Goal: Task Accomplishment & Management: Manage account settings

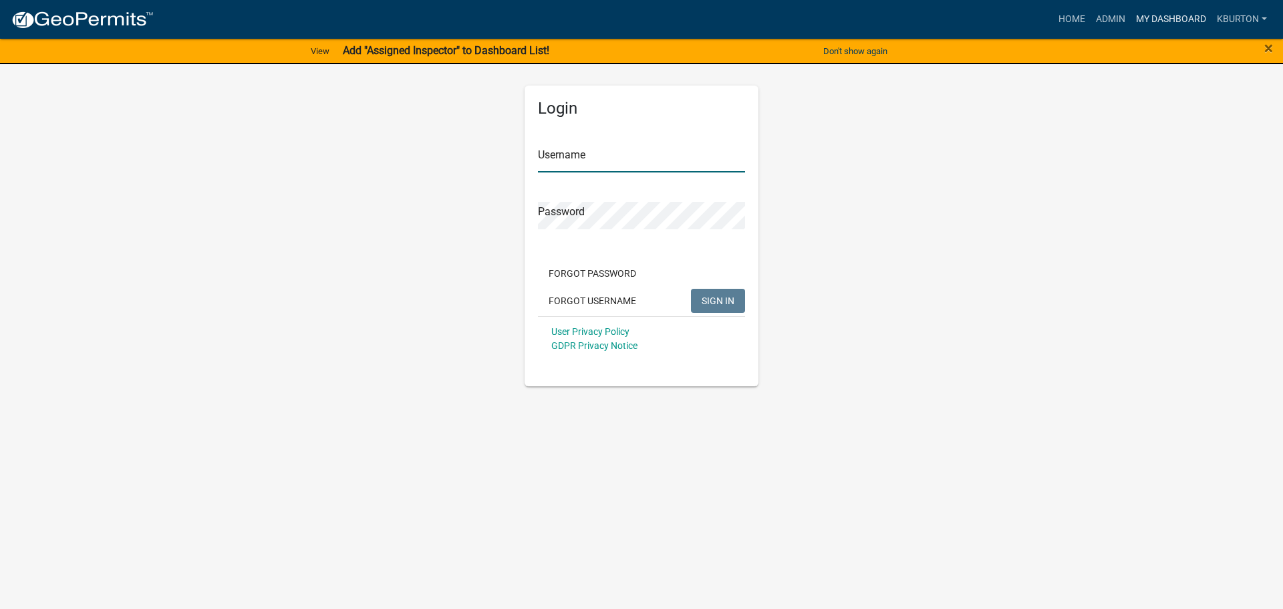
type input "kburton"
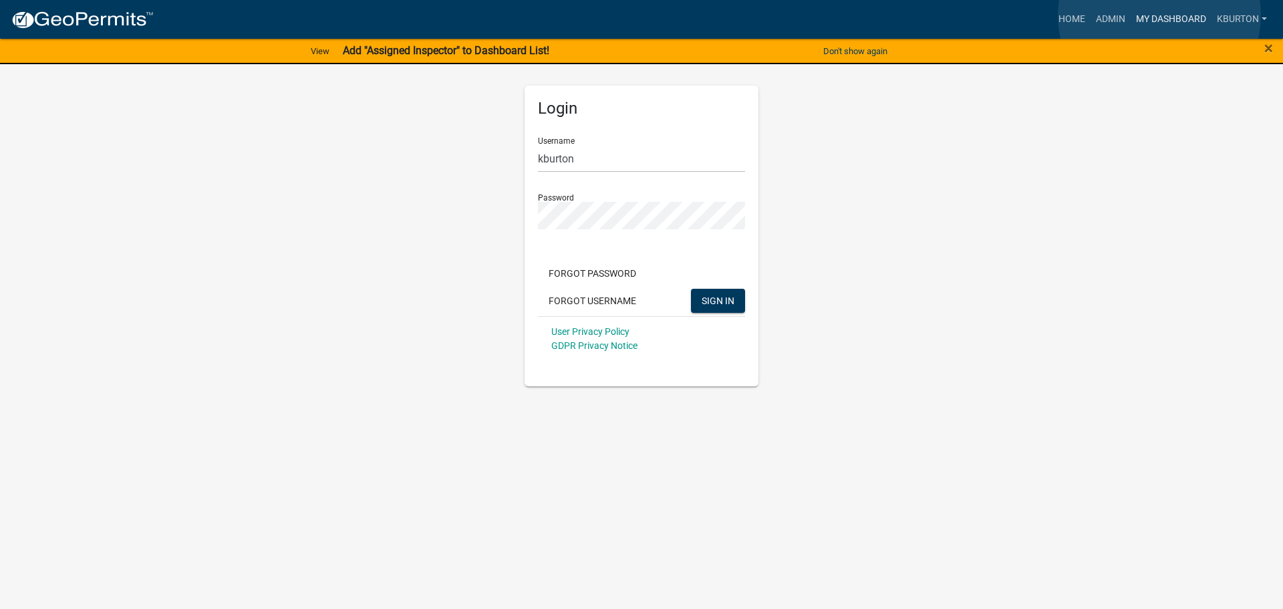
click at [1159, 15] on link "My Dashboard" at bounding box center [1170, 19] width 81 height 25
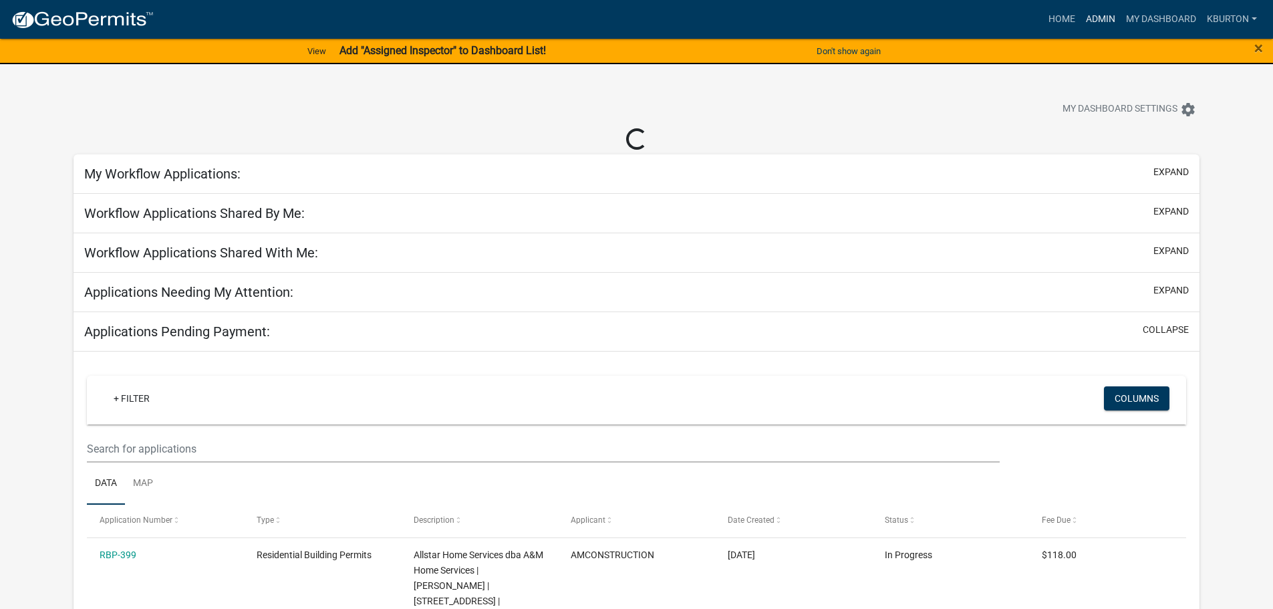
click at [1104, 19] on link "Admin" at bounding box center [1100, 19] width 40 height 25
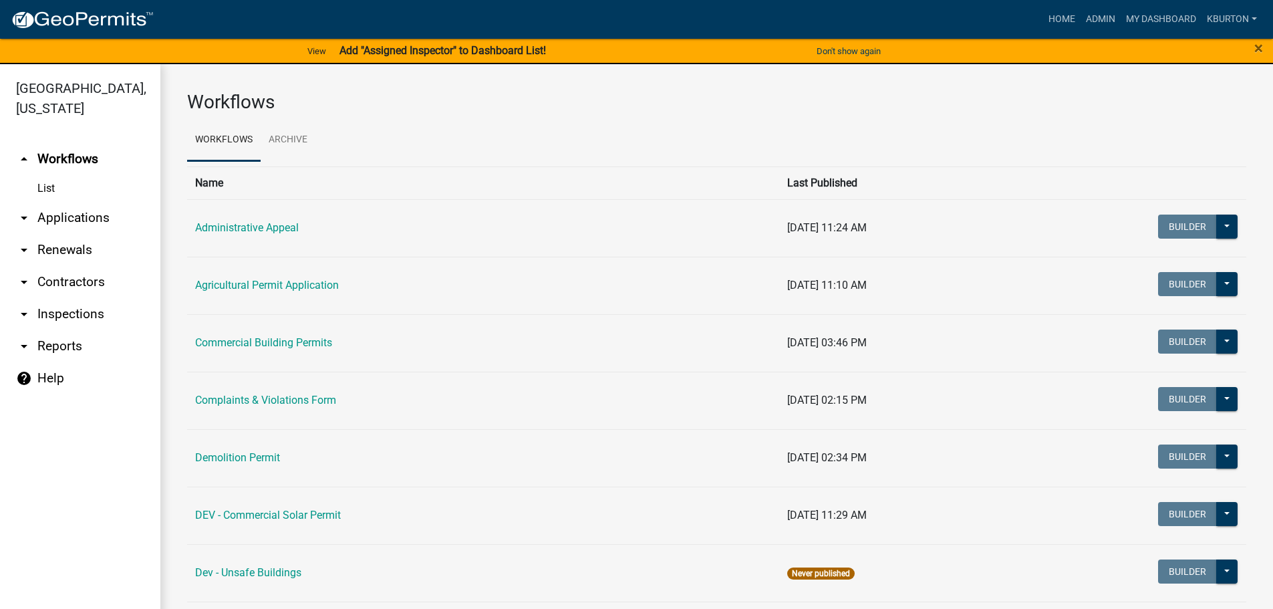
click at [90, 298] on link "arrow_drop_down Inspections" at bounding box center [80, 314] width 160 height 32
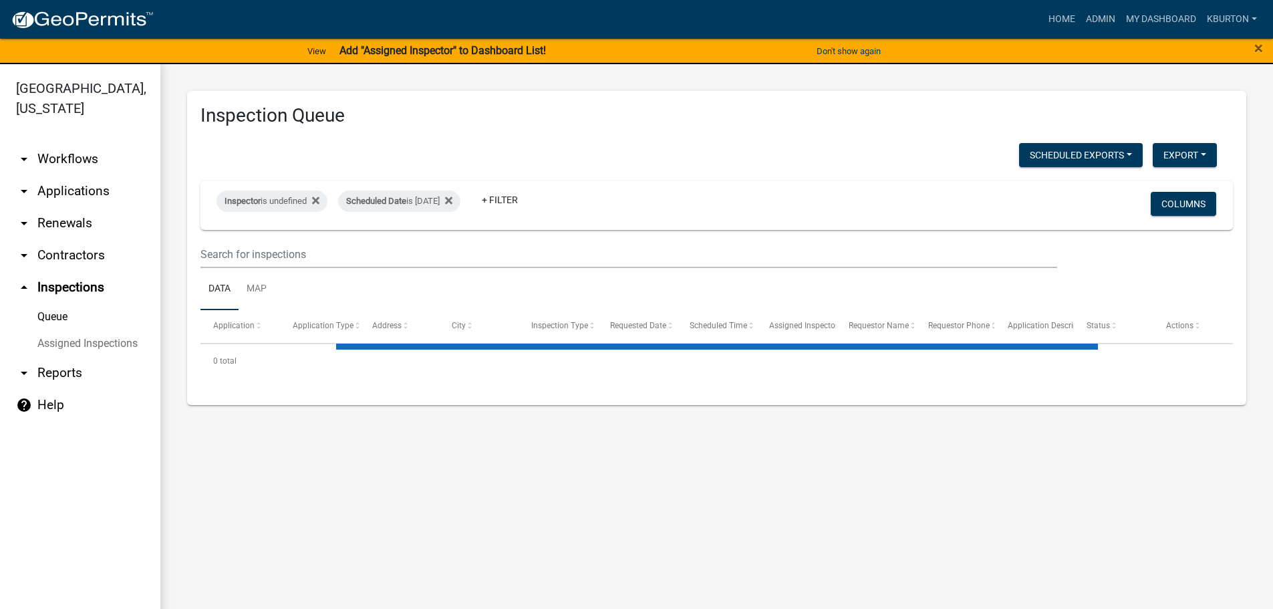
select select "1: 25"
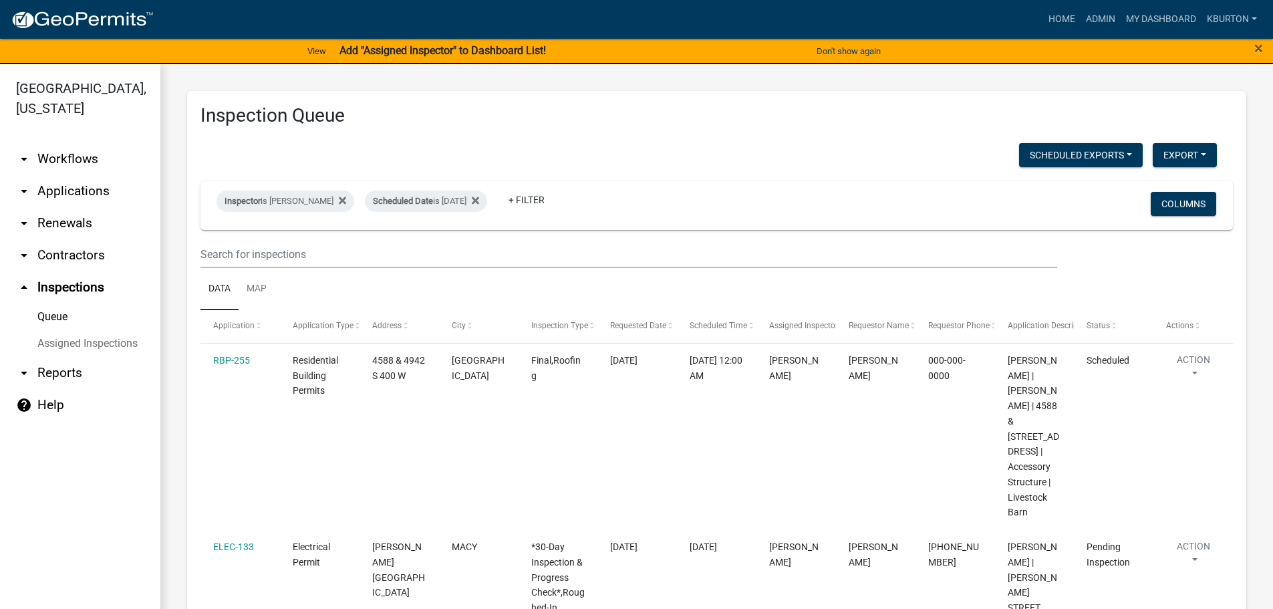
click at [104, 175] on link "arrow_drop_down Applications" at bounding box center [80, 191] width 160 height 32
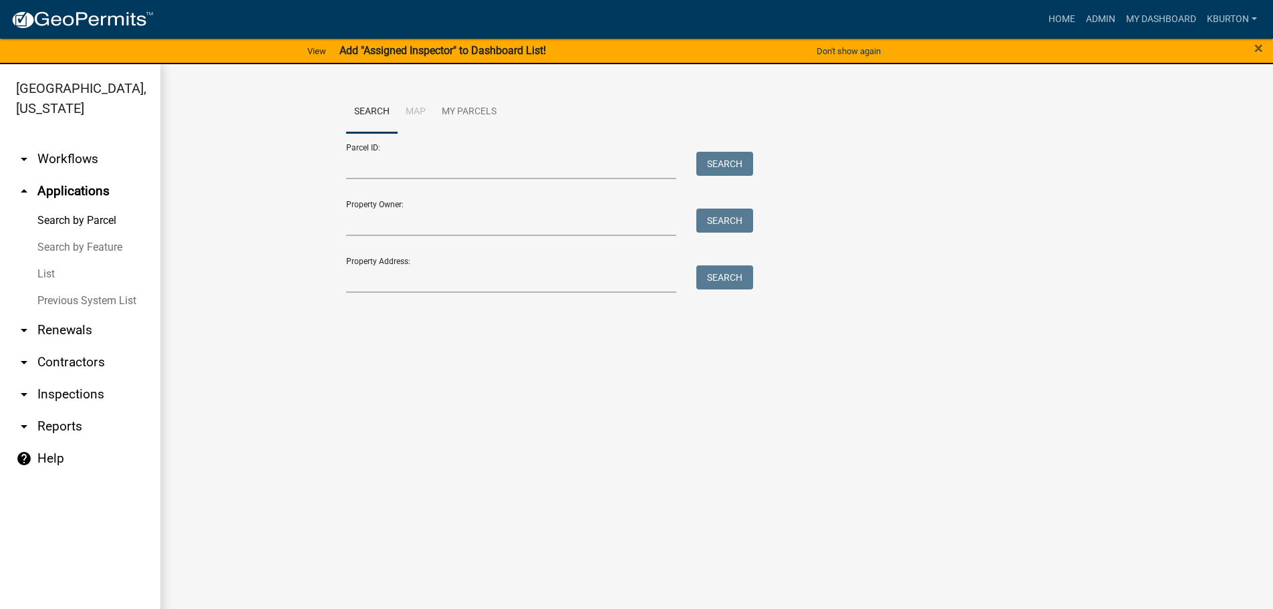
click at [48, 261] on link "List" at bounding box center [80, 274] width 160 height 27
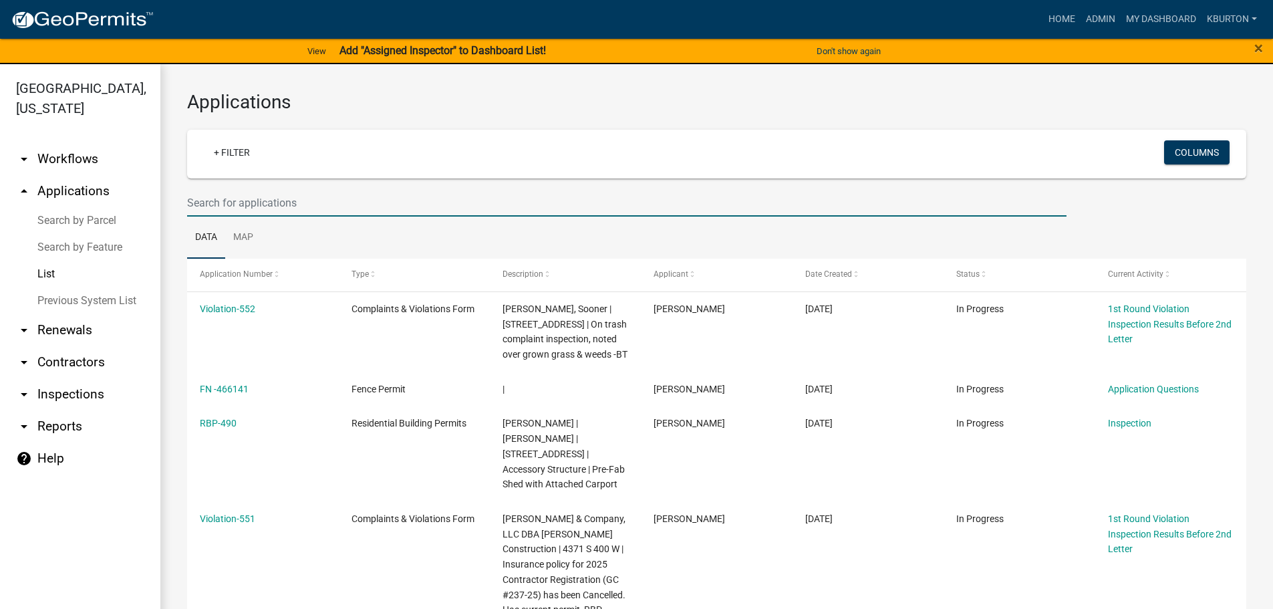
click at [263, 202] on input "text" at bounding box center [626, 202] width 879 height 27
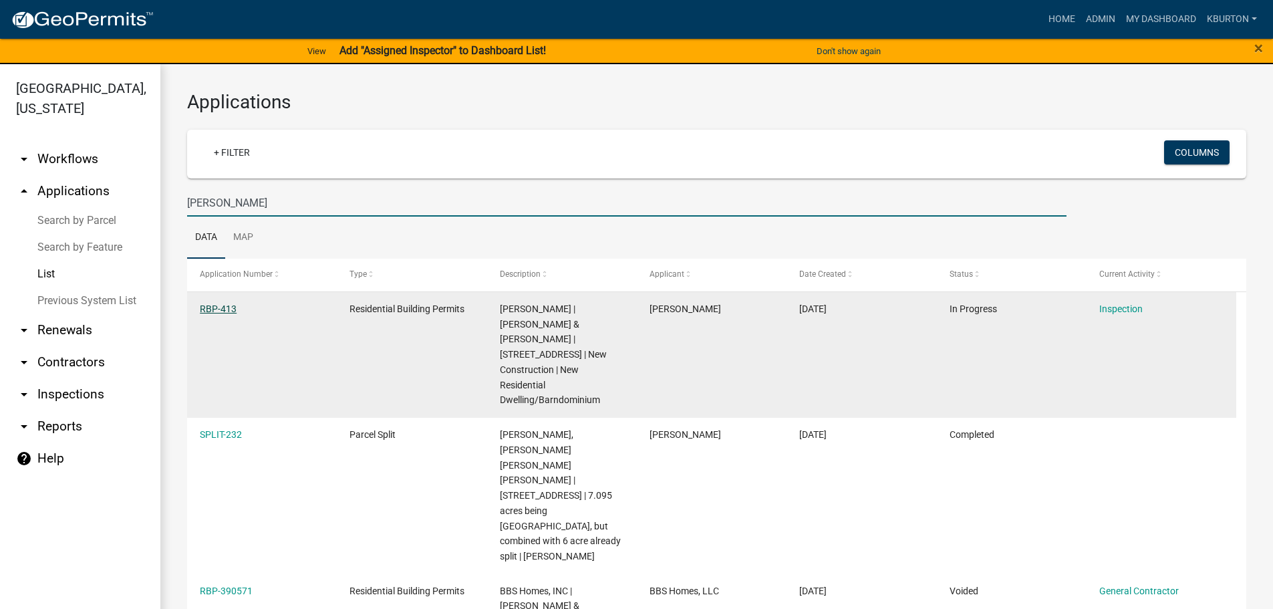
type input "[PERSON_NAME]"
click at [216, 308] on link "RBP-413" at bounding box center [218, 308] width 37 height 11
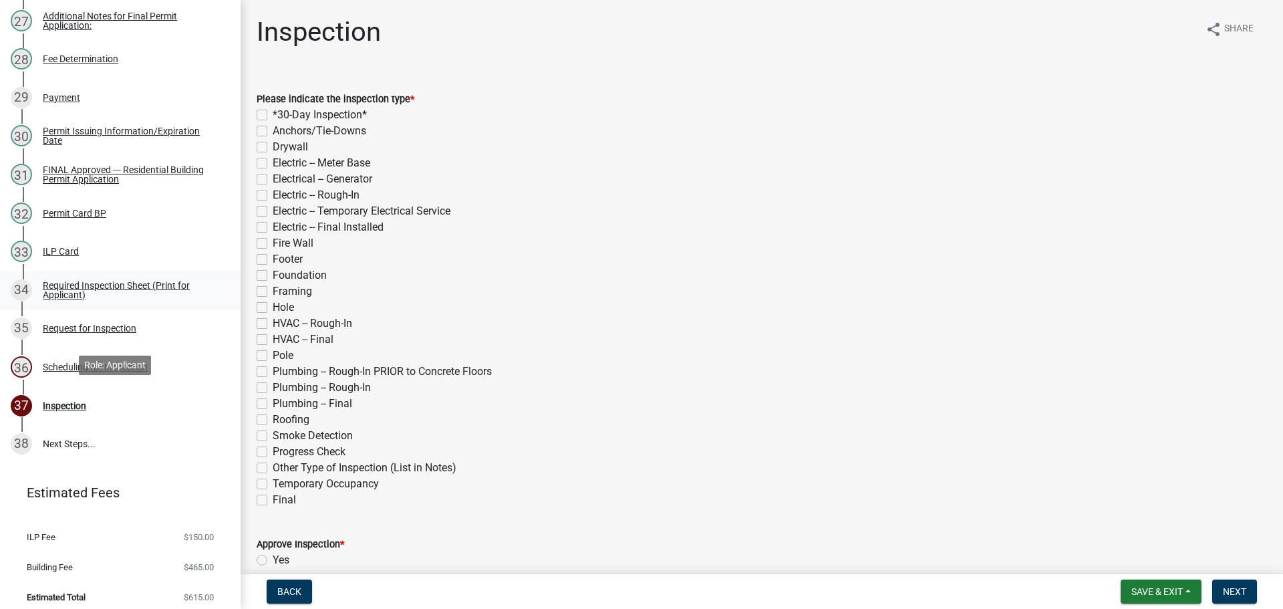
scroll to position [1203, 0]
click at [118, 331] on div "Request for Inspection" at bounding box center [90, 326] width 94 height 9
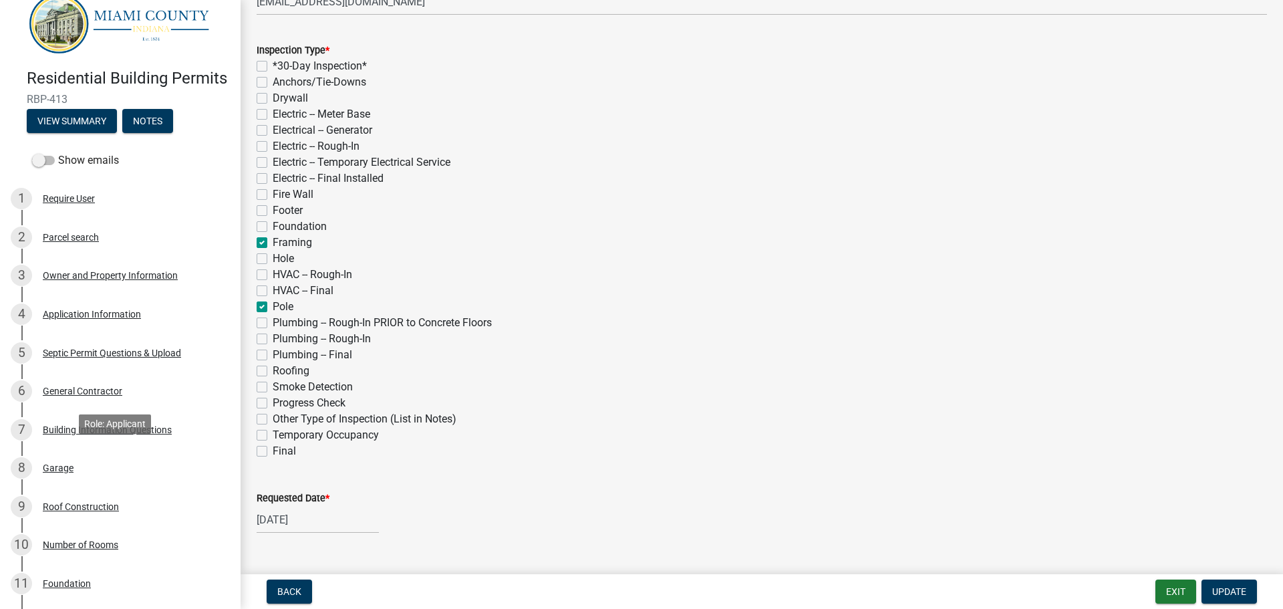
scroll to position [0, 0]
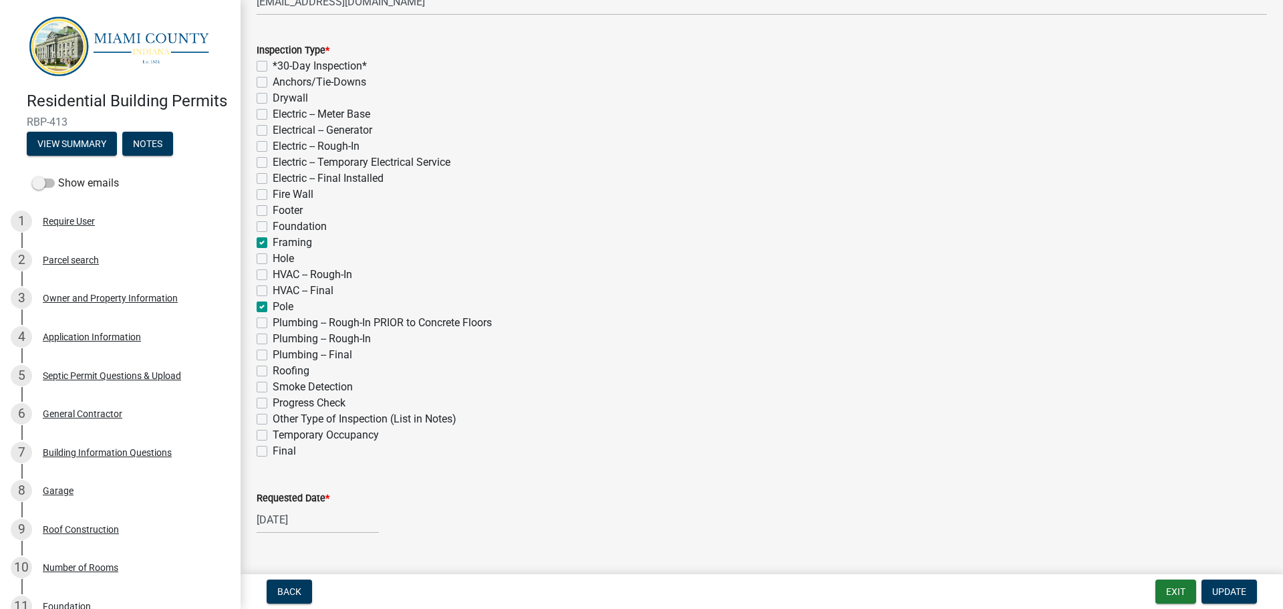
click at [273, 371] on label "Roofing" at bounding box center [291, 371] width 37 height 16
click at [273, 371] on input "Roofing" at bounding box center [277, 367] width 9 height 9
checkbox input "true"
checkbox input "false"
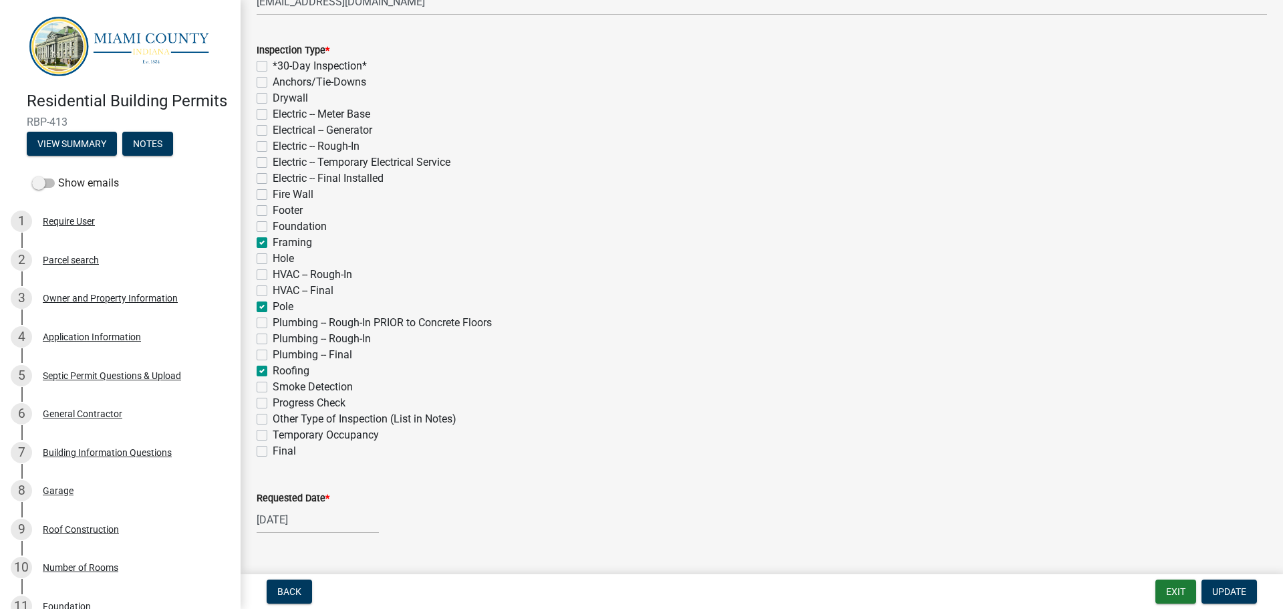
checkbox input "false"
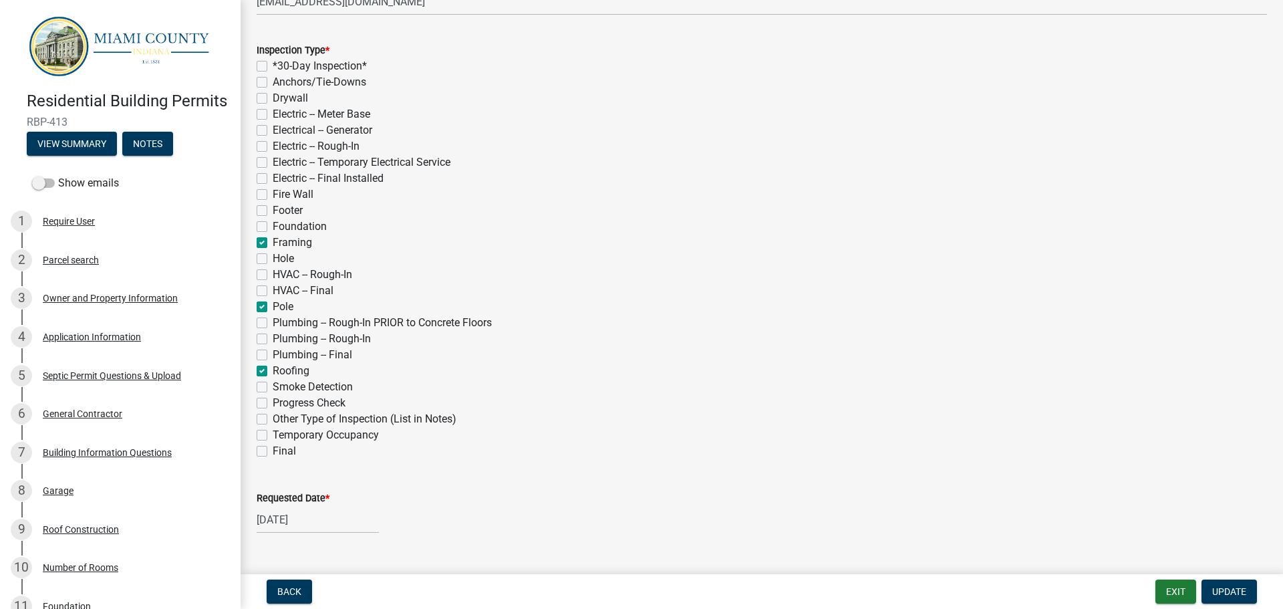
checkbox input "false"
checkbox input "true"
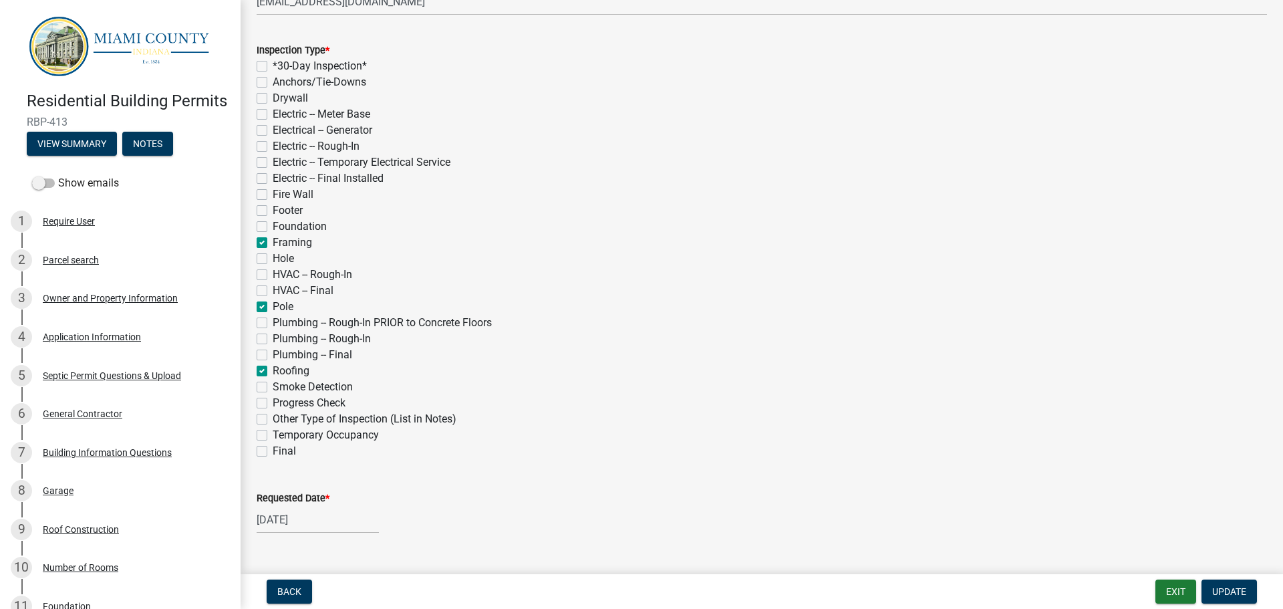
checkbox input "false"
checkbox input "true"
checkbox input "false"
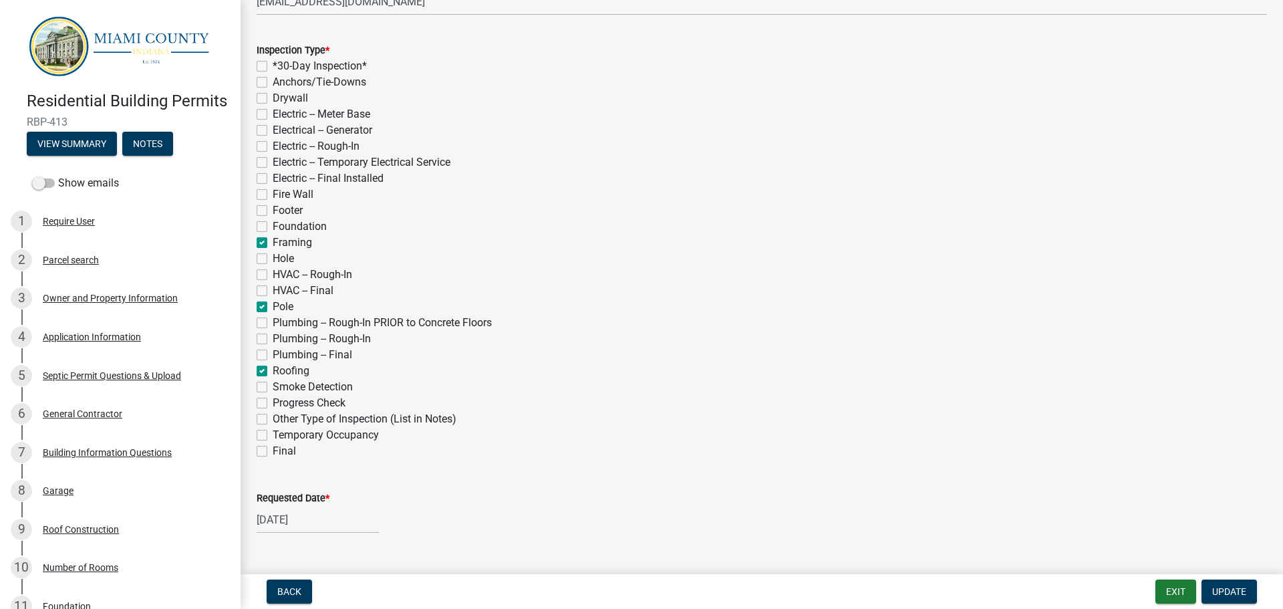
checkbox input "false"
checkbox input "true"
checkbox input "false"
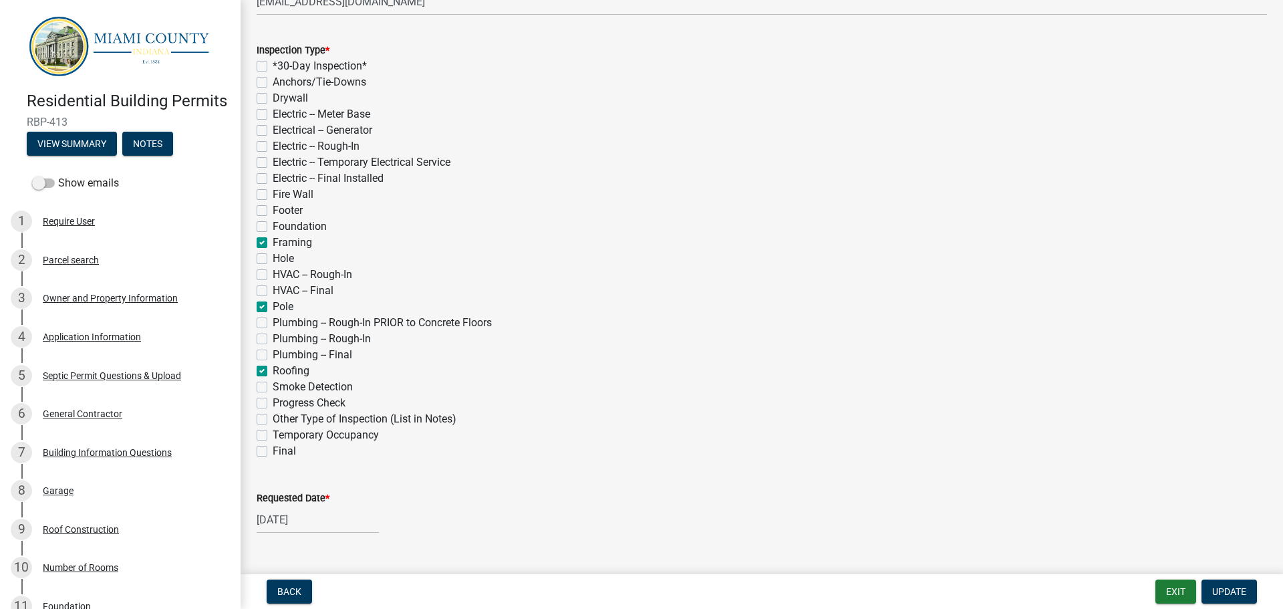
checkbox input "false"
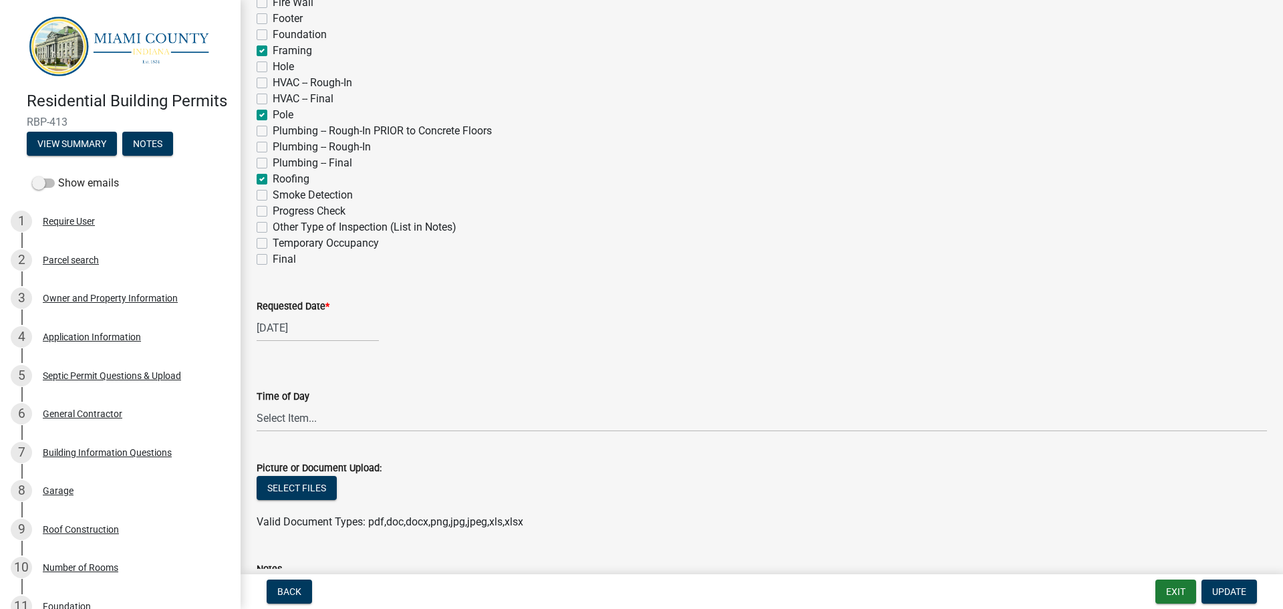
scroll to position [468, 0]
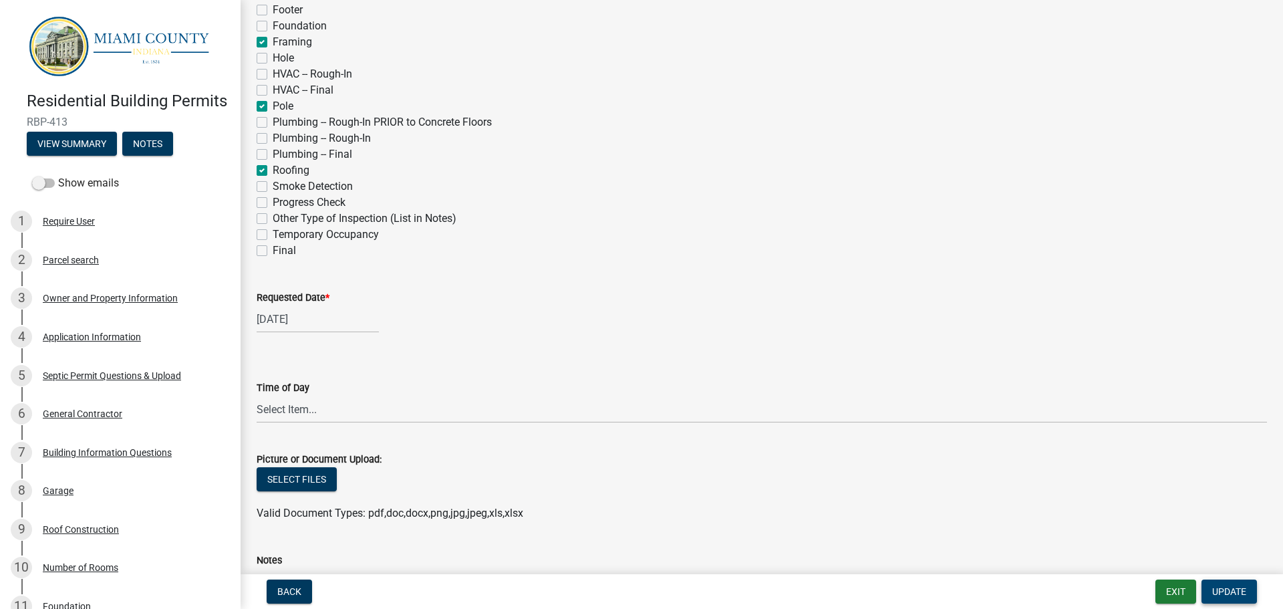
click at [1225, 584] on button "Update" at bounding box center [1228, 591] width 55 height 24
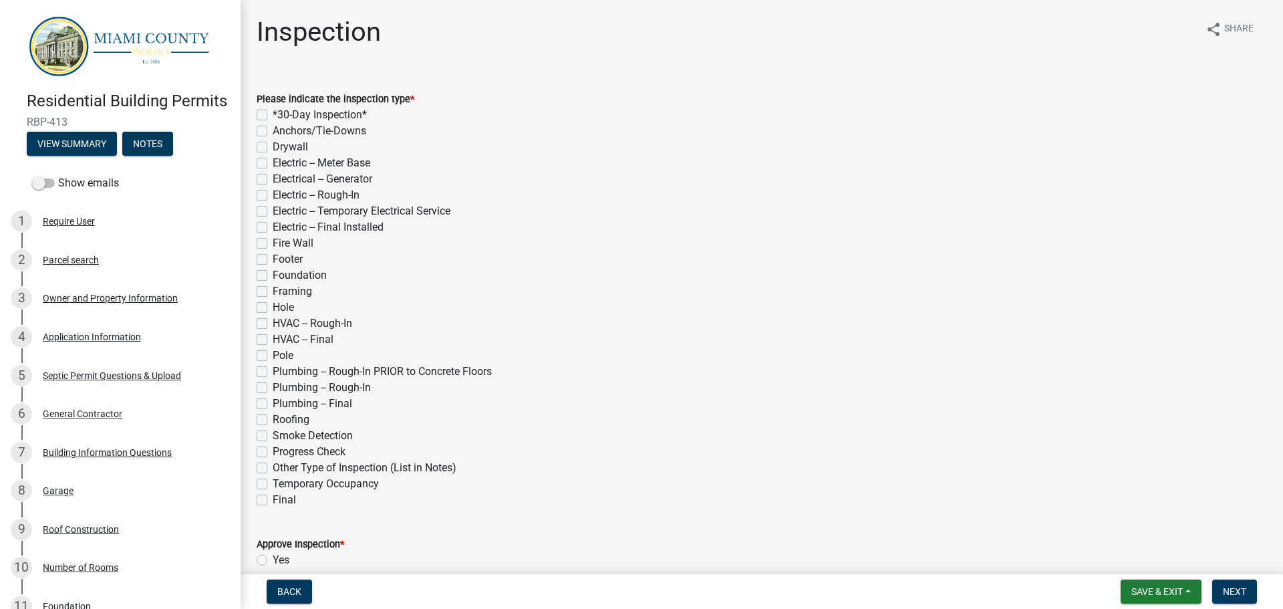
click at [273, 290] on label "Framing" at bounding box center [292, 291] width 39 height 16
click at [273, 290] on input "Framing" at bounding box center [277, 287] width 9 height 9
checkbox input "true"
checkbox input "false"
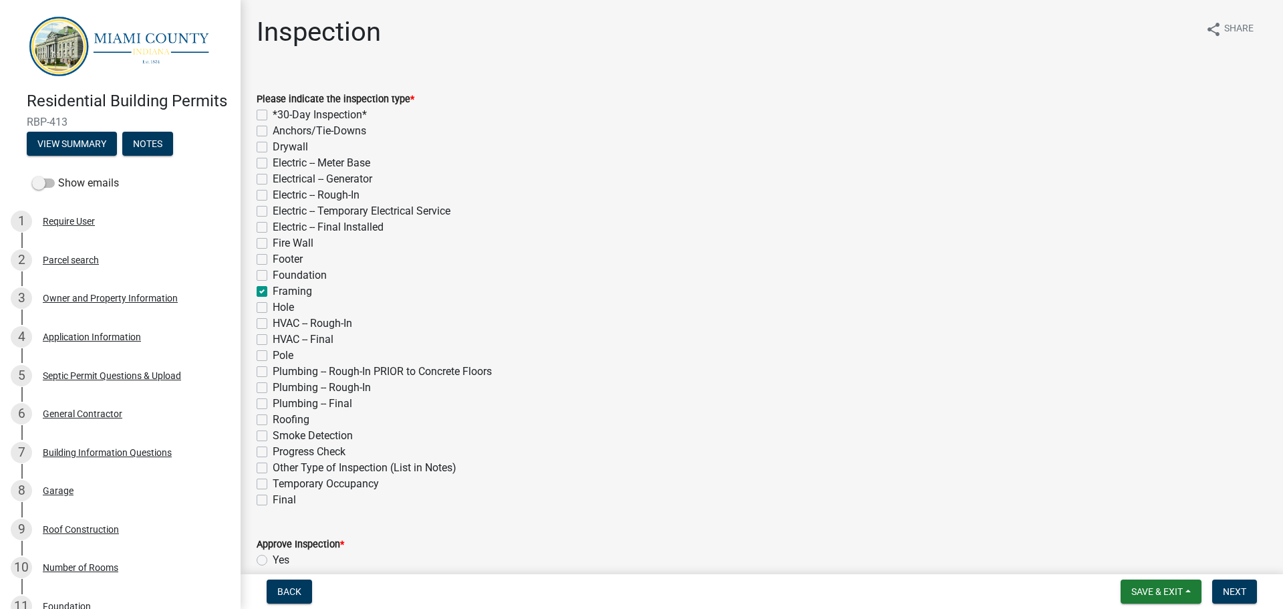
checkbox input "false"
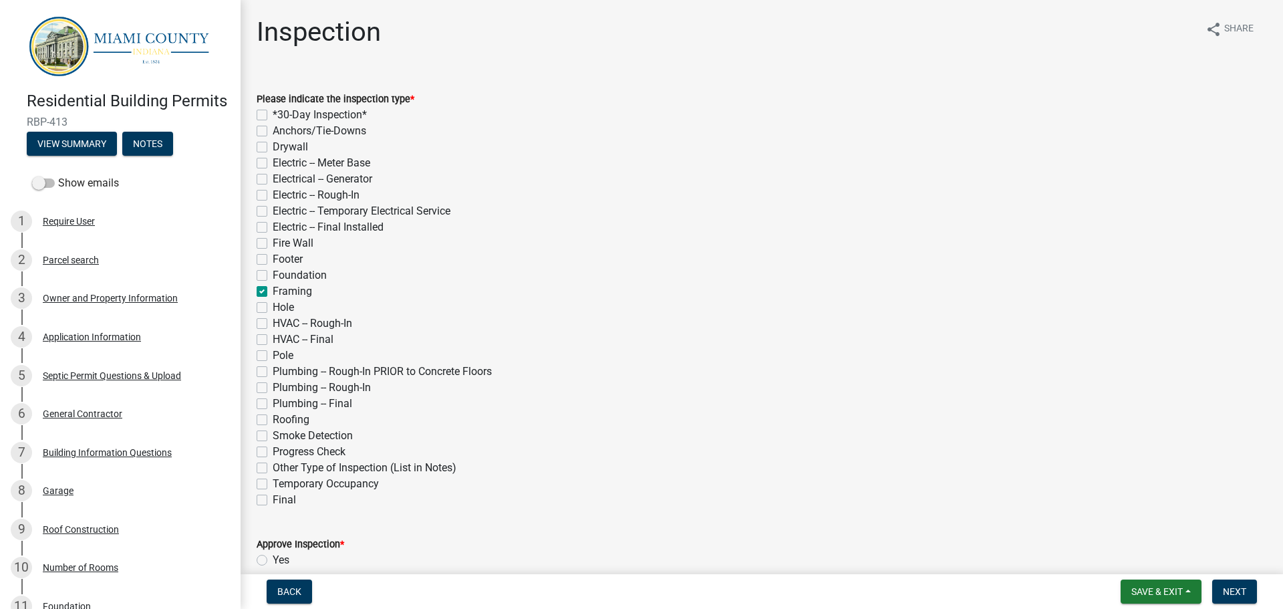
checkbox input "false"
checkbox input "true"
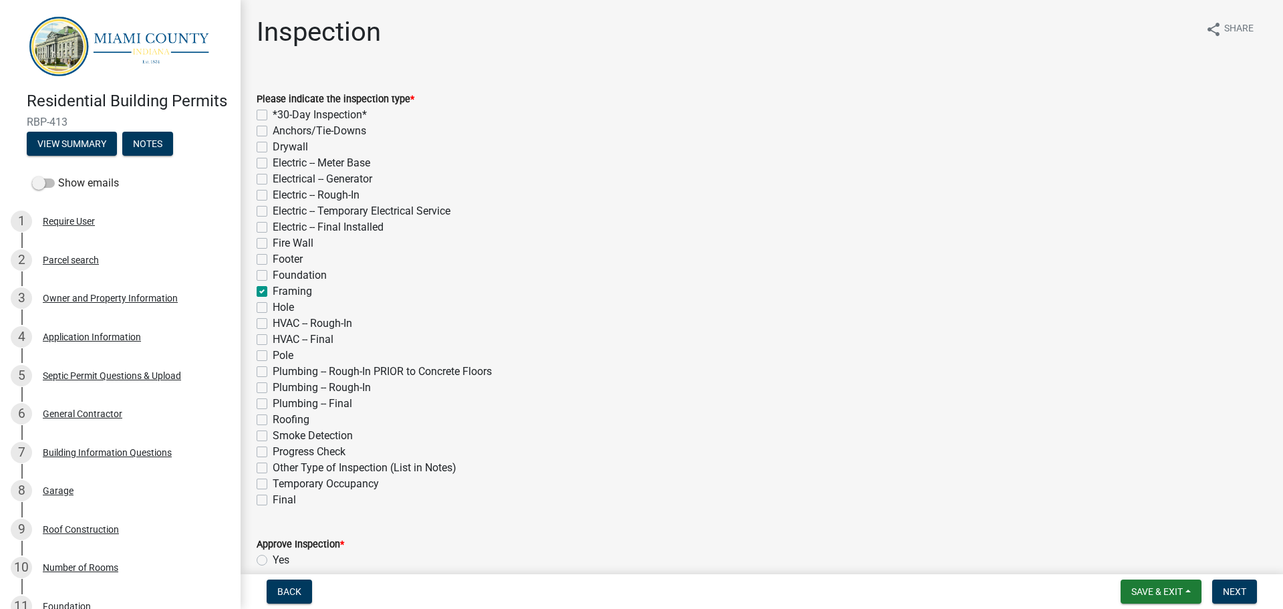
checkbox input "false"
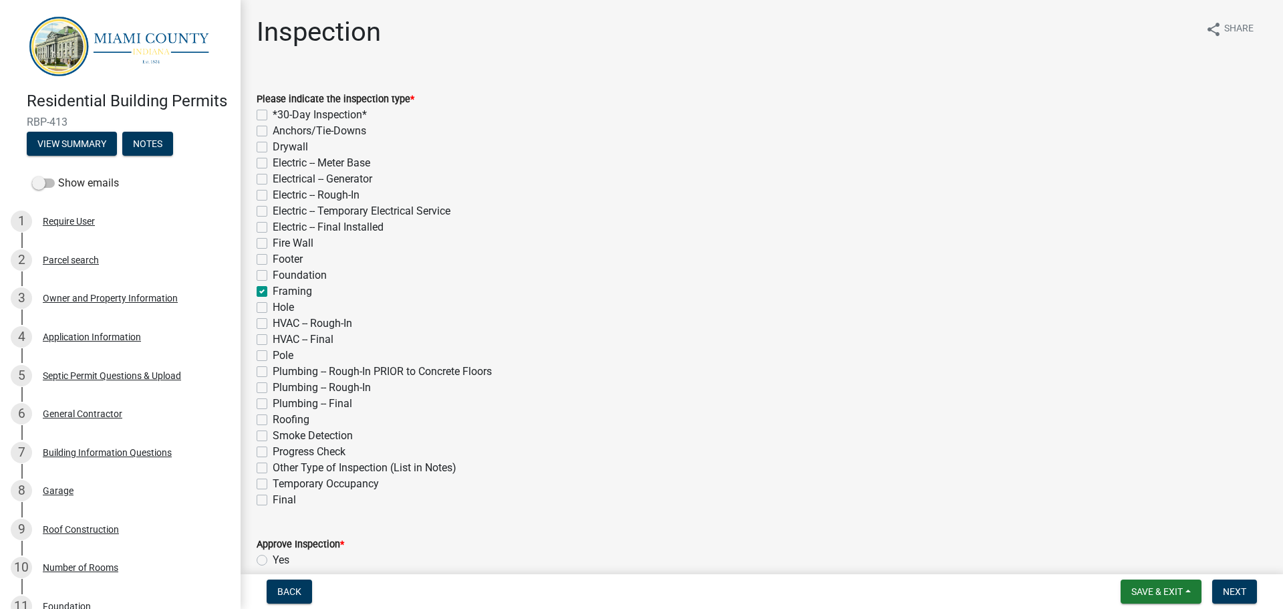
checkbox input "false"
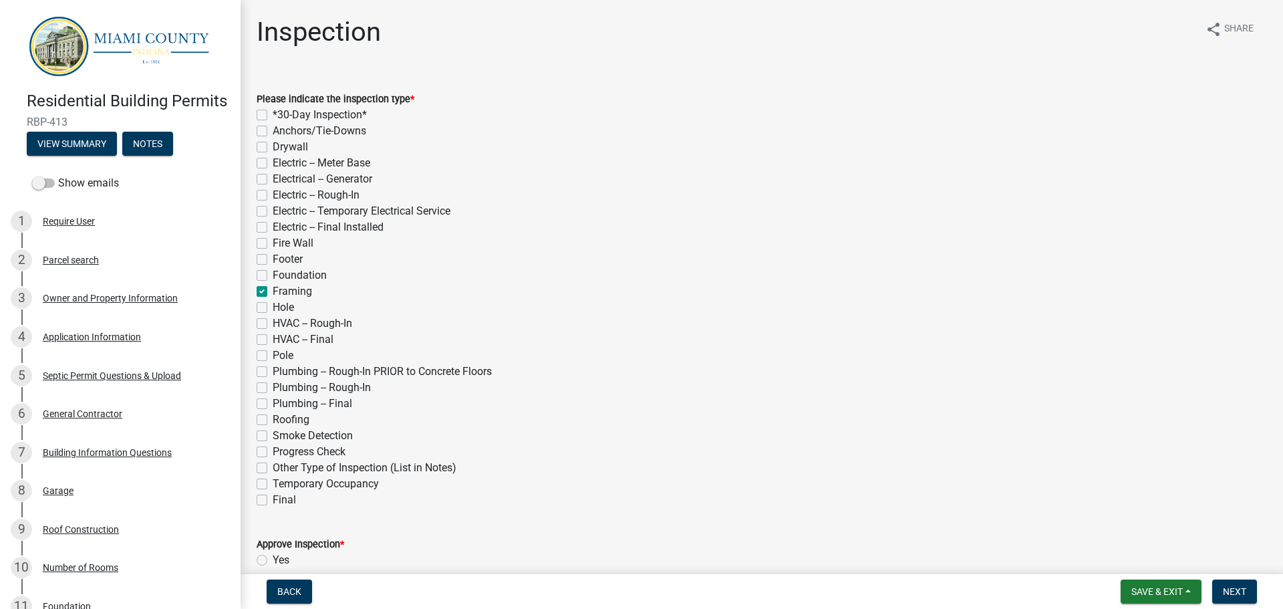
checkbox input "false"
click at [273, 355] on label "Pole" at bounding box center [283, 355] width 21 height 16
click at [273, 355] on input "Pole" at bounding box center [277, 351] width 9 height 9
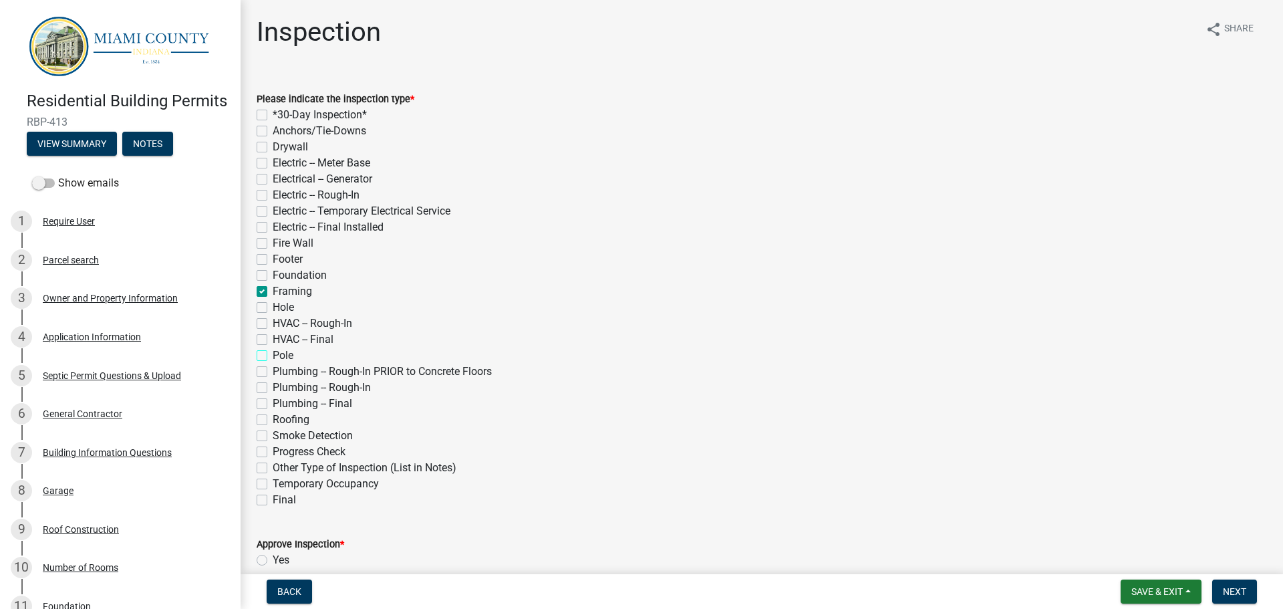
checkbox input "true"
checkbox input "false"
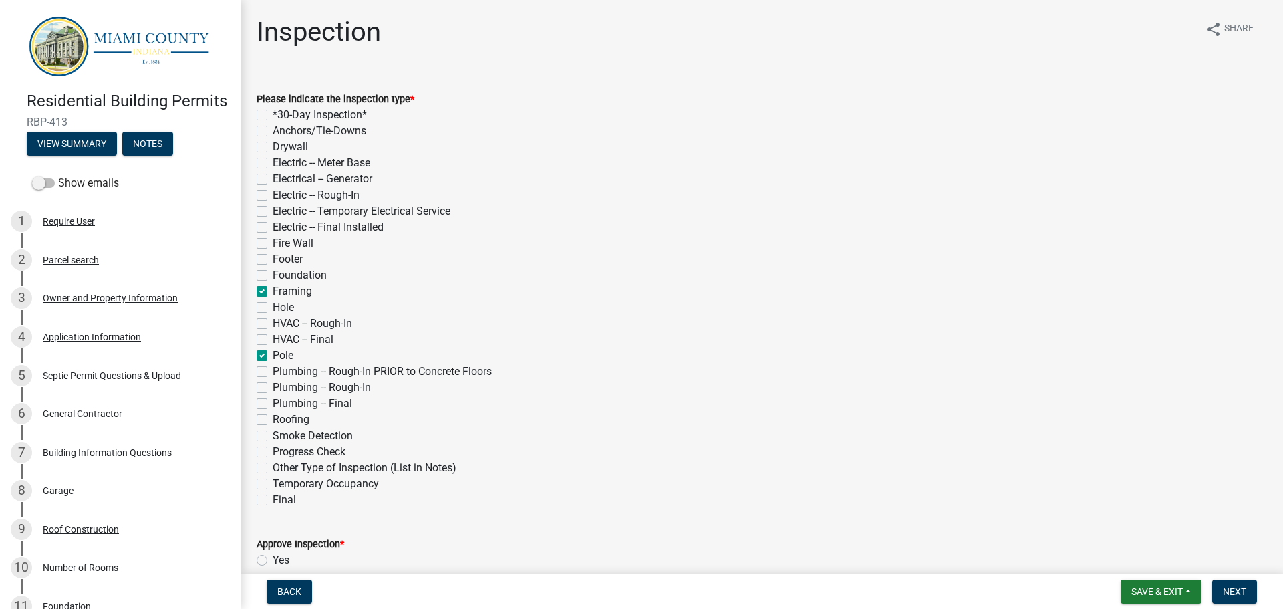
checkbox input "false"
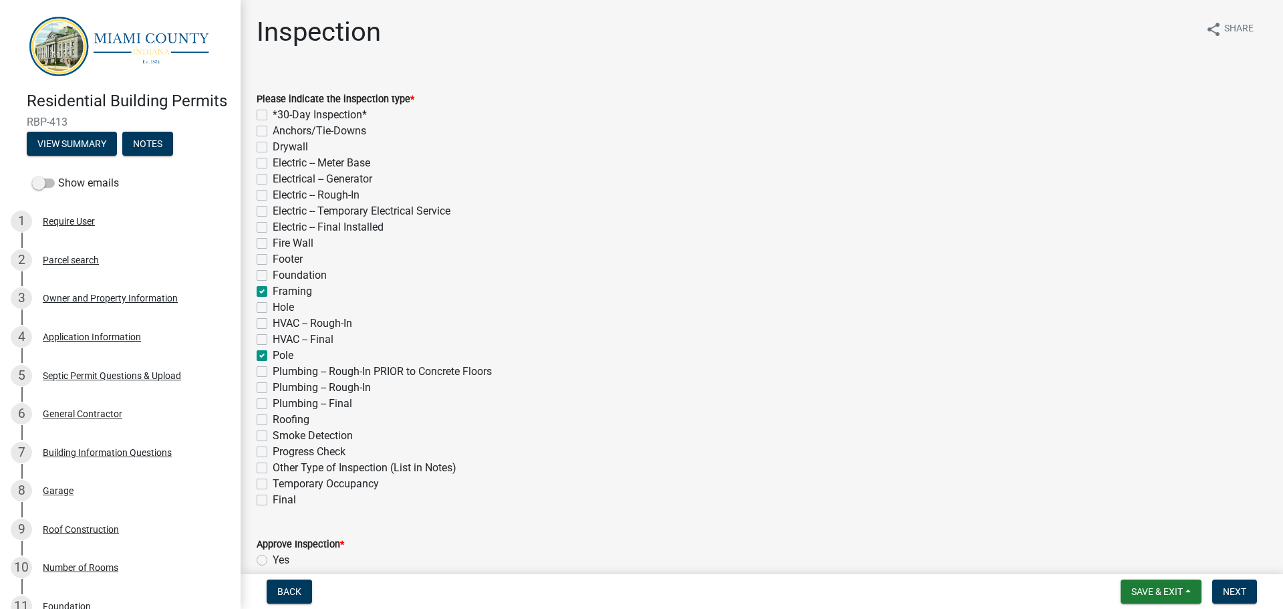
checkbox input "false"
checkbox input "true"
checkbox input "false"
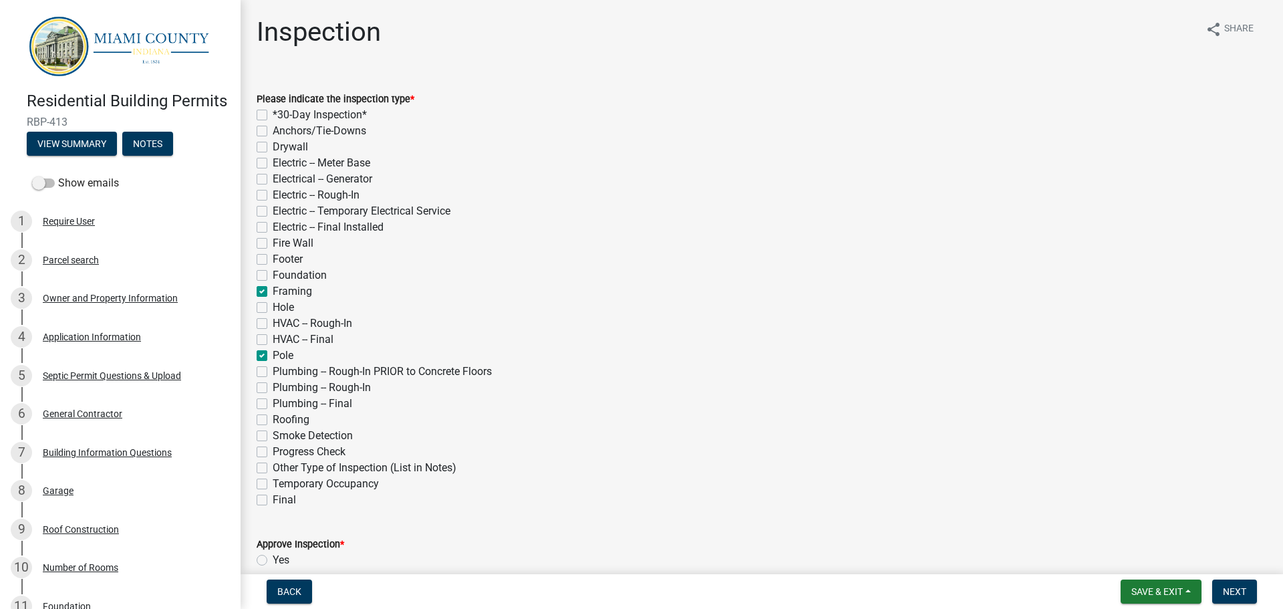
checkbox input "false"
checkbox input "true"
checkbox input "false"
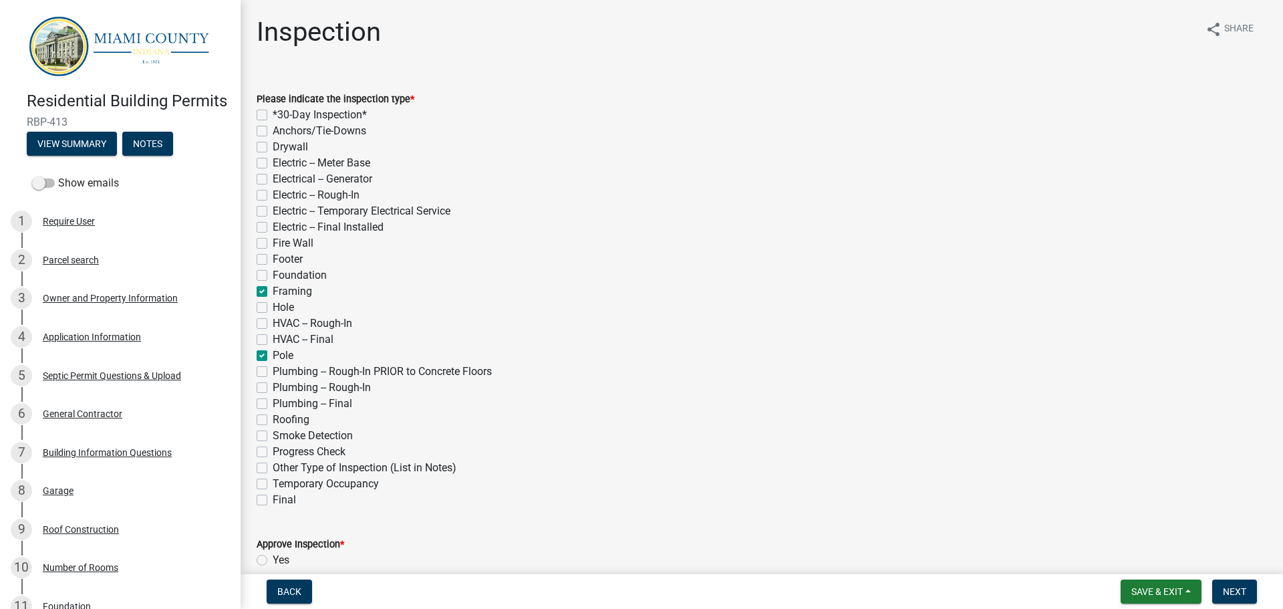
checkbox input "false"
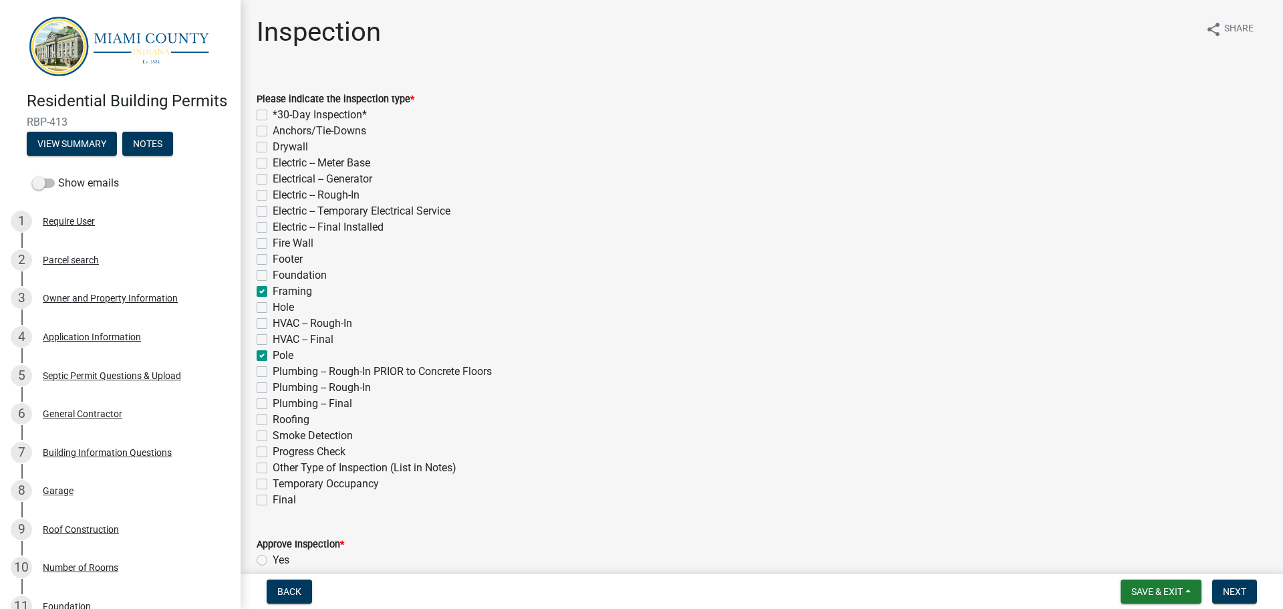
checkbox input "false"
click at [273, 418] on label "Roofing" at bounding box center [291, 420] width 37 height 16
click at [273, 418] on input "Roofing" at bounding box center [277, 416] width 9 height 9
checkbox input "true"
checkbox input "false"
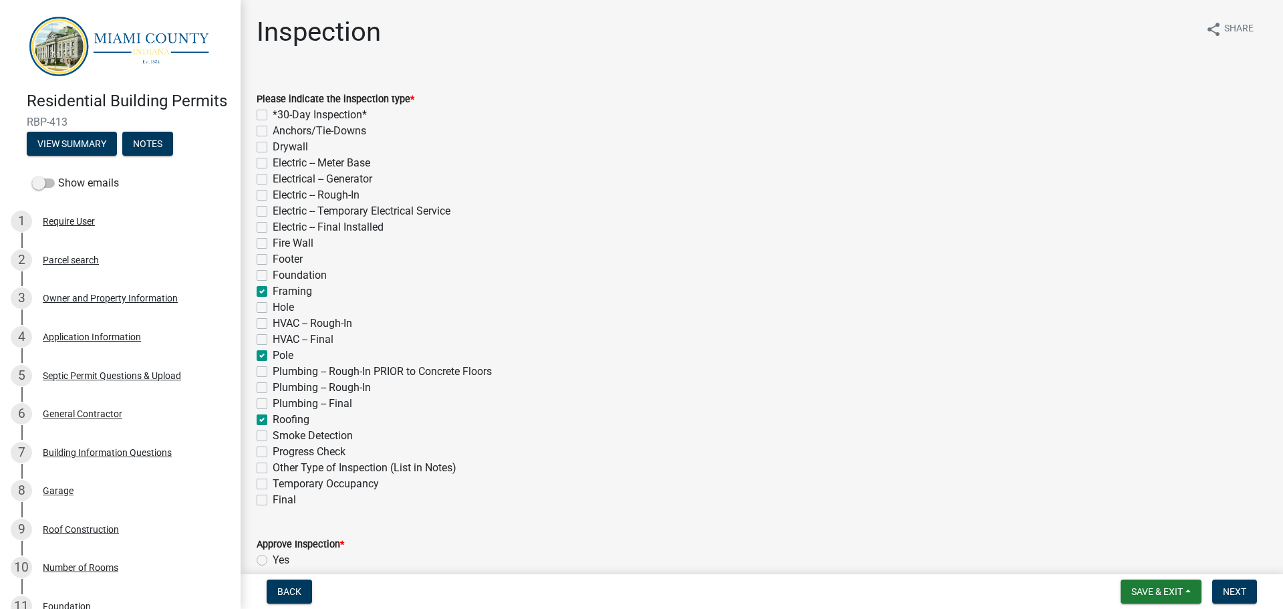
checkbox input "false"
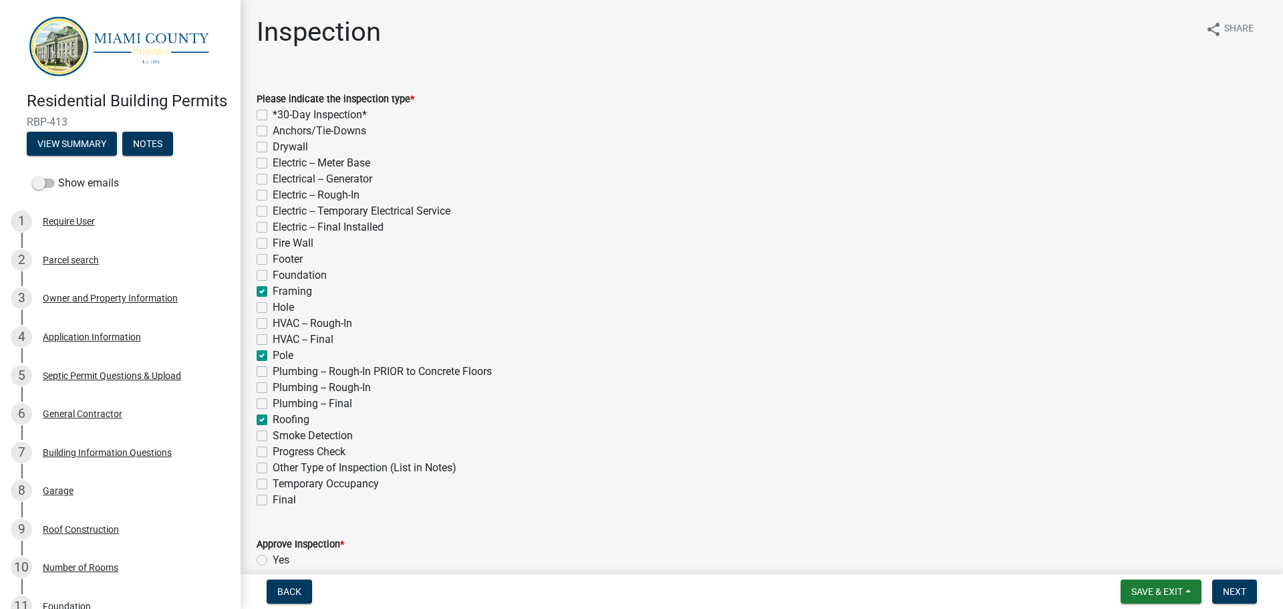
checkbox input "false"
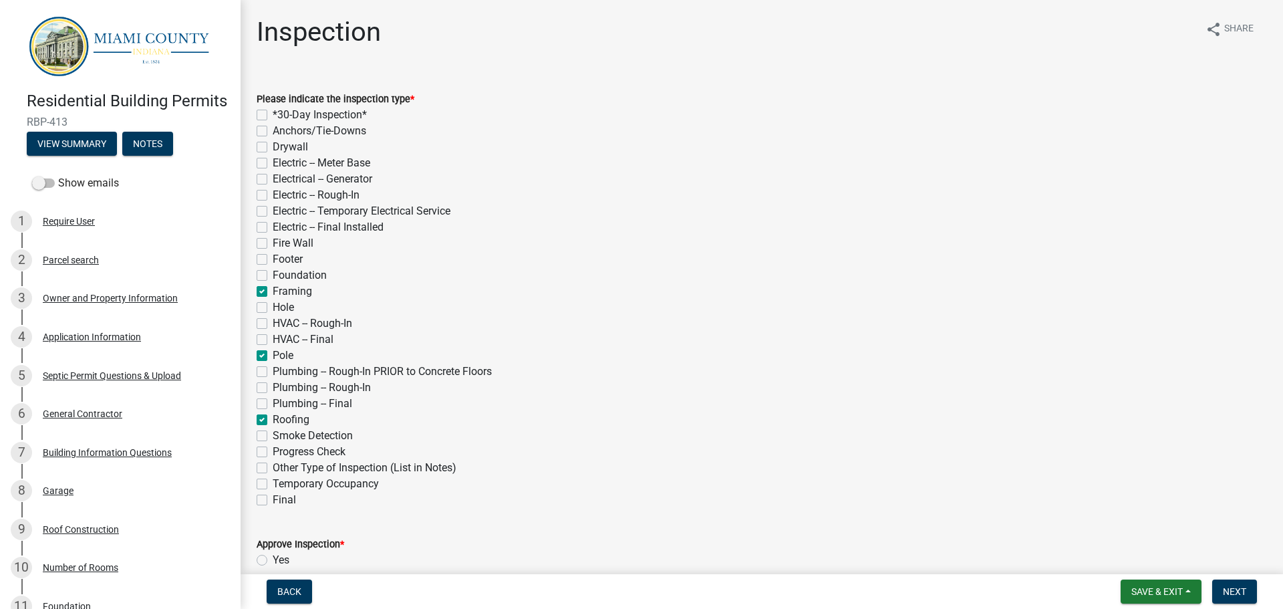
checkbox input "true"
checkbox input "false"
checkbox input "true"
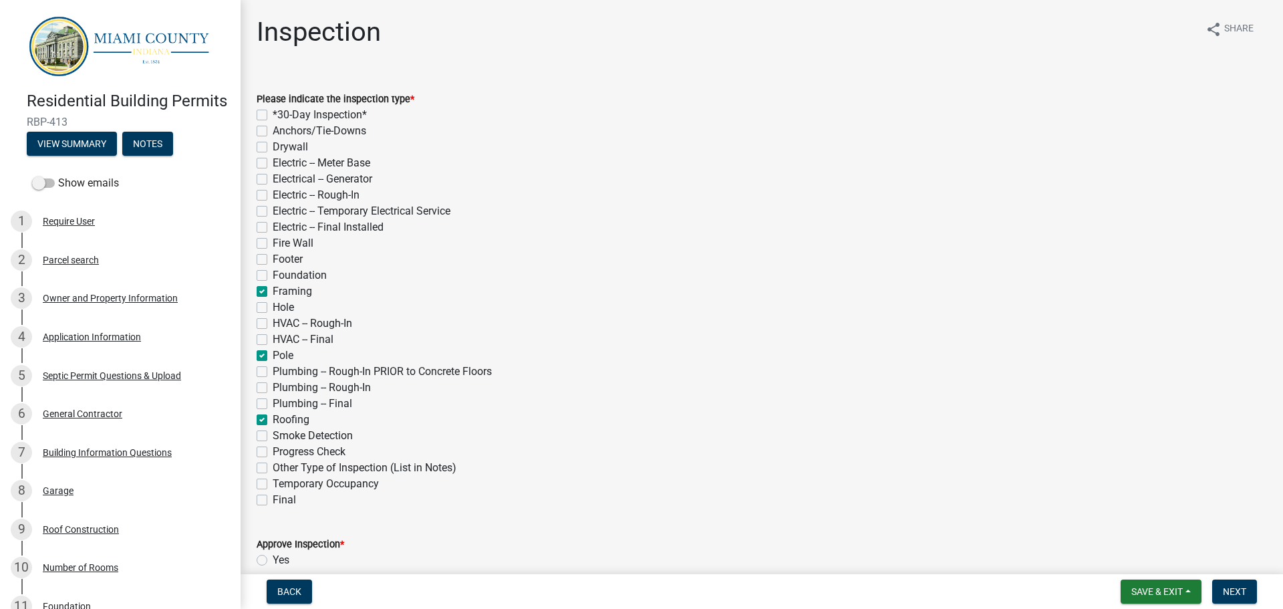
checkbox input "false"
checkbox input "true"
checkbox input "false"
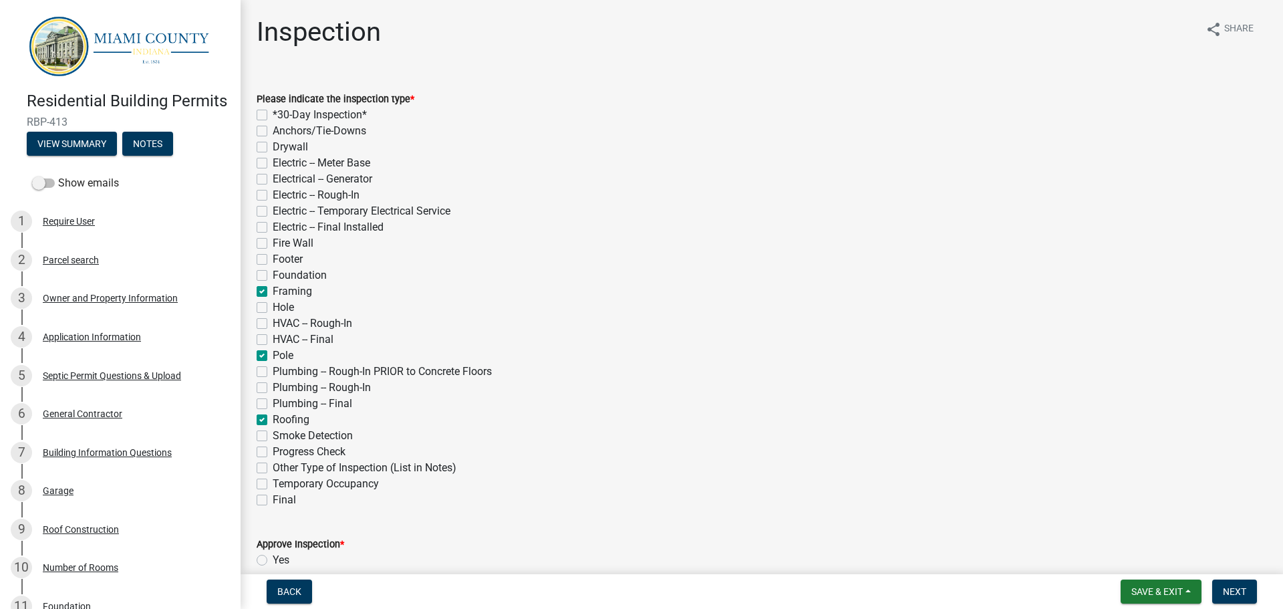
checkbox input "false"
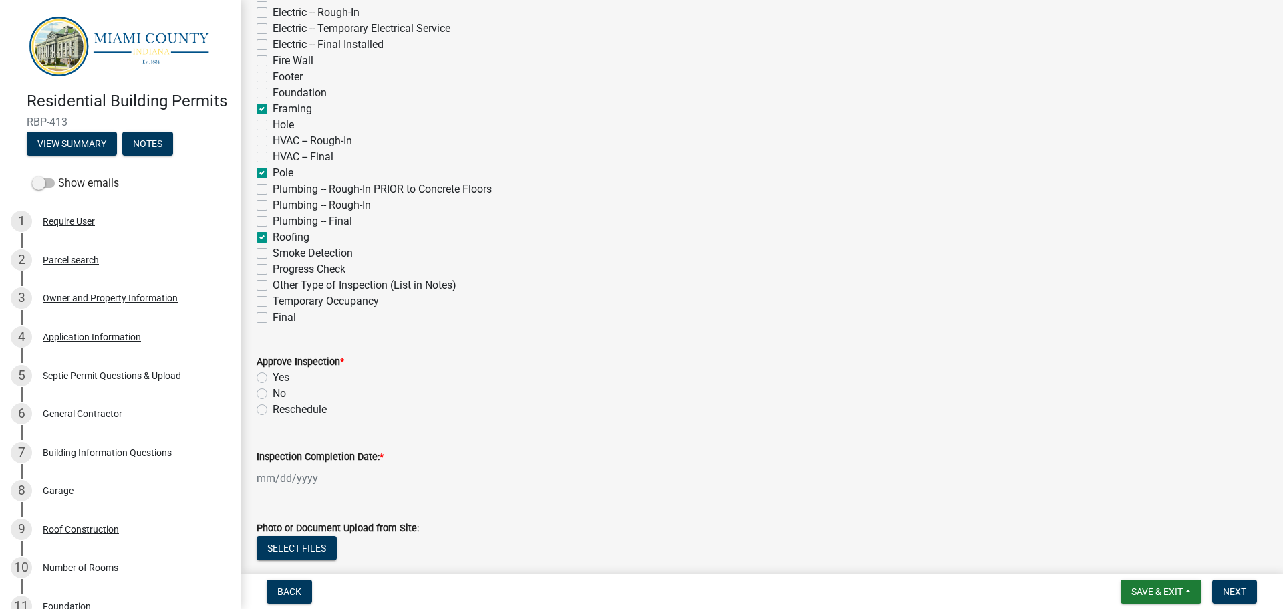
scroll to position [200, 0]
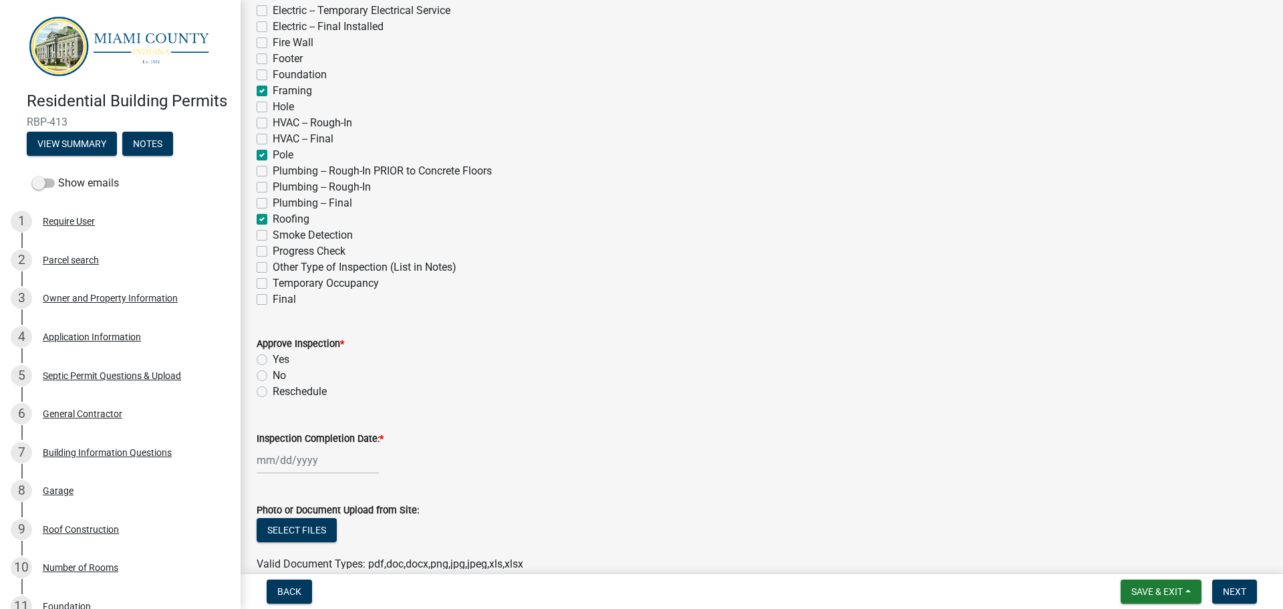
click at [273, 358] on label "Yes" at bounding box center [281, 359] width 17 height 16
click at [273, 358] on input "Yes" at bounding box center [277, 355] width 9 height 9
radio input "true"
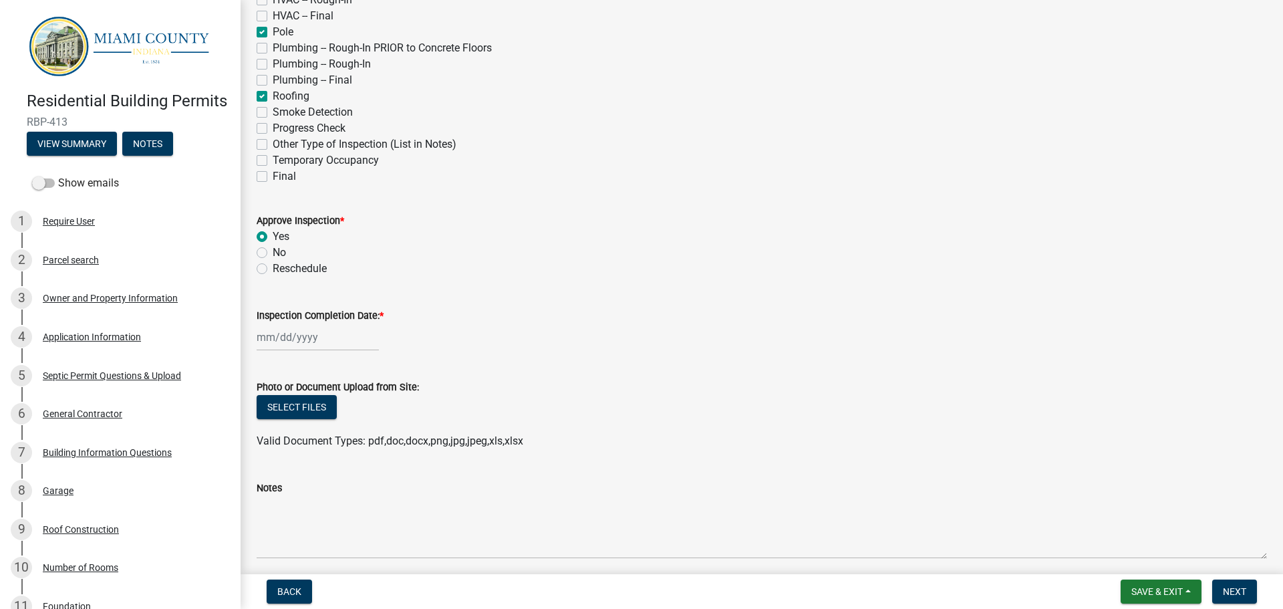
scroll to position [334, 0]
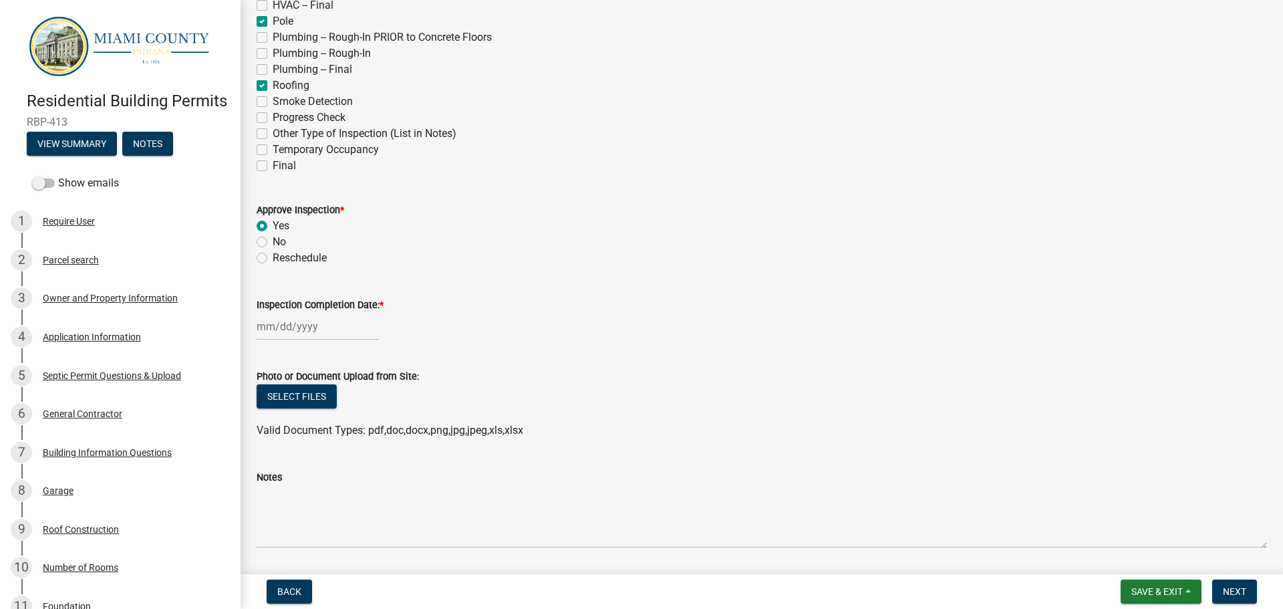
click at [318, 307] on label "Inspection Completion Date: *" at bounding box center [320, 305] width 127 height 9
click at [318, 313] on input "Inspection Completion Date: *" at bounding box center [318, 326] width 122 height 27
select select "8"
select select "2025"
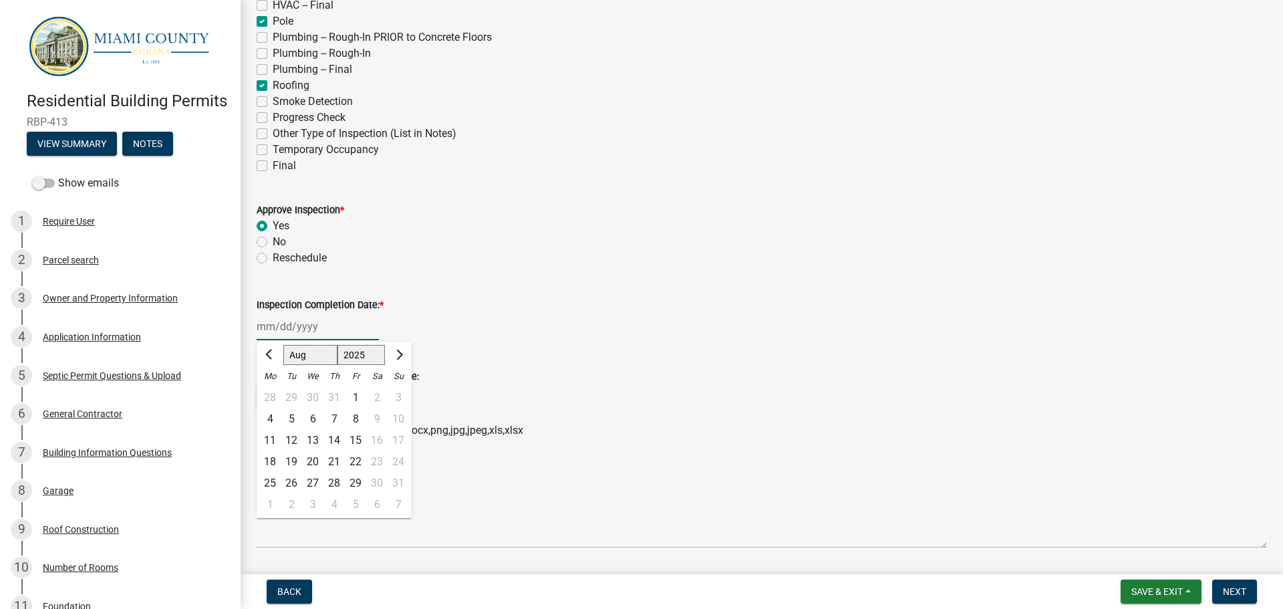
click at [313, 351] on select "Jan Feb Mar Apr May Jun [DATE] Aug Sep Oct Nov Dec" at bounding box center [310, 355] width 54 height 20
select select "6"
click at [283, 345] on select "Jan Feb Mar Apr May Jun [DATE] Aug Sep Oct Nov Dec" at bounding box center [310, 355] width 54 height 20
click at [311, 420] on div "4" at bounding box center [312, 418] width 21 height 21
type input "[DATE]"
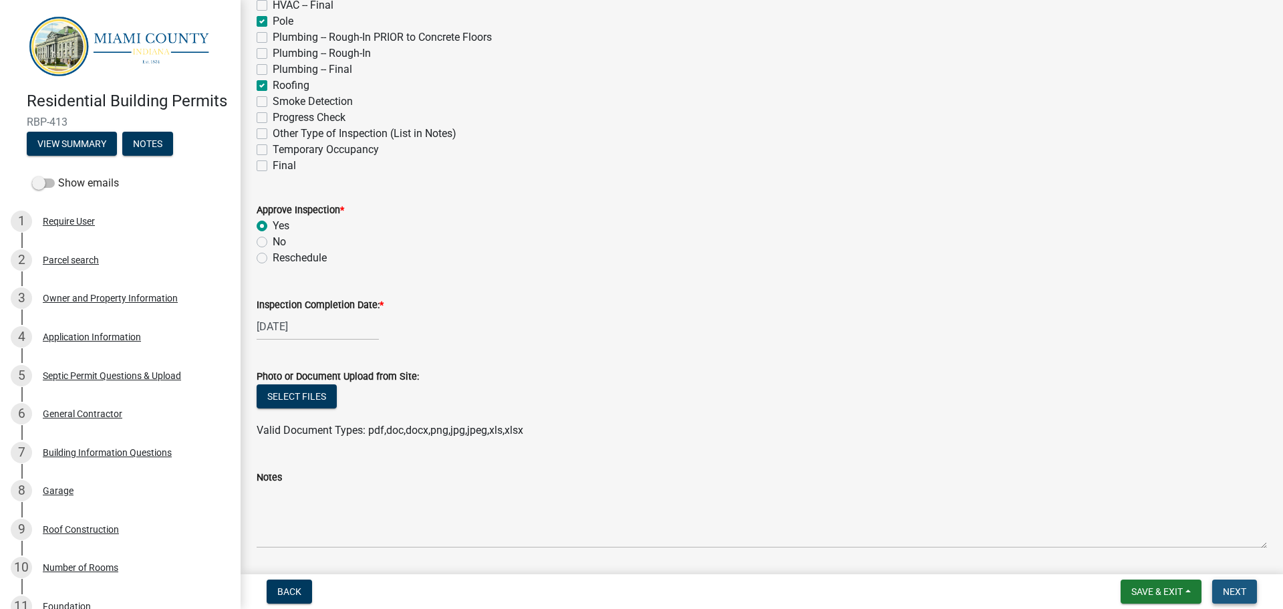
click at [1235, 587] on span "Next" at bounding box center [1234, 591] width 23 height 11
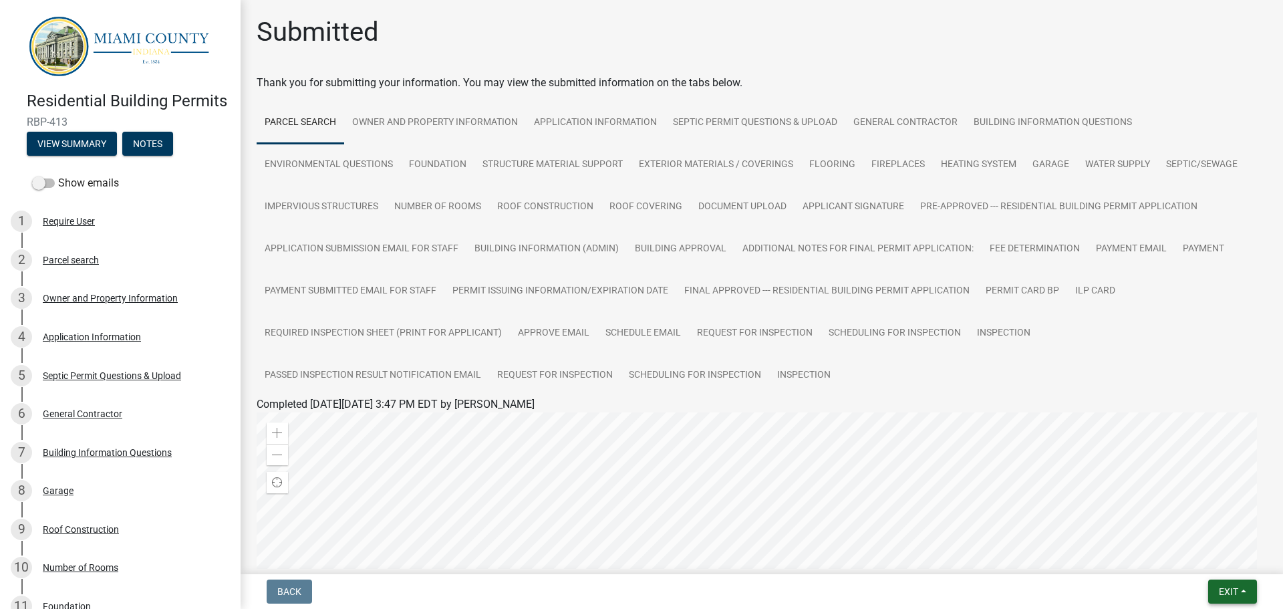
click at [1228, 593] on span "Exit" at bounding box center [1228, 591] width 19 height 11
click at [1209, 567] on button "Save & Exit" at bounding box center [1203, 556] width 107 height 32
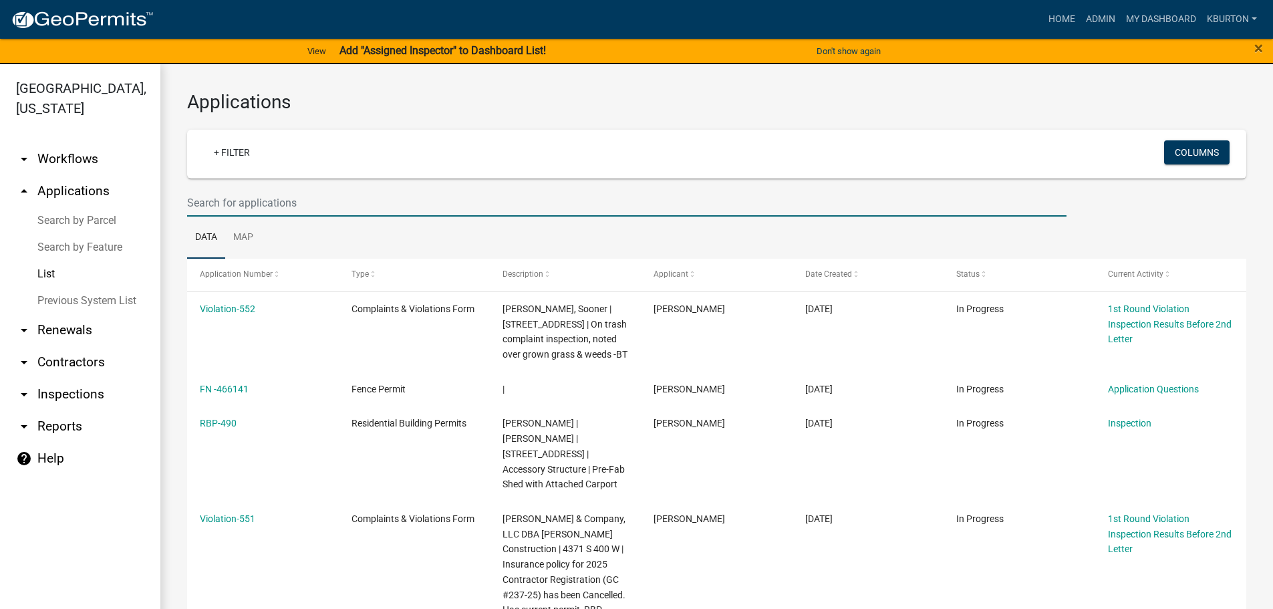
click at [332, 198] on input "text" at bounding box center [626, 202] width 879 height 27
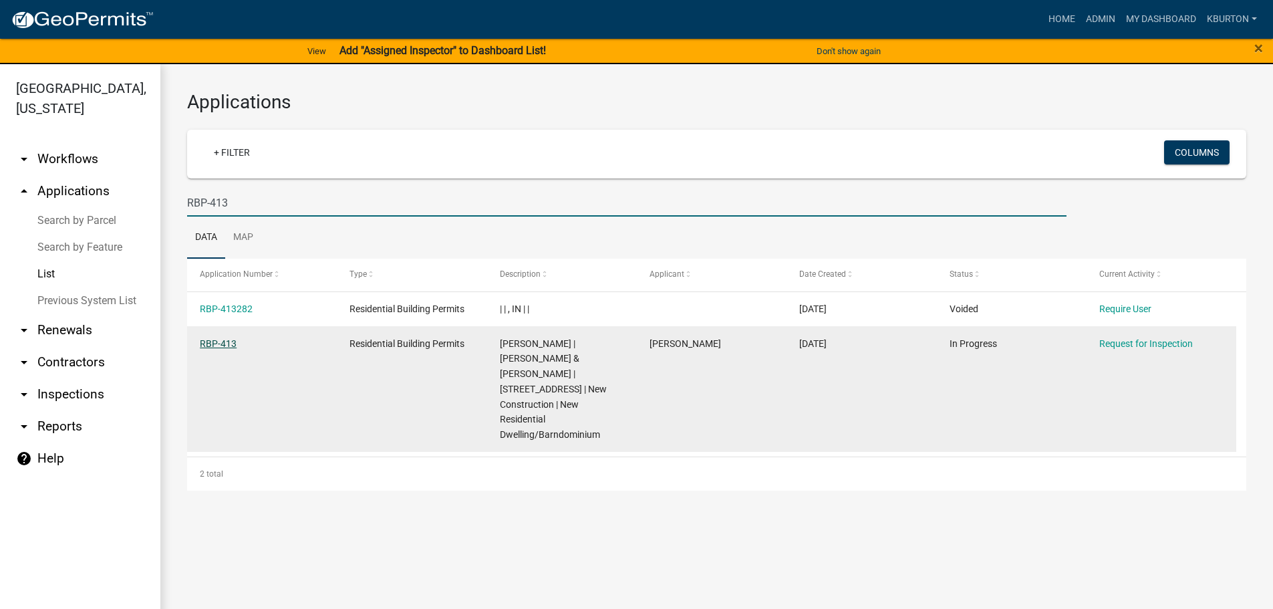
type input "RBP-413"
click at [226, 338] on link "RBP-413" at bounding box center [218, 343] width 37 height 11
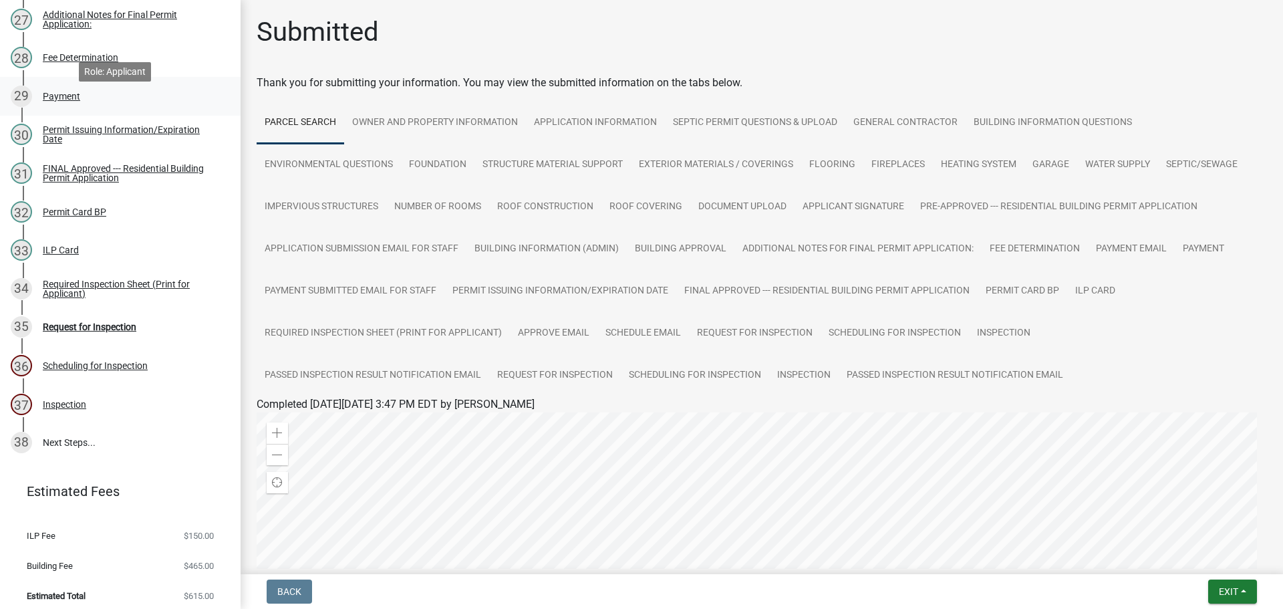
scroll to position [1226, 0]
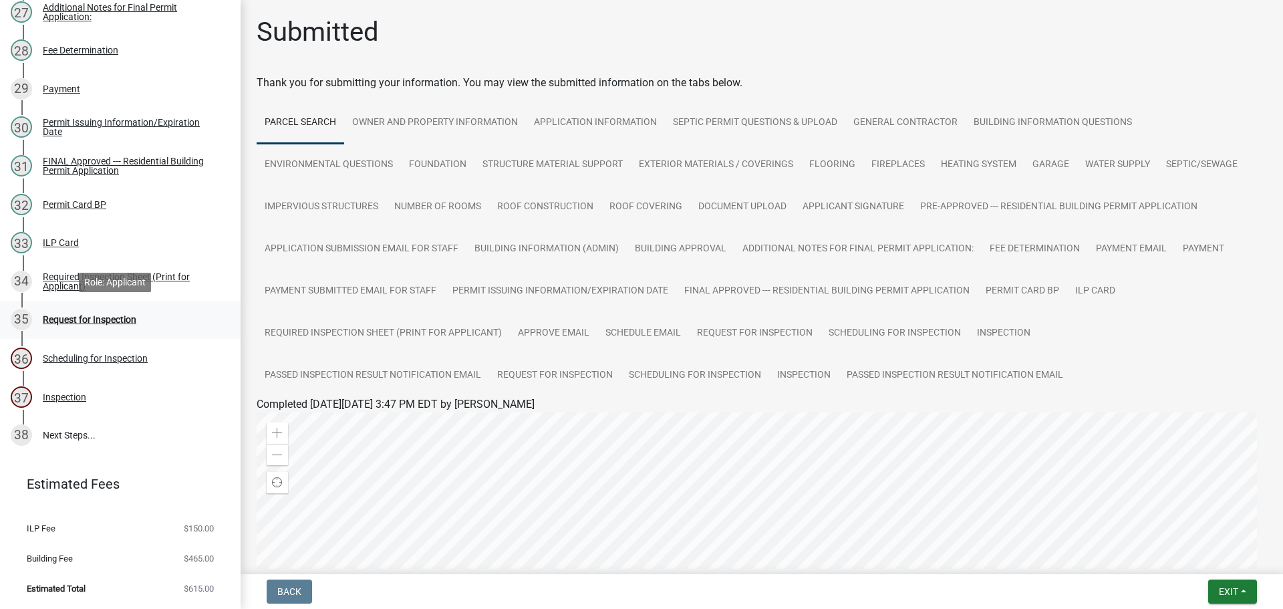
click at [110, 320] on div "Request for Inspection" at bounding box center [90, 319] width 94 height 9
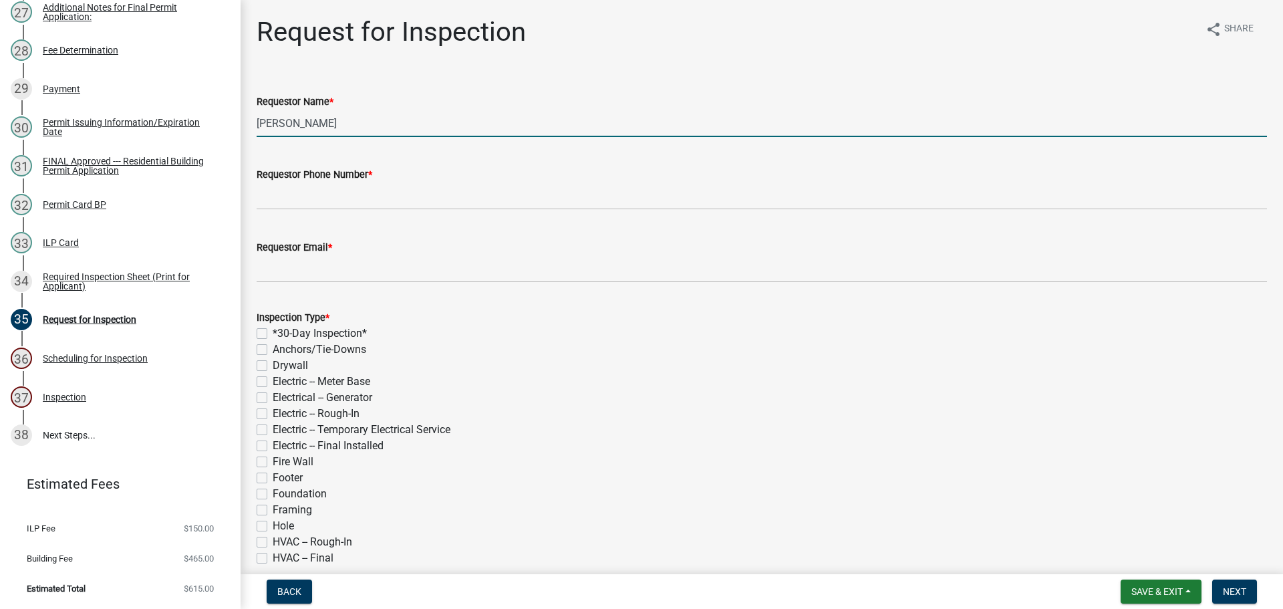
click at [350, 125] on input "[PERSON_NAME]" at bounding box center [762, 123] width 1010 height 27
type input "K"
type input "hyde"
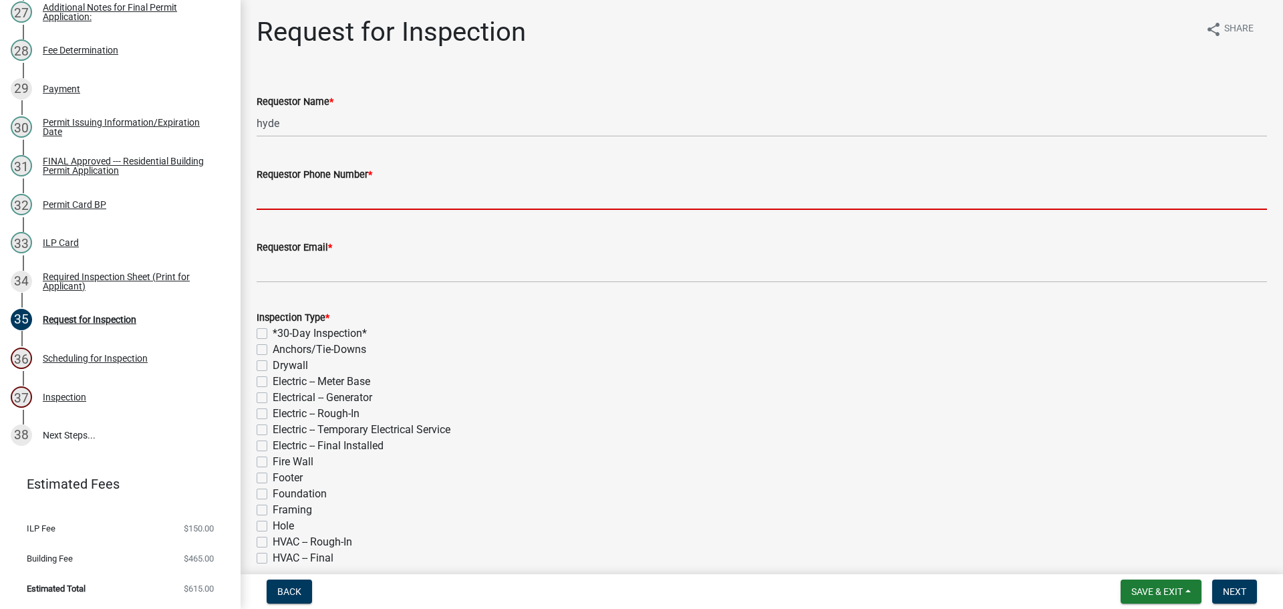
click at [327, 189] on input "Requestor Phone Number *" at bounding box center [762, 195] width 1010 height 27
type input "000-000-0000"
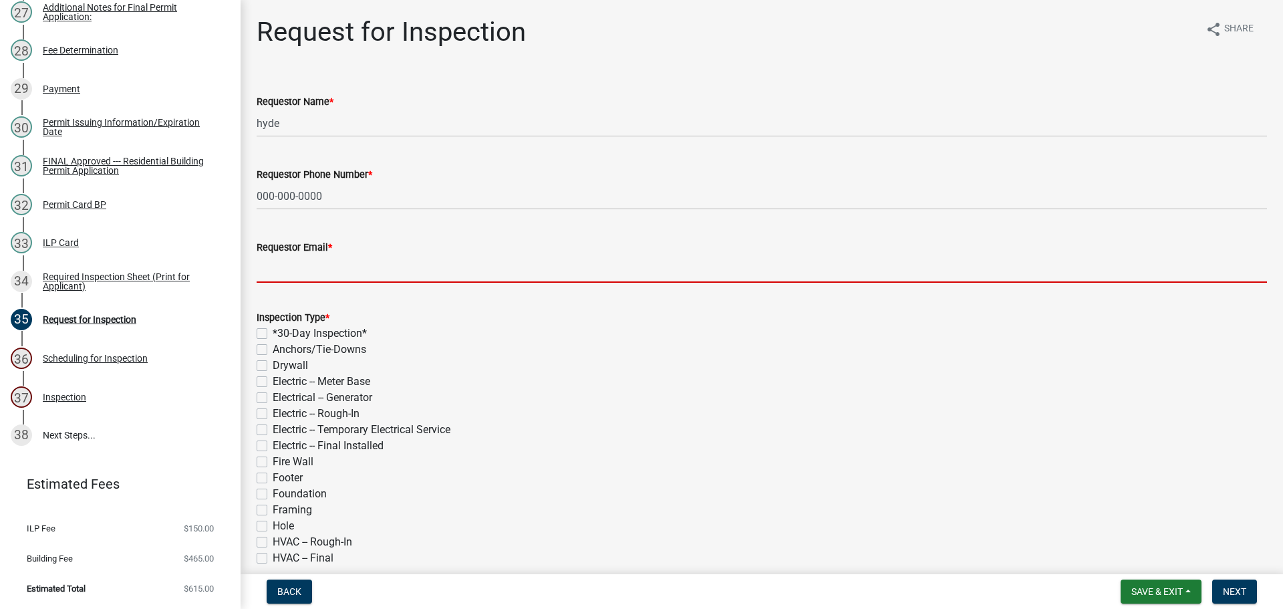
click at [347, 273] on input "Requestor Email *" at bounding box center [762, 268] width 1010 height 27
type input "[EMAIL_ADDRESS][DOMAIN_NAME]"
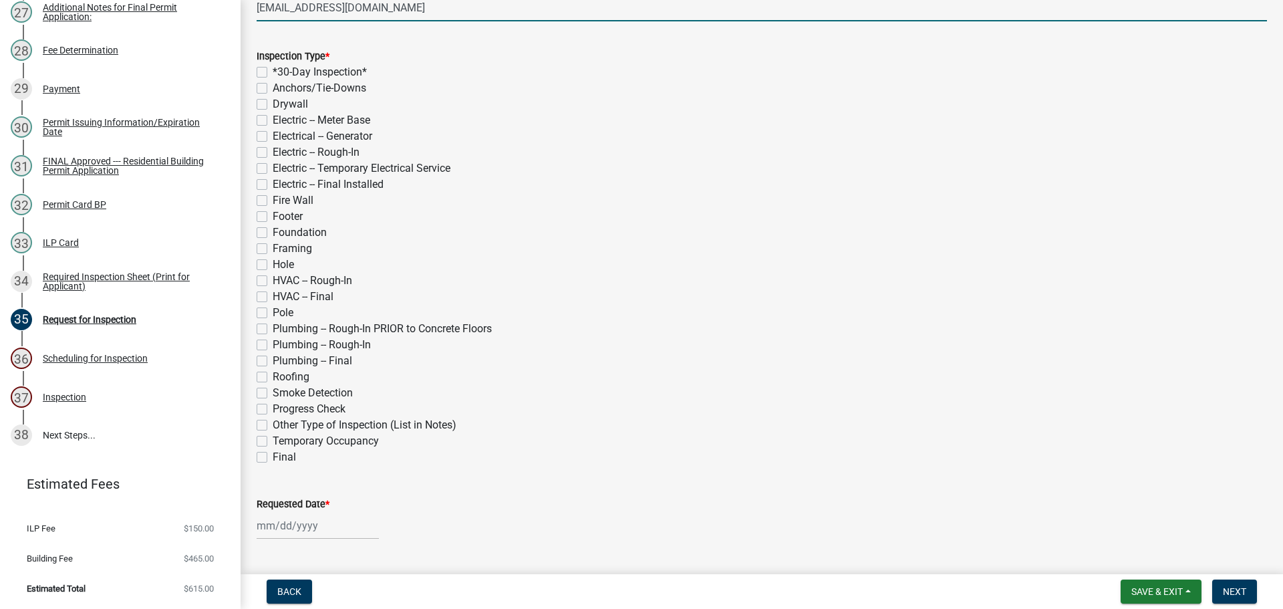
scroll to position [267, 0]
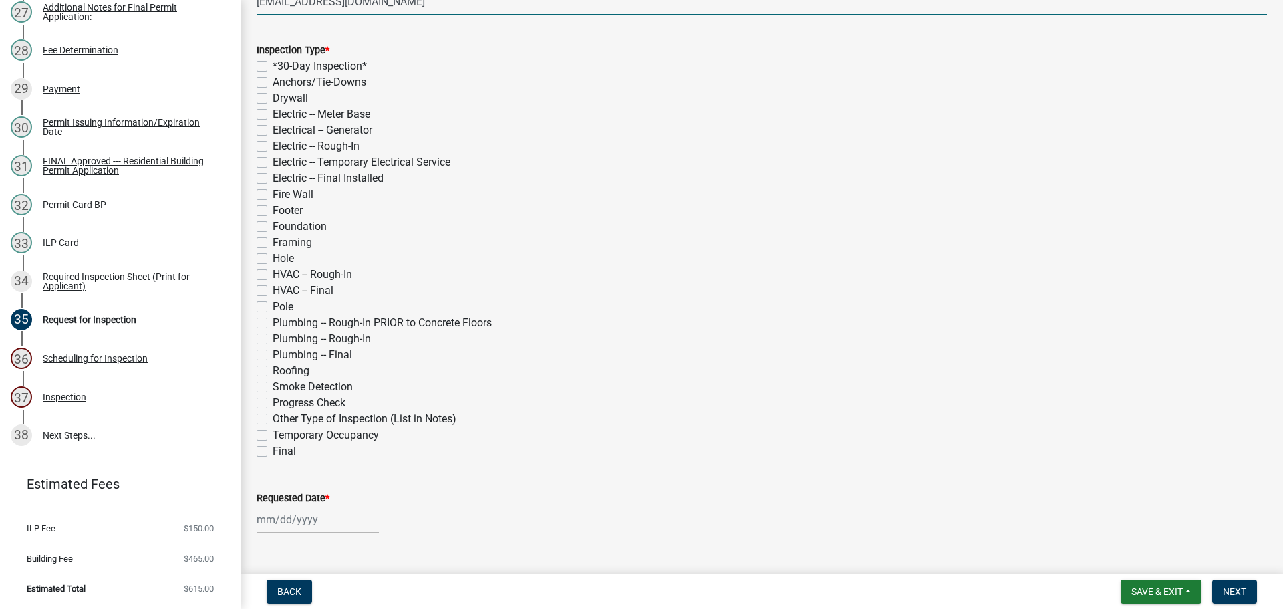
click at [273, 335] on label "Plumbing -- Rough-In" at bounding box center [322, 339] width 98 height 16
click at [273, 335] on input "Plumbing -- Rough-In" at bounding box center [277, 335] width 9 height 9
checkbox input "true"
checkbox input "false"
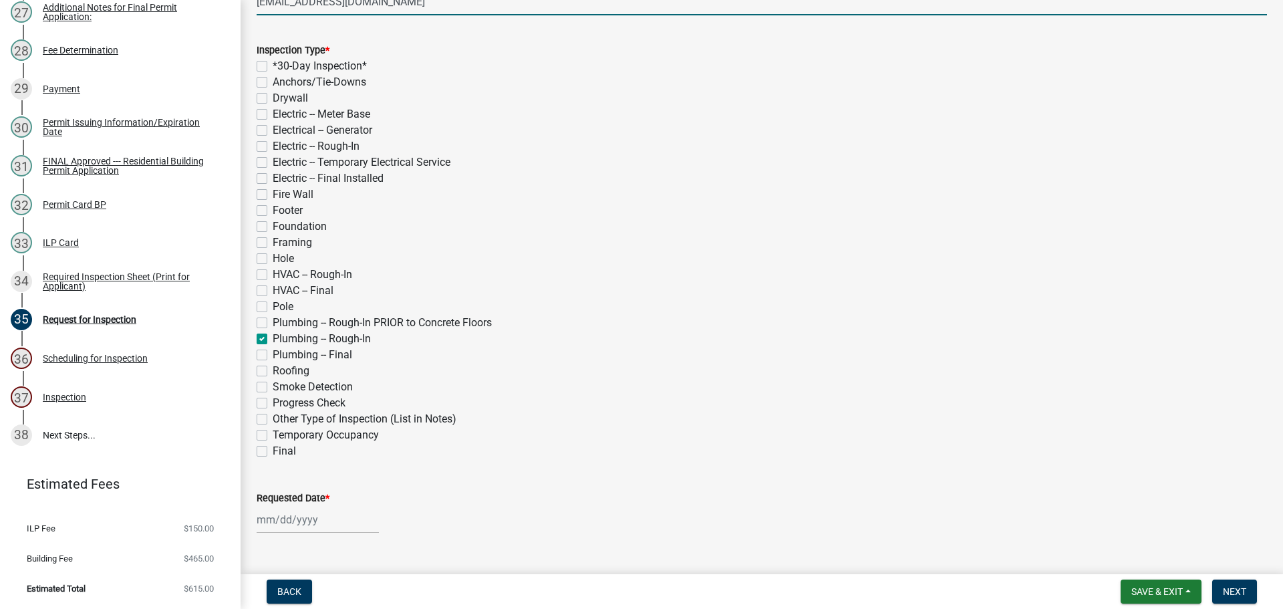
checkbox input "false"
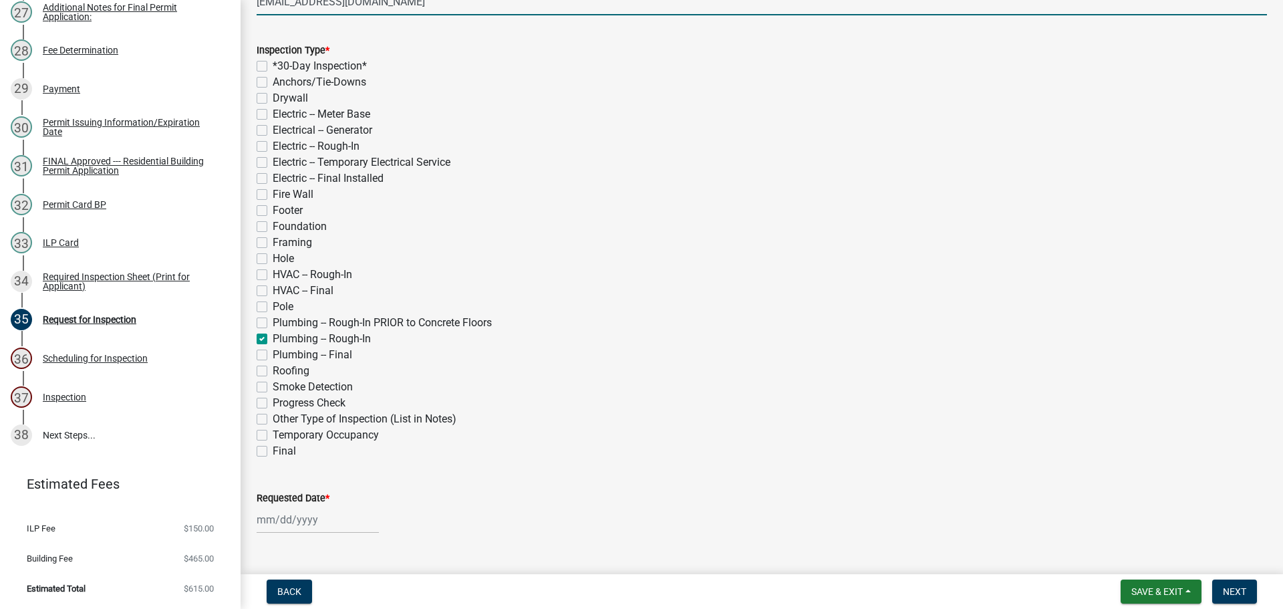
checkbox input "false"
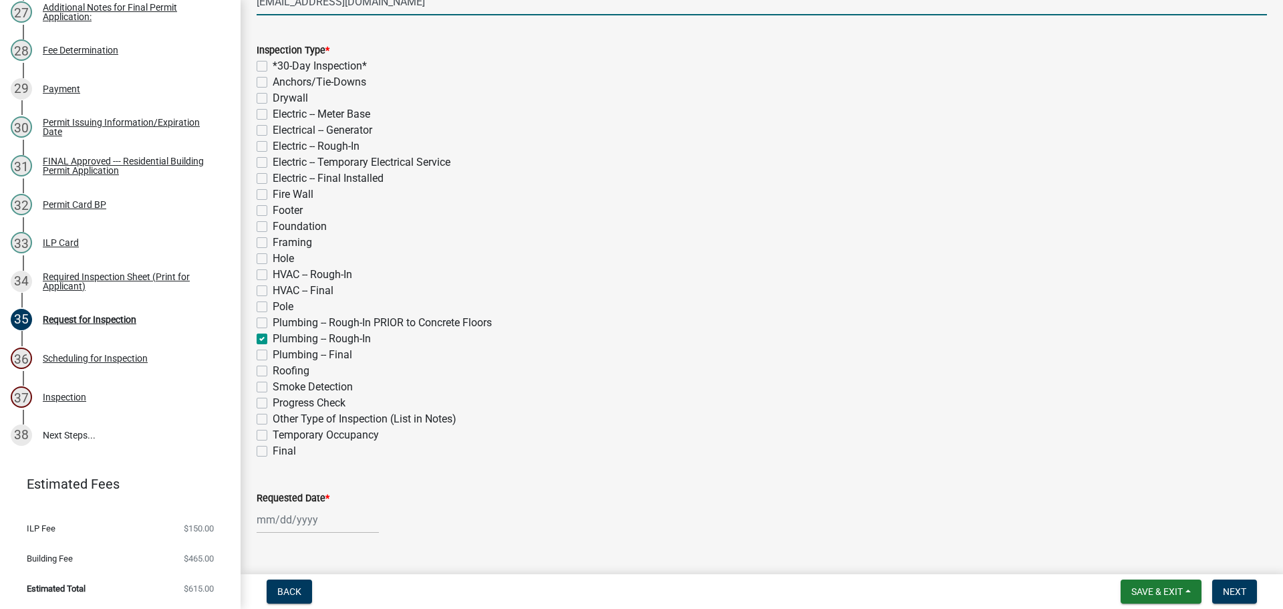
checkbox input "false"
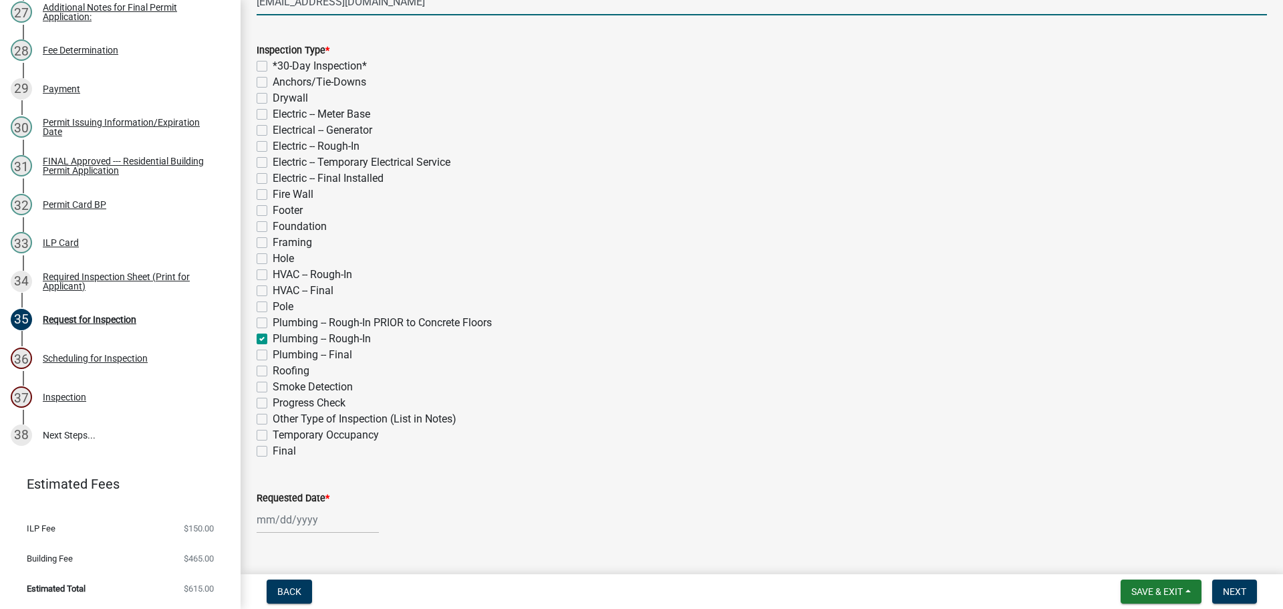
checkbox input "true"
checkbox input "false"
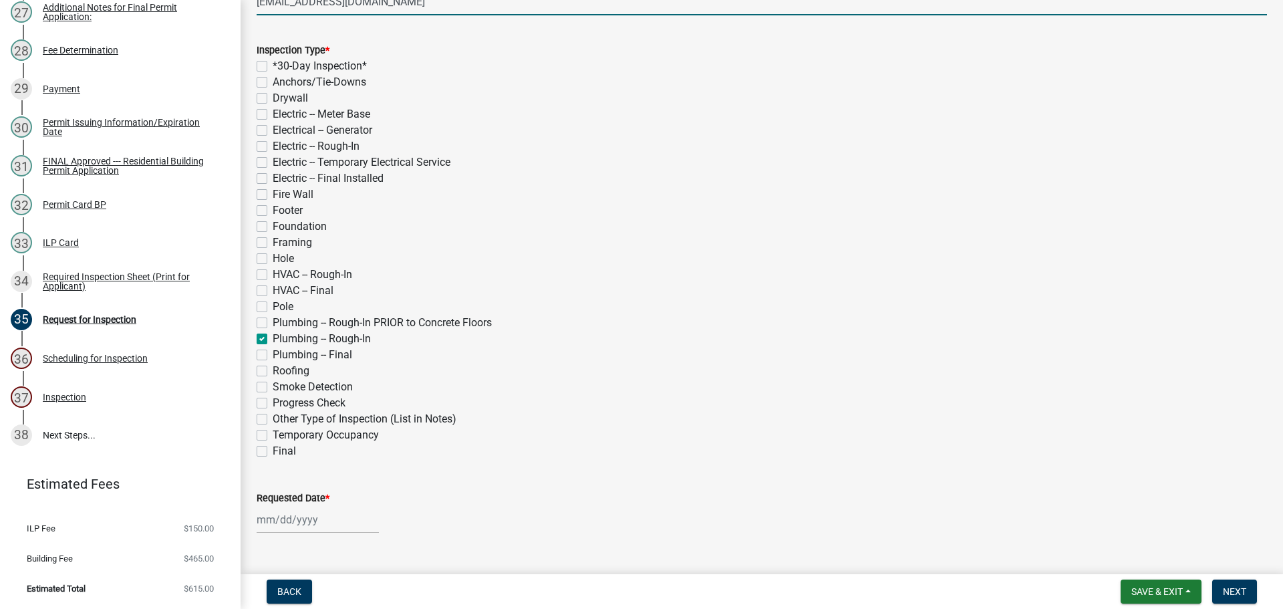
checkbox input "false"
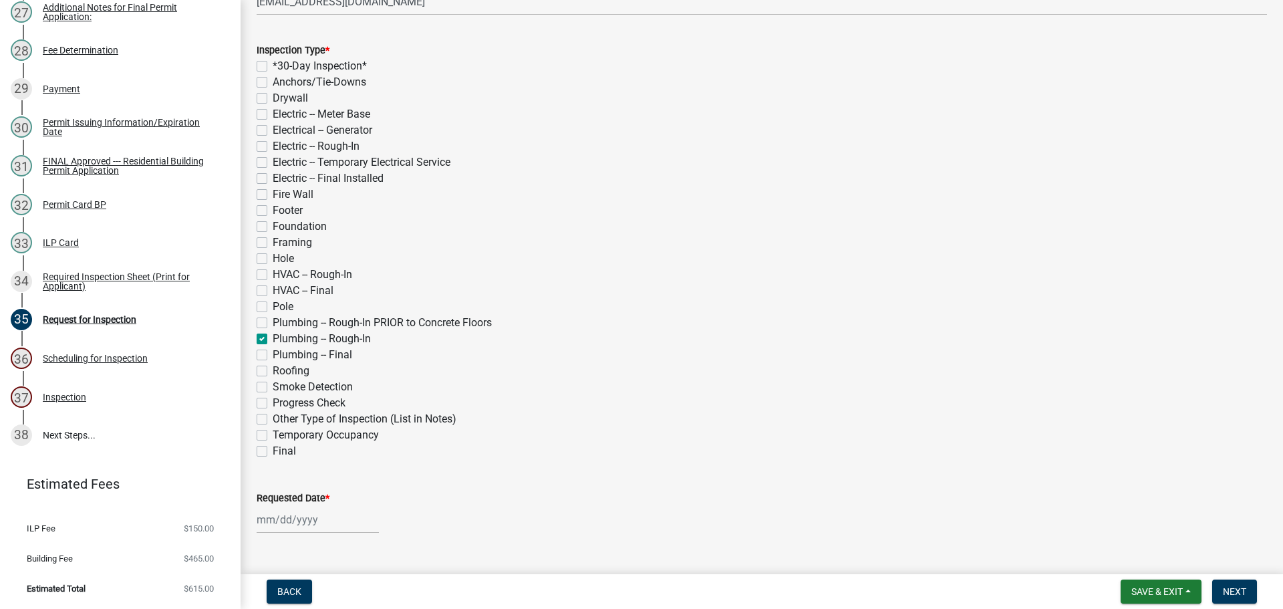
click at [273, 145] on label "Electric -- Rough-In" at bounding box center [316, 146] width 87 height 16
click at [273, 145] on input "Electric -- Rough-In" at bounding box center [277, 142] width 9 height 9
checkbox input "true"
checkbox input "false"
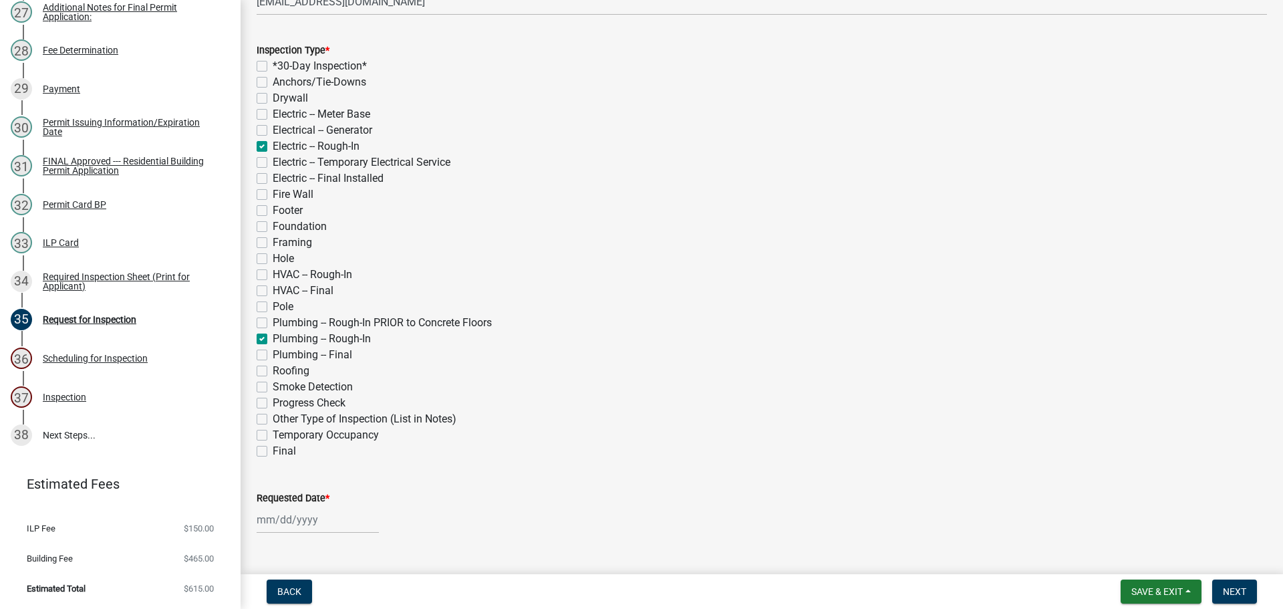
checkbox input "false"
checkbox input "true"
checkbox input "false"
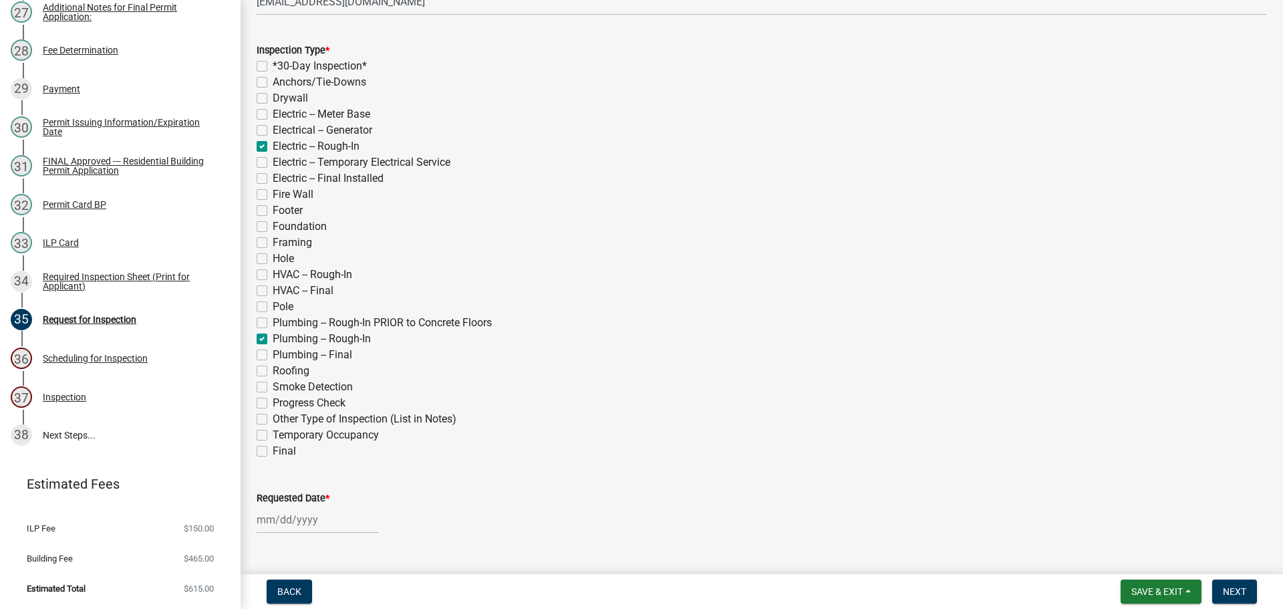
checkbox input "false"
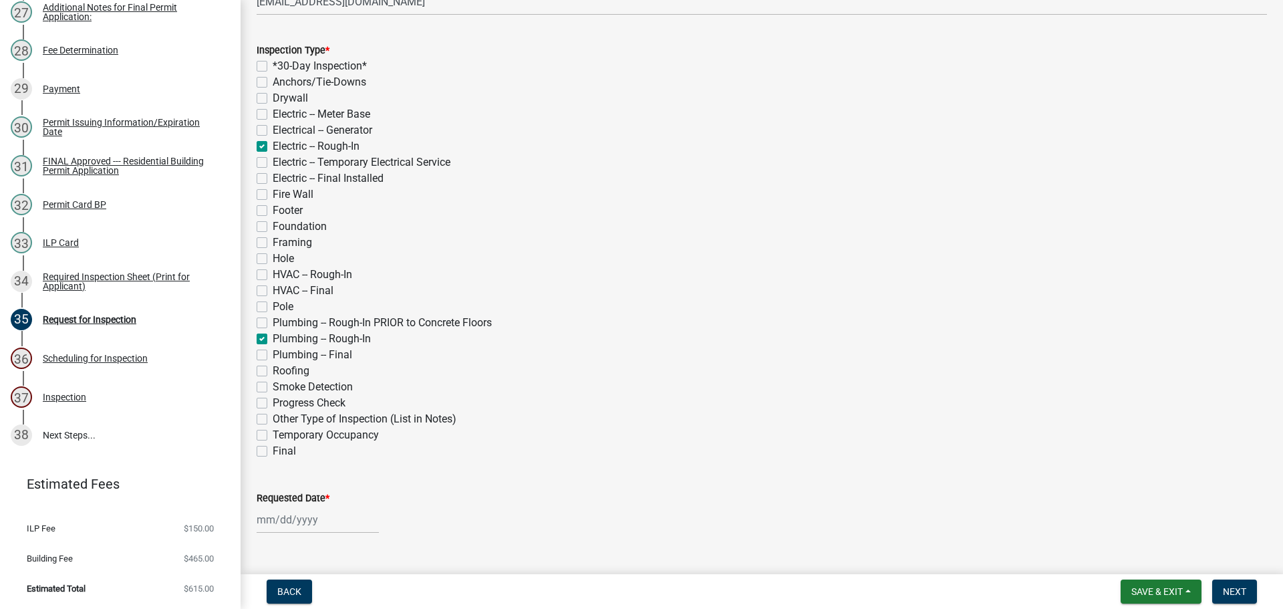
checkbox input "false"
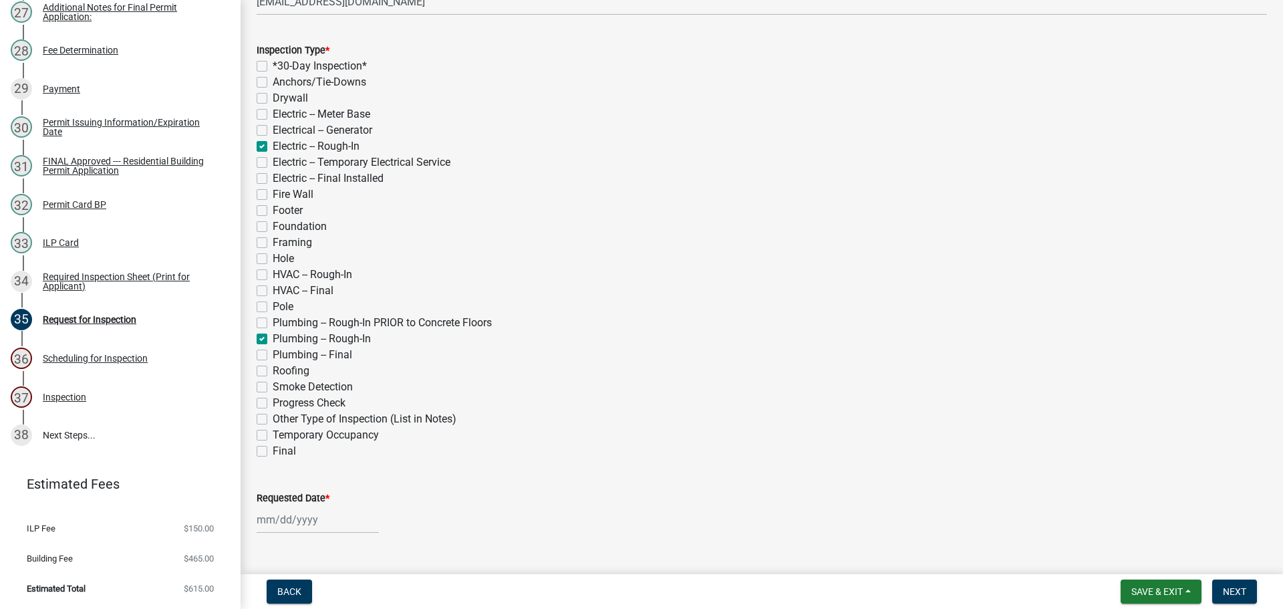
checkbox input "true"
checkbox input "false"
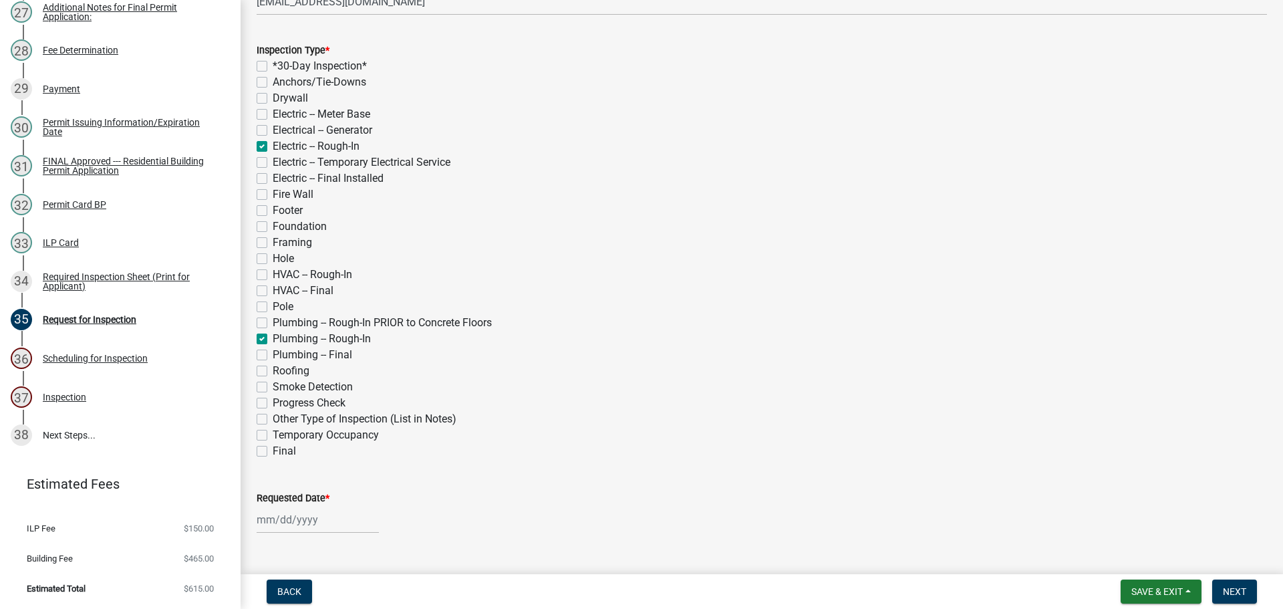
checkbox input "false"
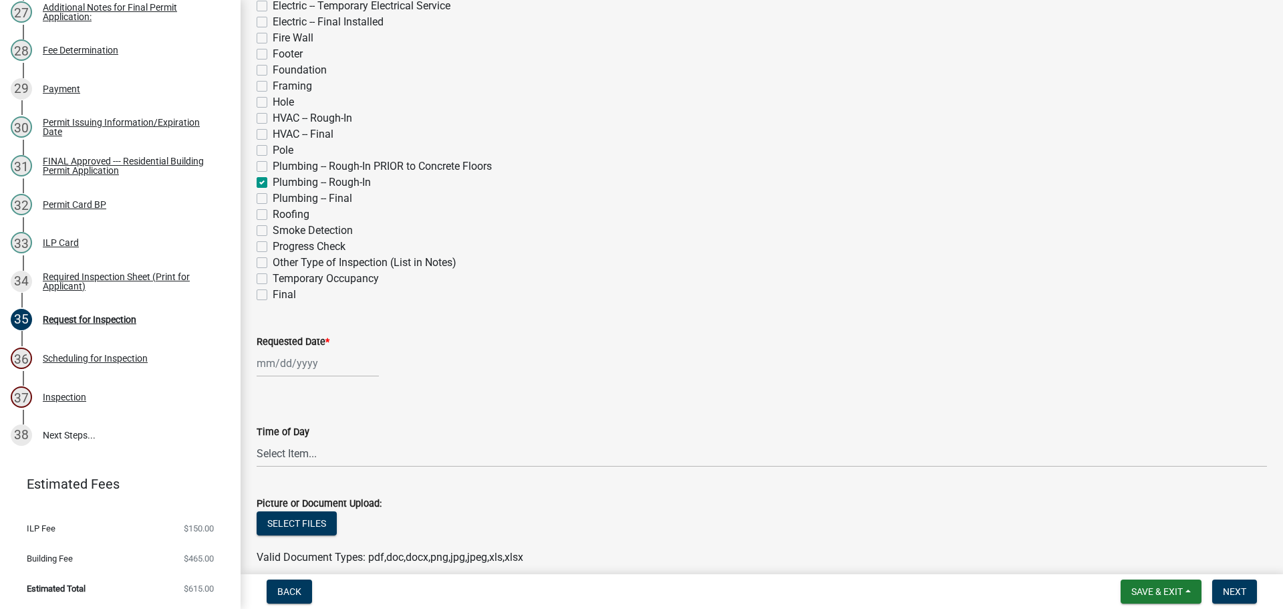
scroll to position [468, 0]
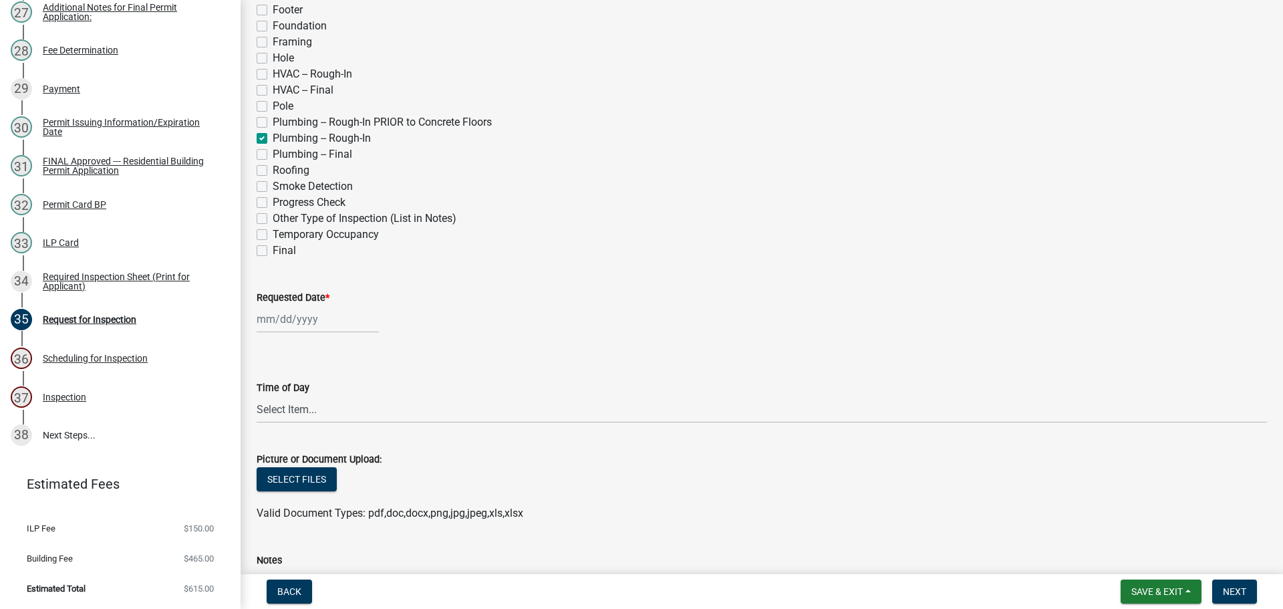
click at [299, 294] on label "Requested Date *" at bounding box center [293, 297] width 73 height 9
click at [299, 305] on input "Requested Date *" at bounding box center [318, 318] width 122 height 27
select select "8"
select select "2025"
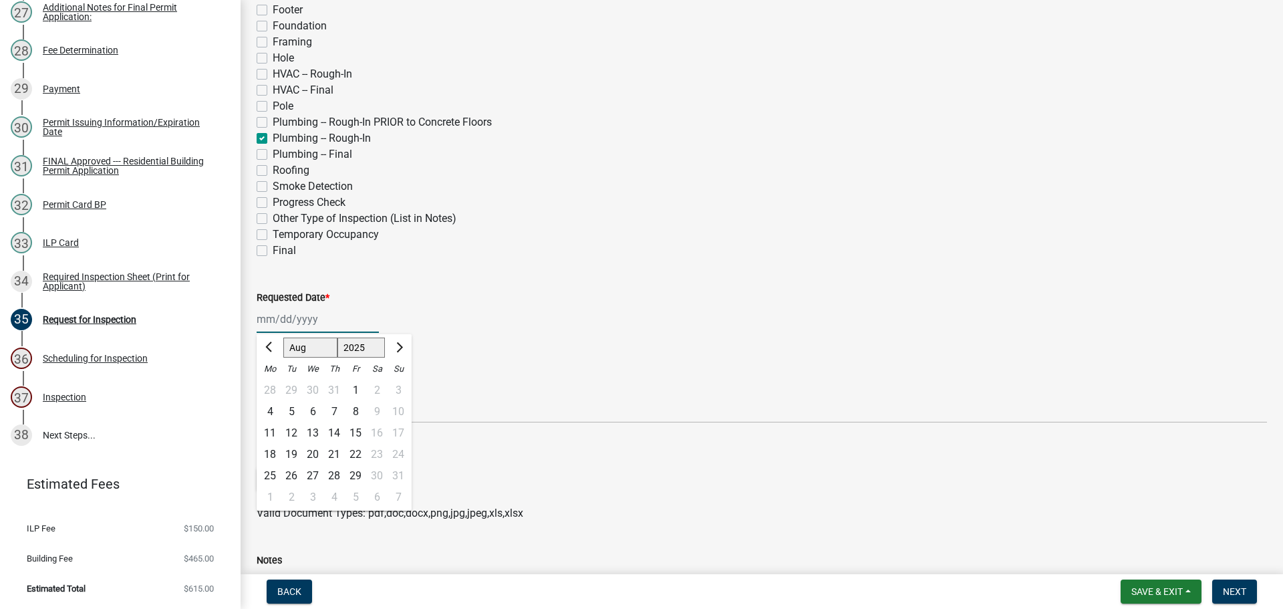
click at [304, 351] on select "Jan Feb Mar Apr May Jun [DATE] Aug Sep Oct Nov Dec" at bounding box center [310, 347] width 54 height 20
select select "9"
click at [283, 337] on select "Jan Feb Mar Apr May Jun [DATE] Aug Sep Oct Nov Dec" at bounding box center [310, 347] width 54 height 20
click at [294, 414] on div "9" at bounding box center [291, 411] width 21 height 21
type input "[DATE]"
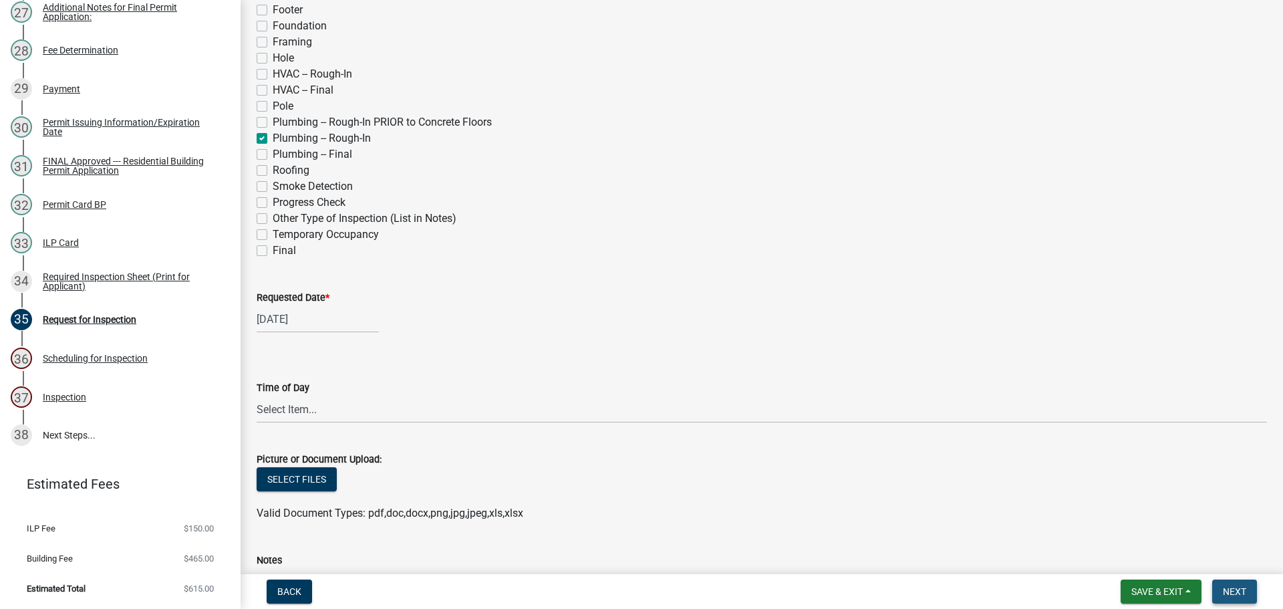
click at [1236, 583] on button "Next" at bounding box center [1234, 591] width 45 height 24
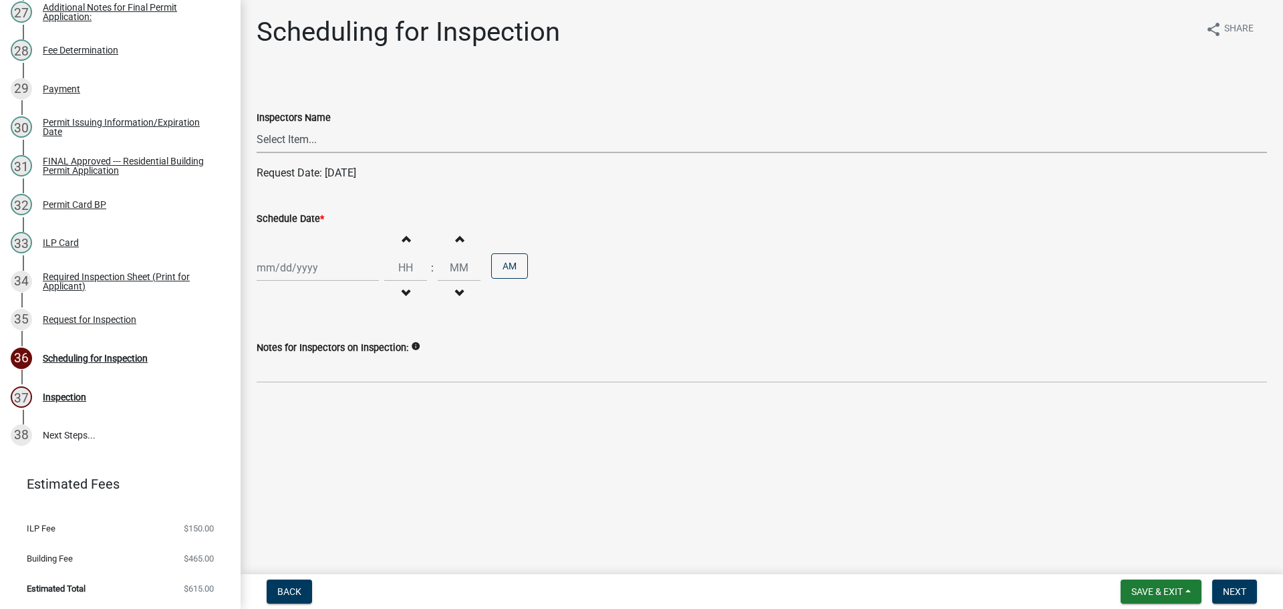
click at [281, 130] on select "Select Item... bmthomas ([PERSON_NAME]) croser ([PERSON_NAME]) [PERSON_NAME] ([…" at bounding box center [762, 139] width 1010 height 27
select select "25b75ae6-03c7-4280-9b34-fcf63005d5e5"
click at [257, 126] on select "Select Item... bmthomas ([PERSON_NAME]) croser ([PERSON_NAME]) [PERSON_NAME] ([…" at bounding box center [762, 139] width 1010 height 27
click at [291, 219] on label "Schedule Date *" at bounding box center [290, 218] width 67 height 9
click at [291, 254] on input "Schedule Date *" at bounding box center [318, 267] width 122 height 27
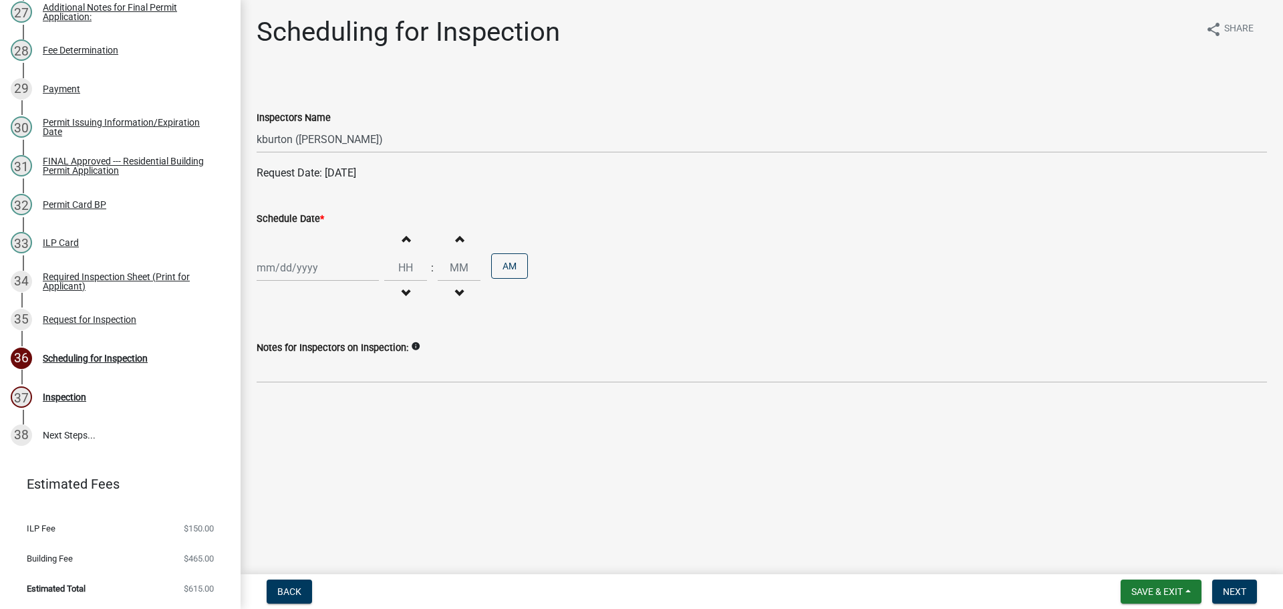
select select "8"
select select "2025"
click at [295, 300] on select "Jan Feb Mar Apr May Jun [DATE] Aug Sep Oct Nov Dec" at bounding box center [310, 296] width 54 height 20
select select "9"
click at [283, 286] on select "Jan Feb Mar Apr May Jun [DATE] Aug Sep Oct Nov Dec" at bounding box center [310, 296] width 54 height 20
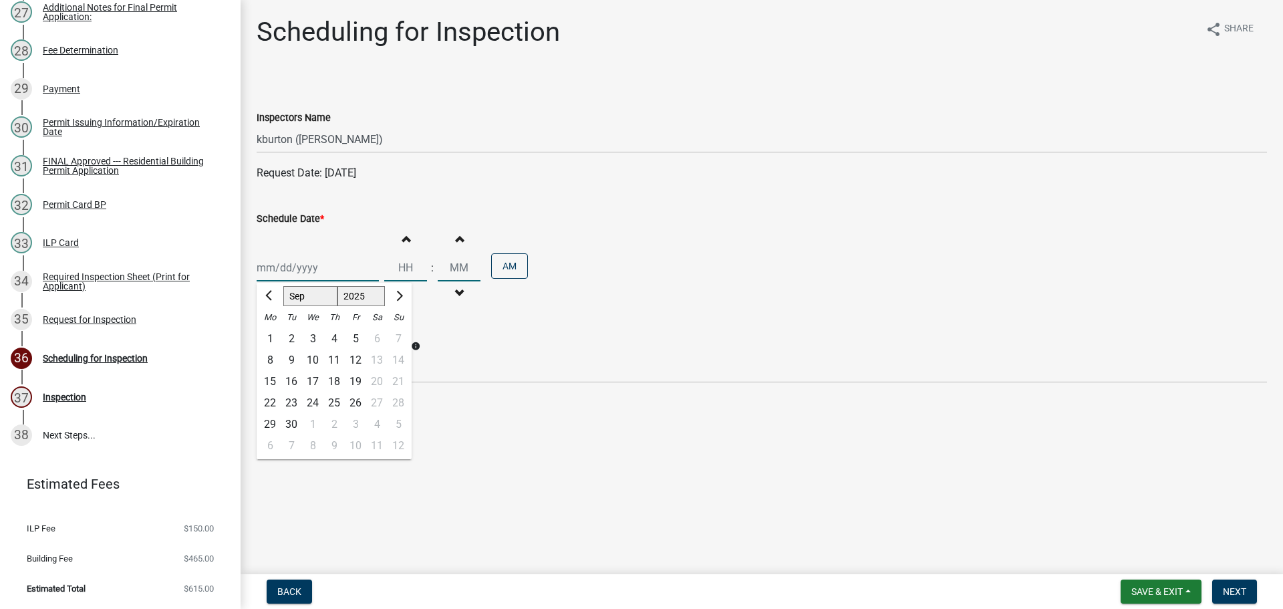
click at [289, 359] on div "9" at bounding box center [291, 359] width 21 height 21
type input "[DATE]"
click at [1230, 592] on span "Next" at bounding box center [1234, 591] width 23 height 11
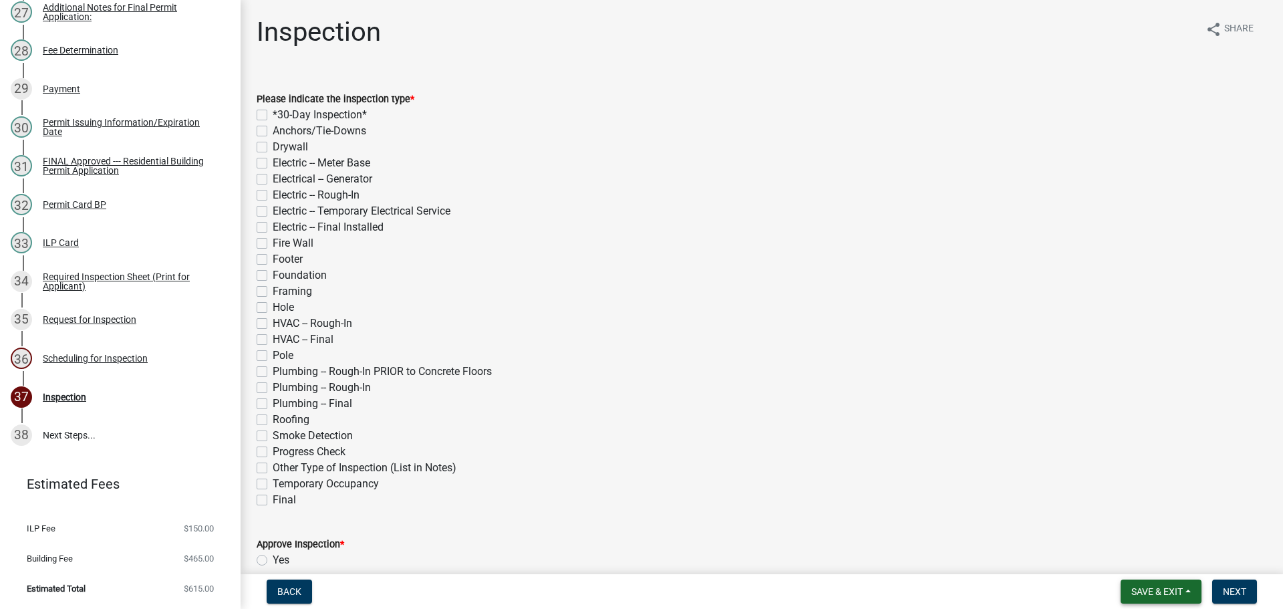
click at [1167, 592] on span "Save & Exit" at bounding box center [1156, 591] width 51 height 11
click at [1155, 561] on button "Save & Exit" at bounding box center [1147, 556] width 107 height 32
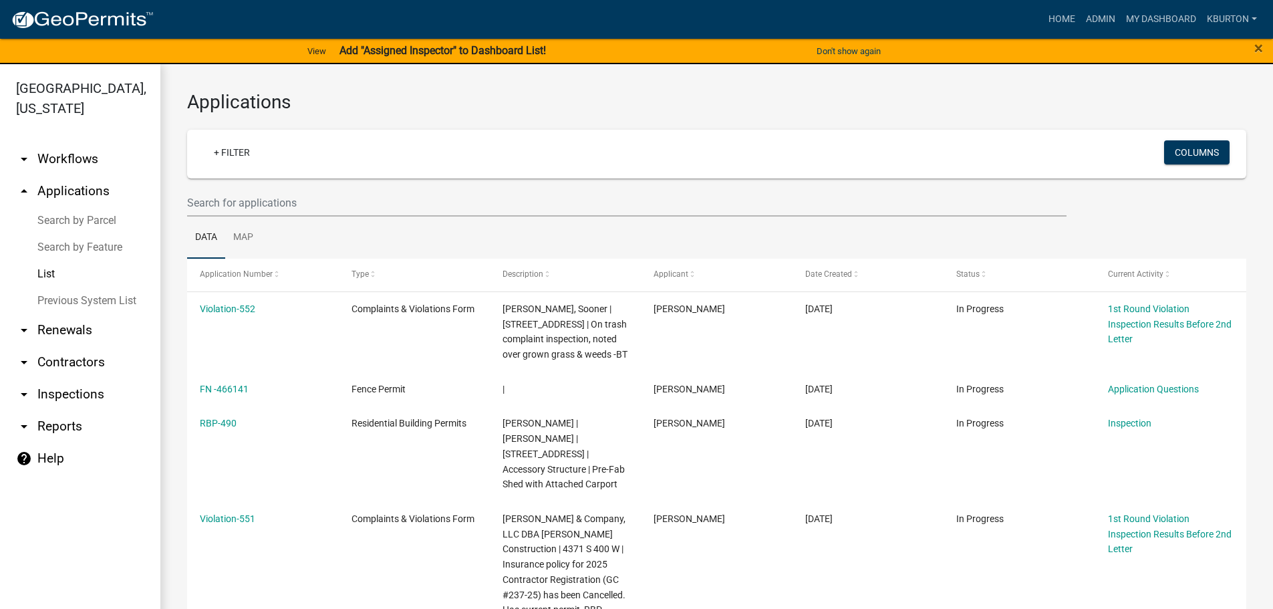
click at [74, 378] on link "arrow_drop_down Inspections" at bounding box center [80, 394] width 160 height 32
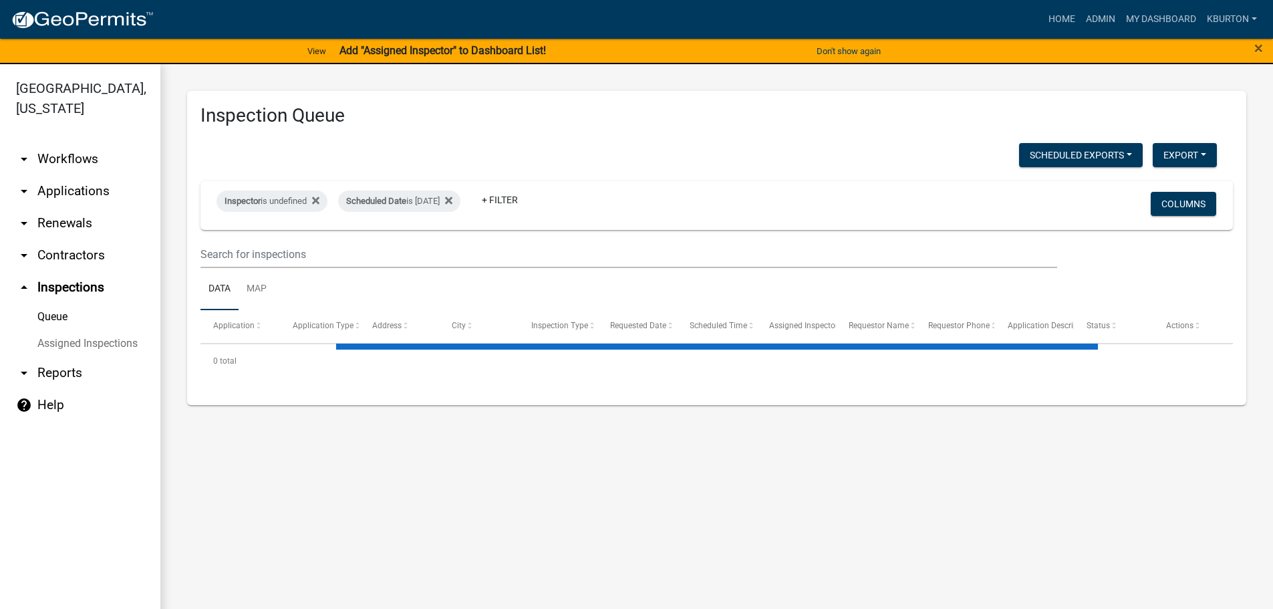
select select "1: 25"
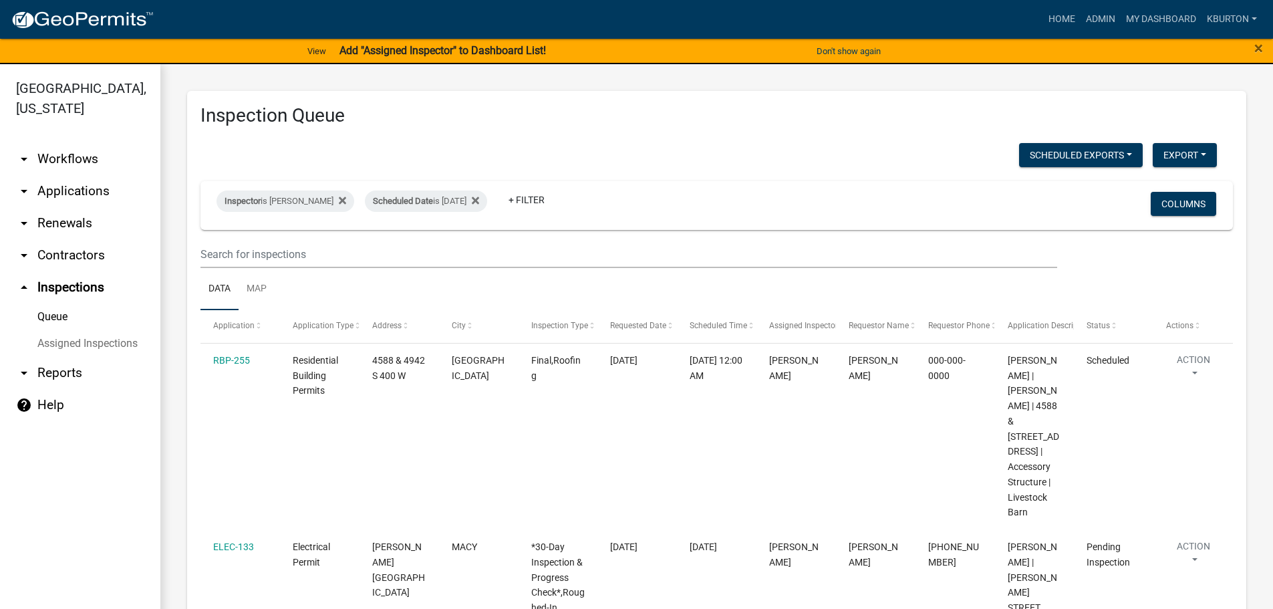
click at [81, 330] on link "Assigned Inspections" at bounding box center [80, 343] width 160 height 27
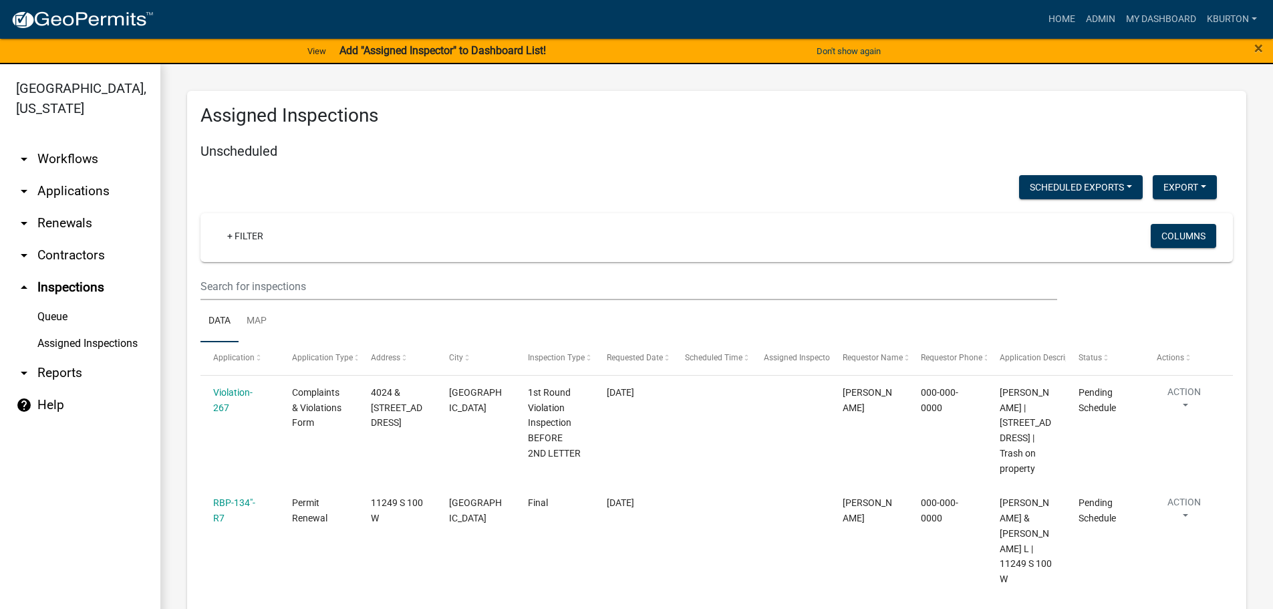
click at [60, 303] on link "Queue" at bounding box center [80, 316] width 160 height 27
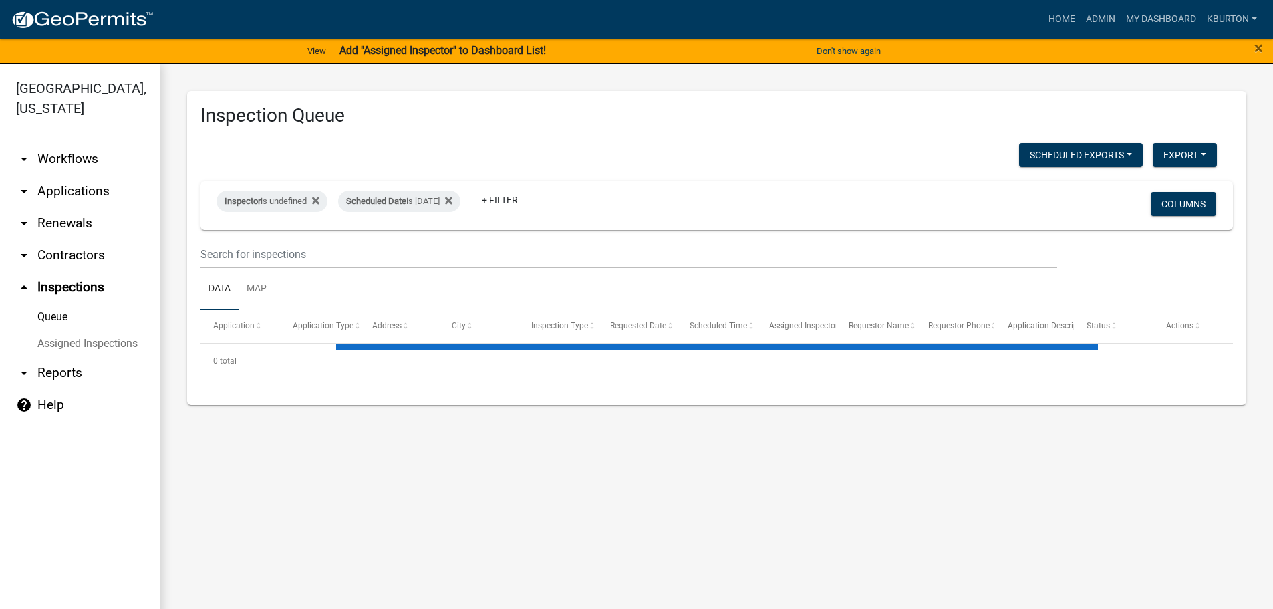
select select "1: 25"
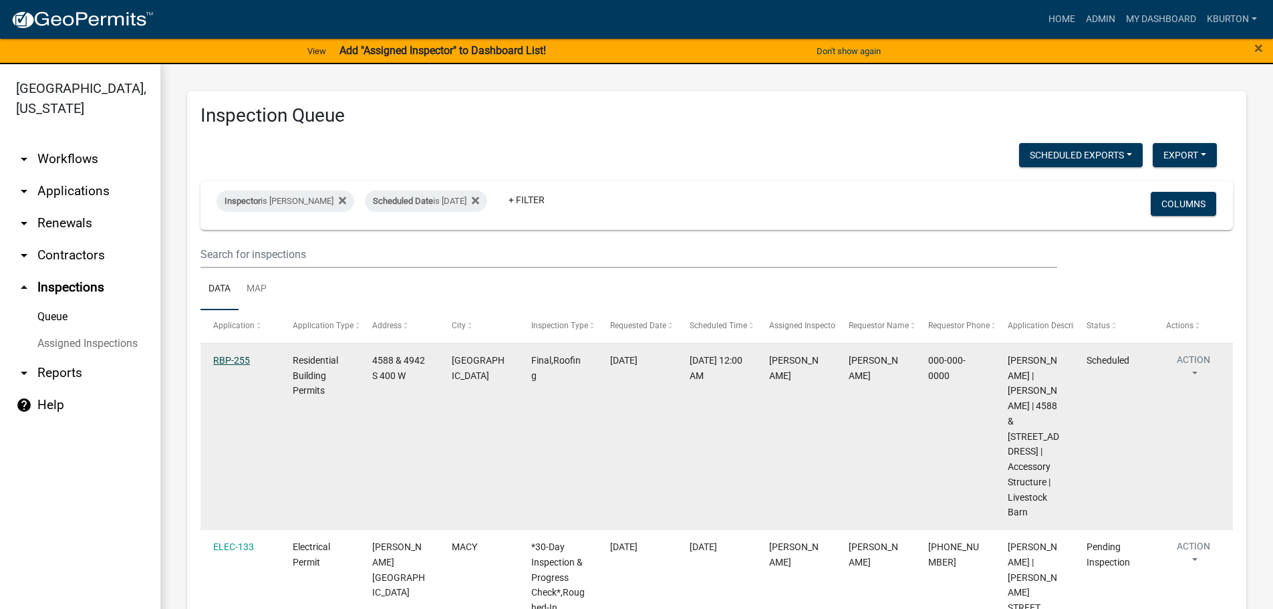
click at [244, 359] on link "RBP-255" at bounding box center [231, 360] width 37 height 11
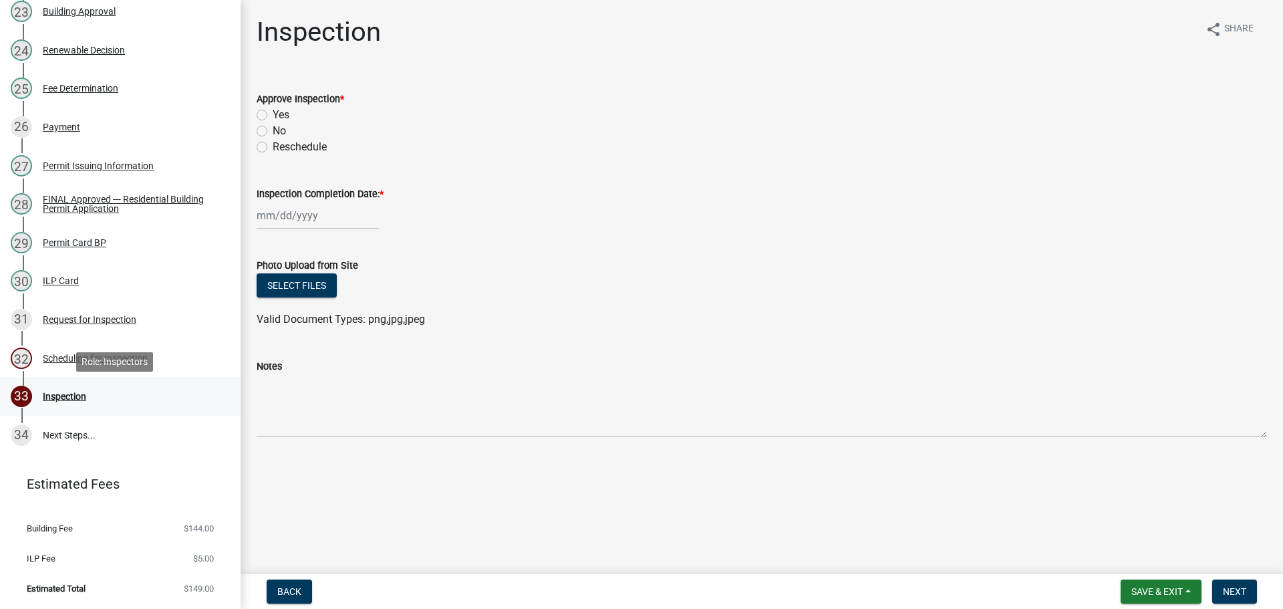
scroll to position [1072, 0]
click at [96, 355] on div "Scheduling for Inspection" at bounding box center [95, 357] width 105 height 9
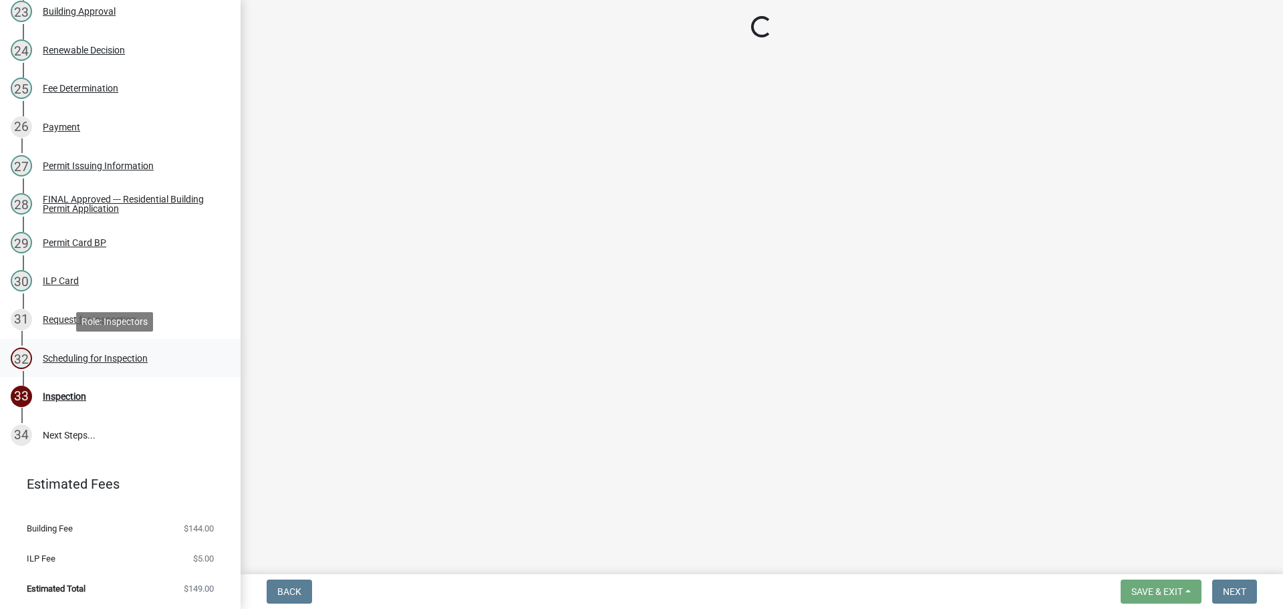
select select "25b75ae6-03c7-4280-9b34-fcf63005d5e5"
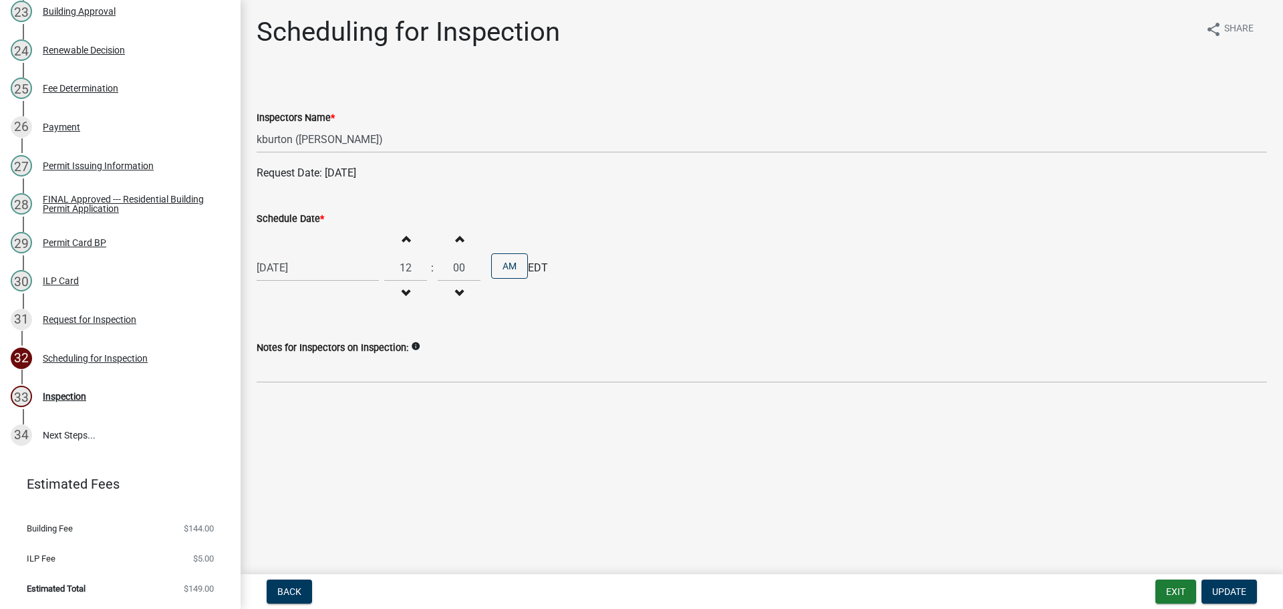
click at [302, 222] on label "Schedule Date *" at bounding box center [290, 218] width 67 height 9
click at [302, 254] on input "[DATE]" at bounding box center [318, 267] width 122 height 27
select select "8"
select select "2025"
click at [338, 403] on div "21" at bounding box center [333, 402] width 21 height 21
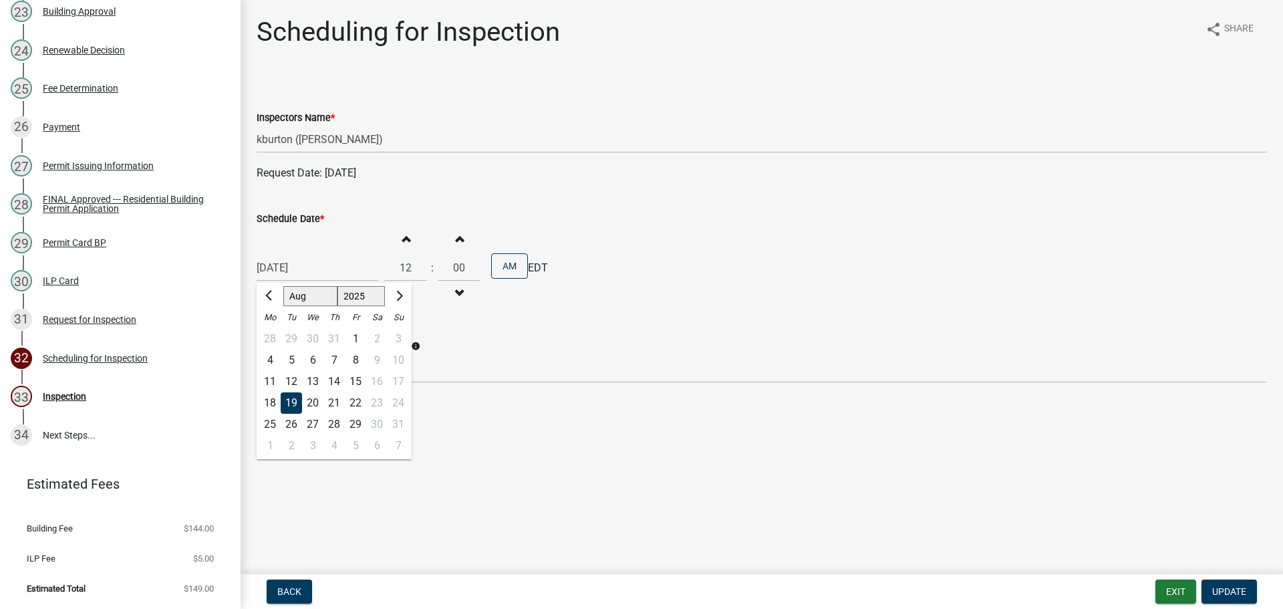
type input "[DATE]"
click at [1237, 587] on span "Update" at bounding box center [1229, 591] width 34 height 11
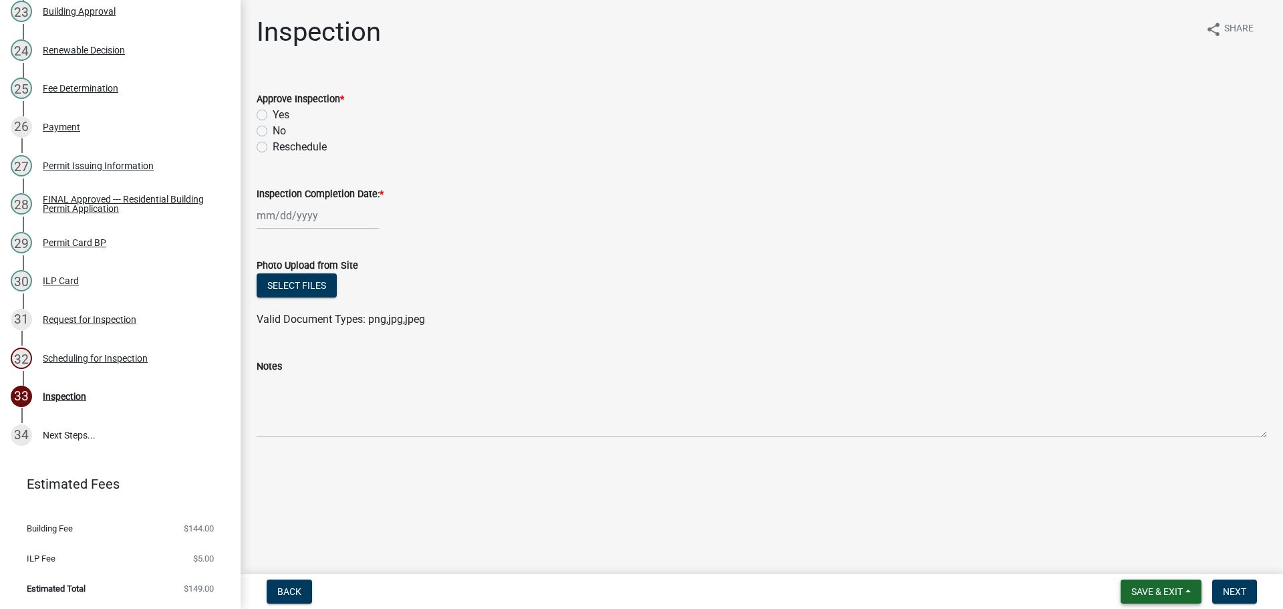
click at [1163, 596] on span "Save & Exit" at bounding box center [1156, 591] width 51 height 11
click at [1158, 573] on div "Save Save & Exit" at bounding box center [1147, 540] width 107 height 75
click at [1156, 557] on button "Save & Exit" at bounding box center [1147, 556] width 107 height 32
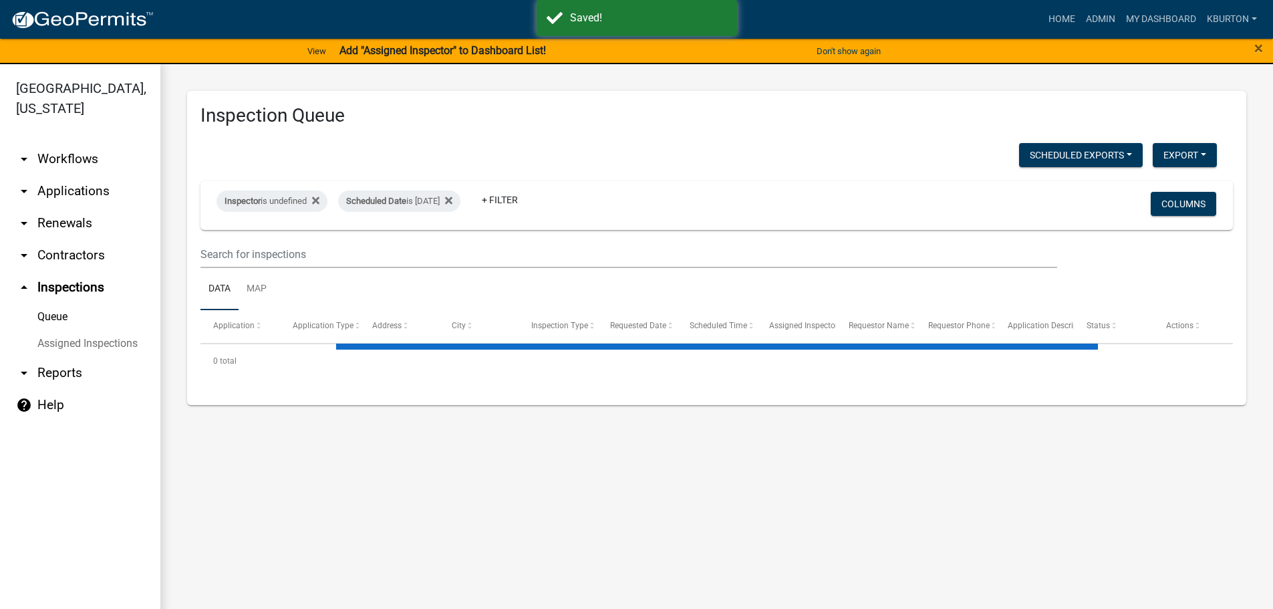
select select "1: 25"
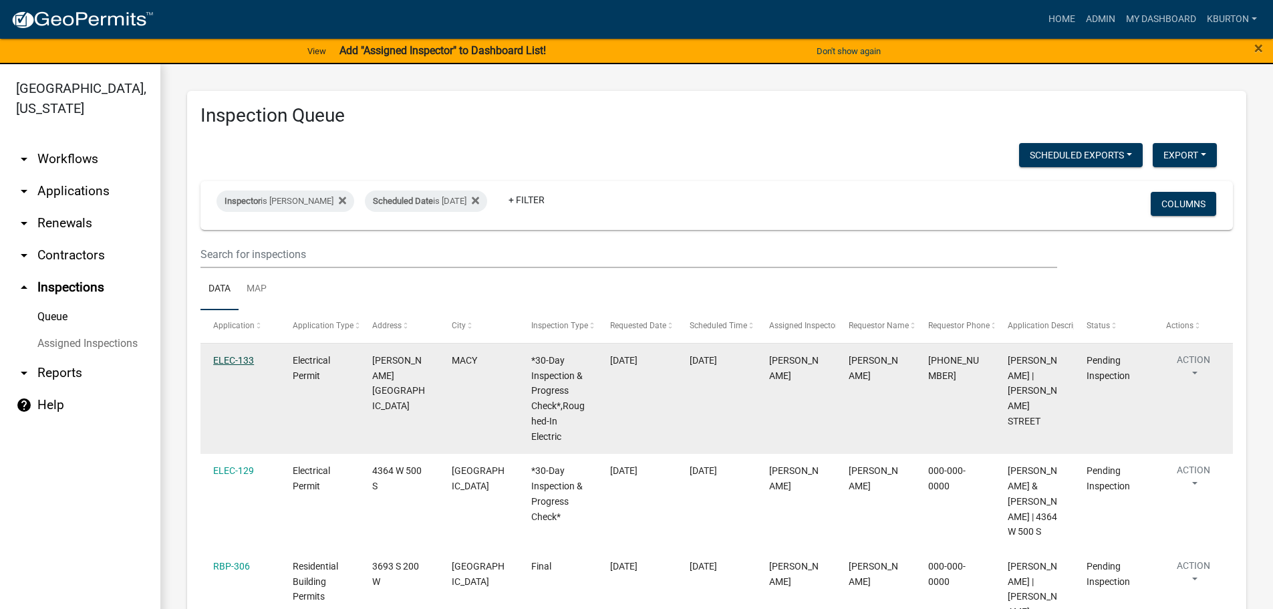
click at [228, 363] on link "ELEC-133" at bounding box center [233, 360] width 41 height 11
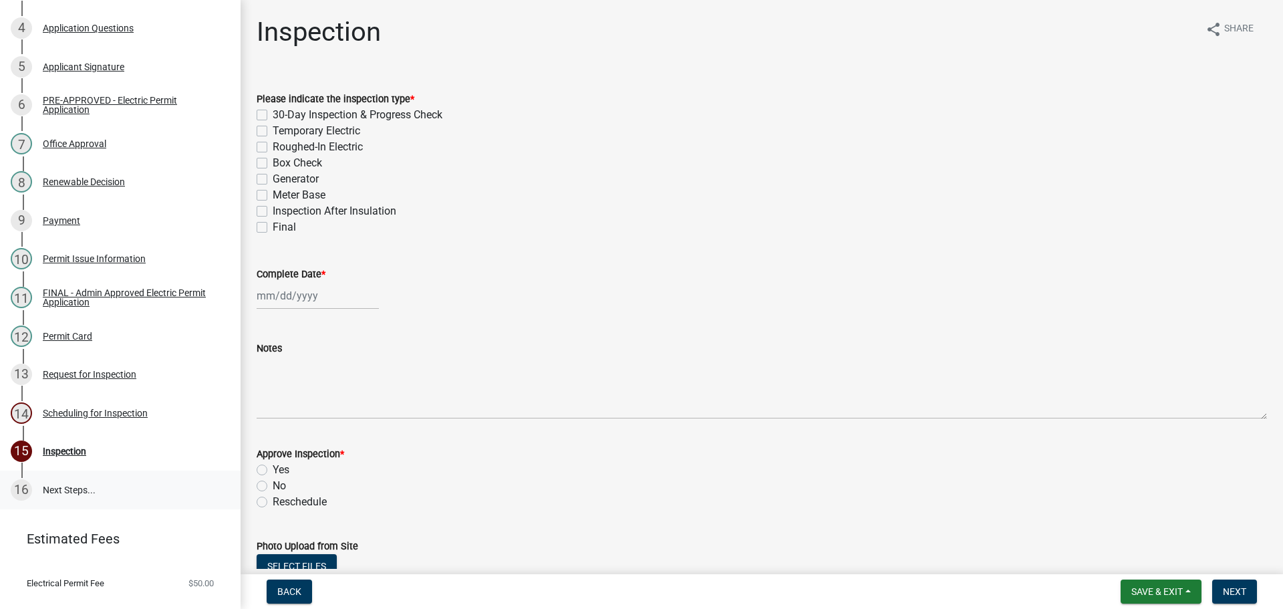
scroll to position [330, 0]
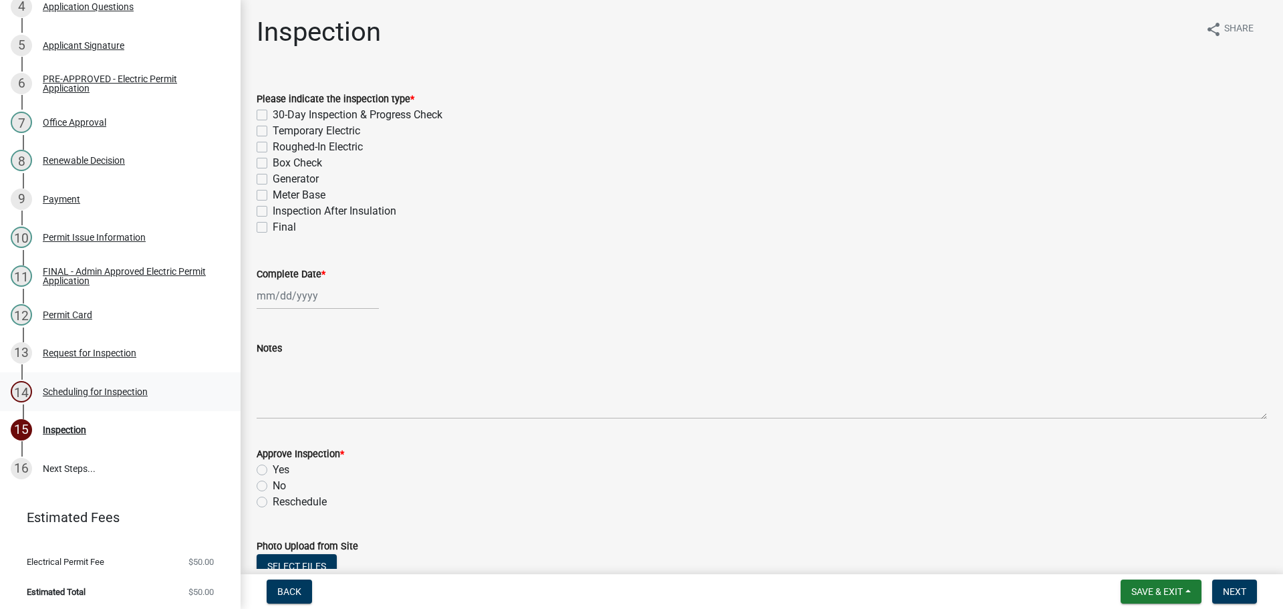
click at [115, 392] on div "Scheduling for Inspection" at bounding box center [95, 391] width 105 height 9
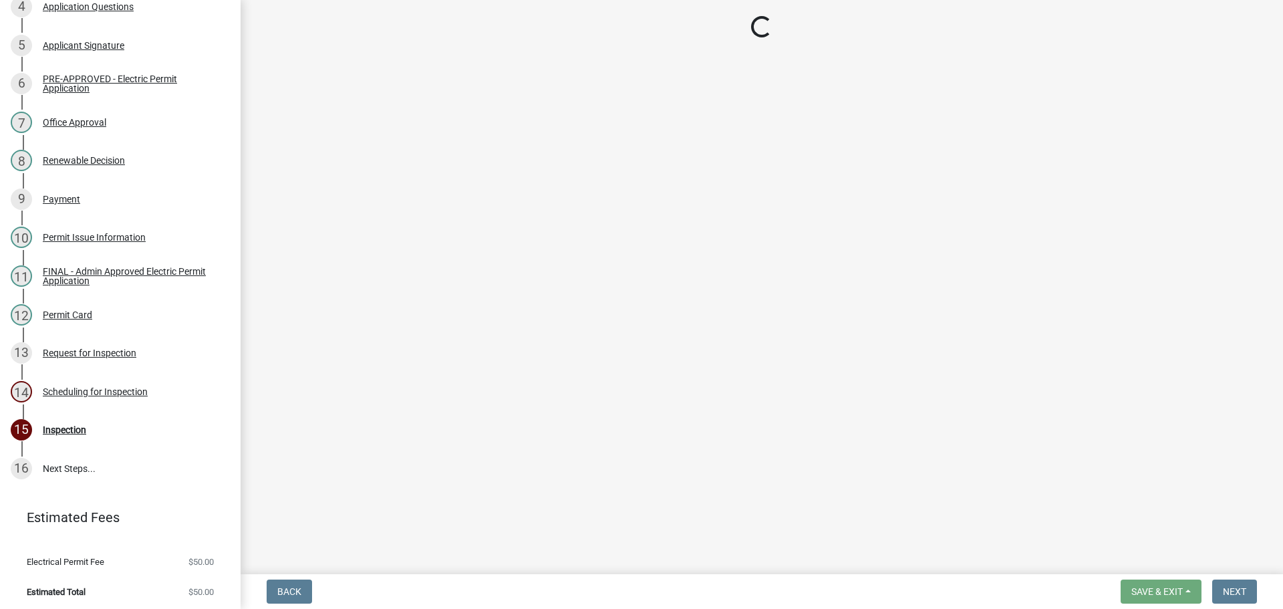
select select "25b75ae6-03c7-4280-9b34-fcf63005d5e5"
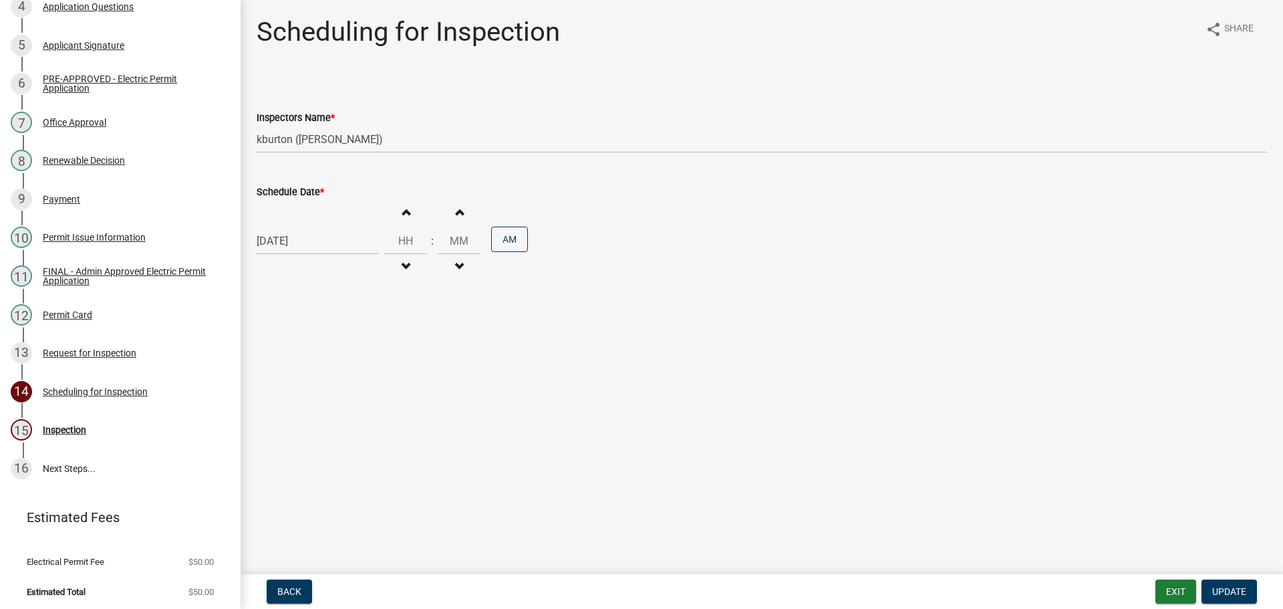
click at [297, 196] on label "Schedule Date *" at bounding box center [290, 192] width 67 height 9
click at [297, 227] on input "[DATE]" at bounding box center [318, 240] width 122 height 27
select select "8"
select select "2025"
click at [291, 395] on div "26" at bounding box center [291, 397] width 21 height 21
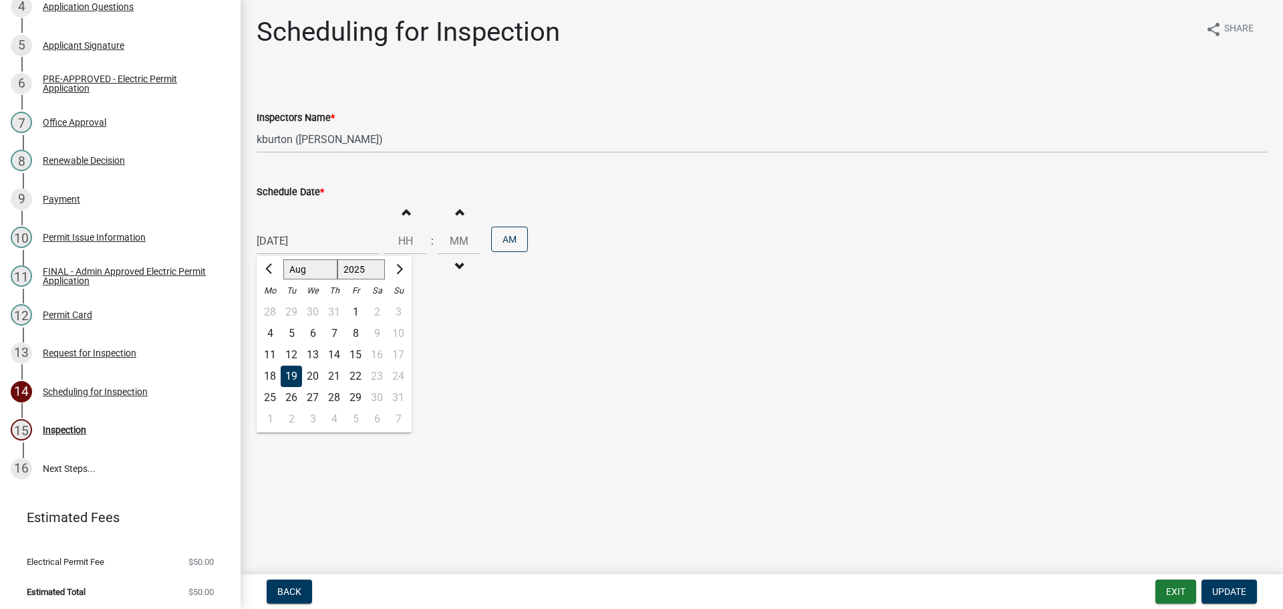
type input "[DATE]"
click at [1235, 584] on button "Update" at bounding box center [1228, 591] width 55 height 24
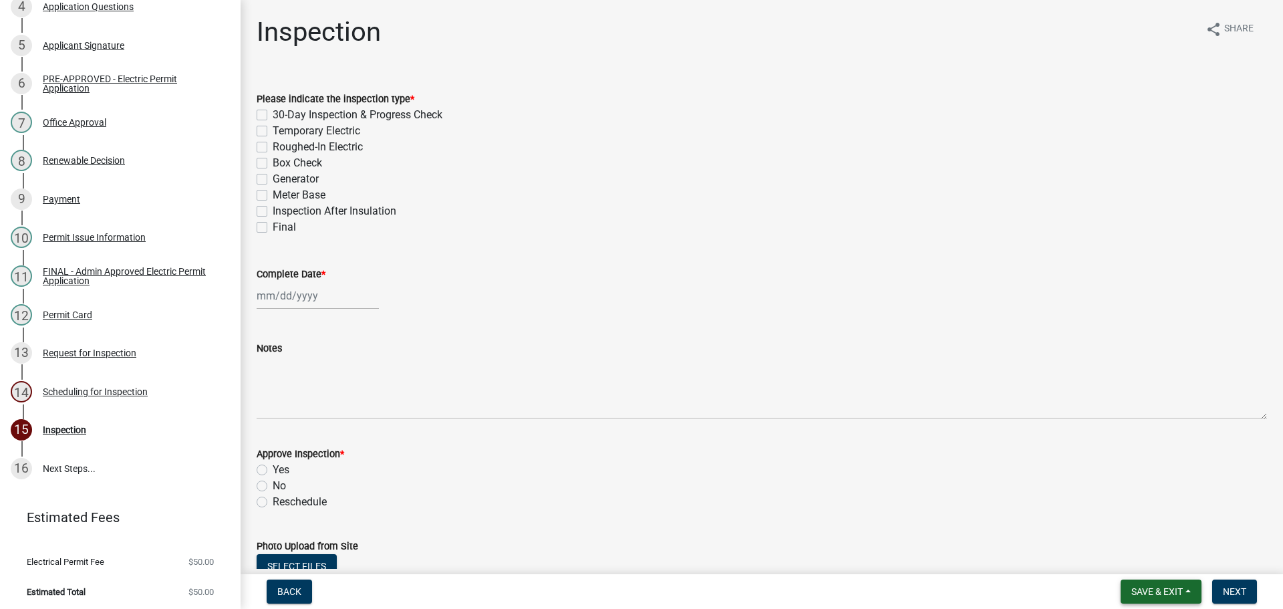
click at [1160, 586] on span "Save & Exit" at bounding box center [1156, 591] width 51 height 11
click at [1153, 562] on button "Save & Exit" at bounding box center [1147, 556] width 107 height 32
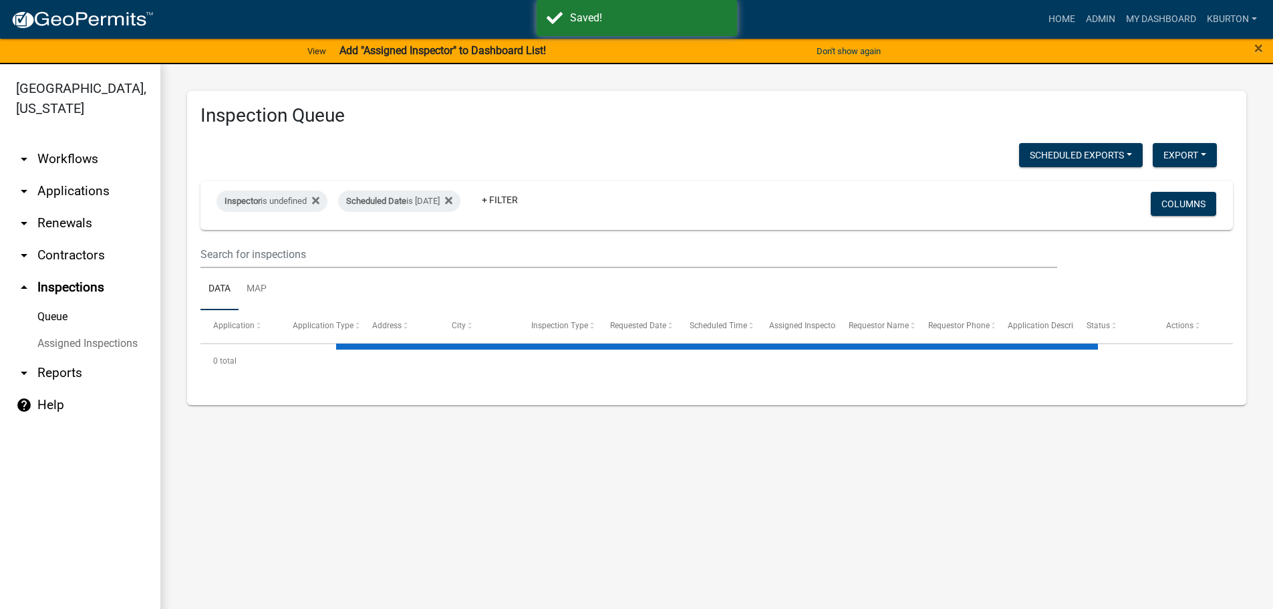
select select "1: 25"
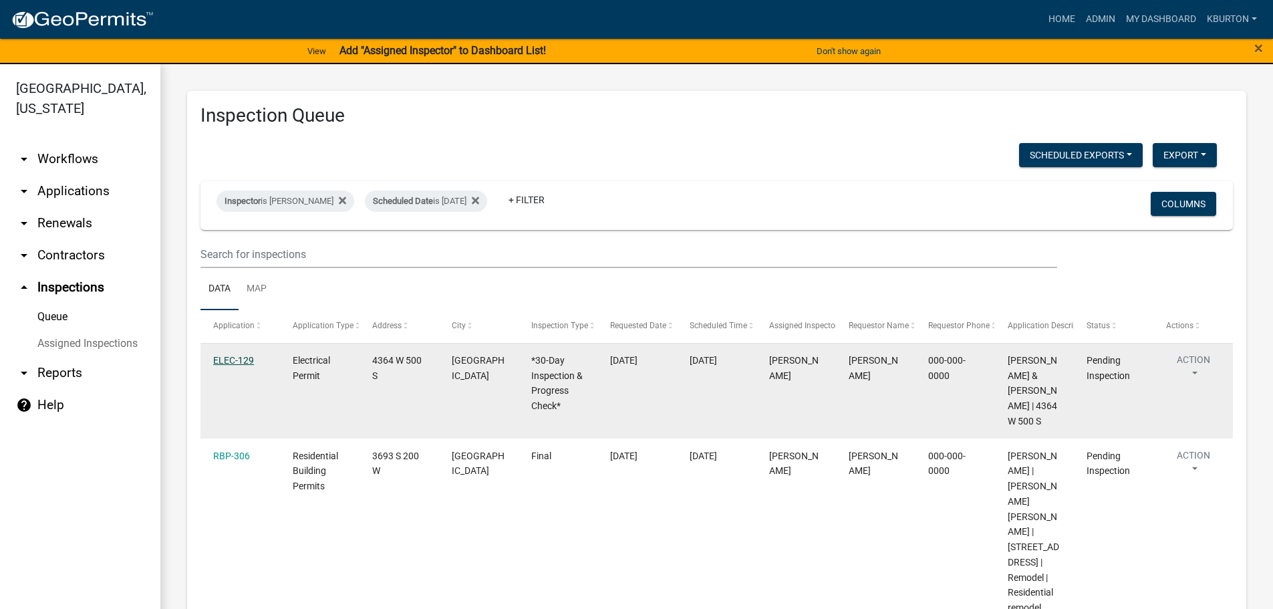
click at [227, 364] on link "ELEC-129" at bounding box center [233, 360] width 41 height 11
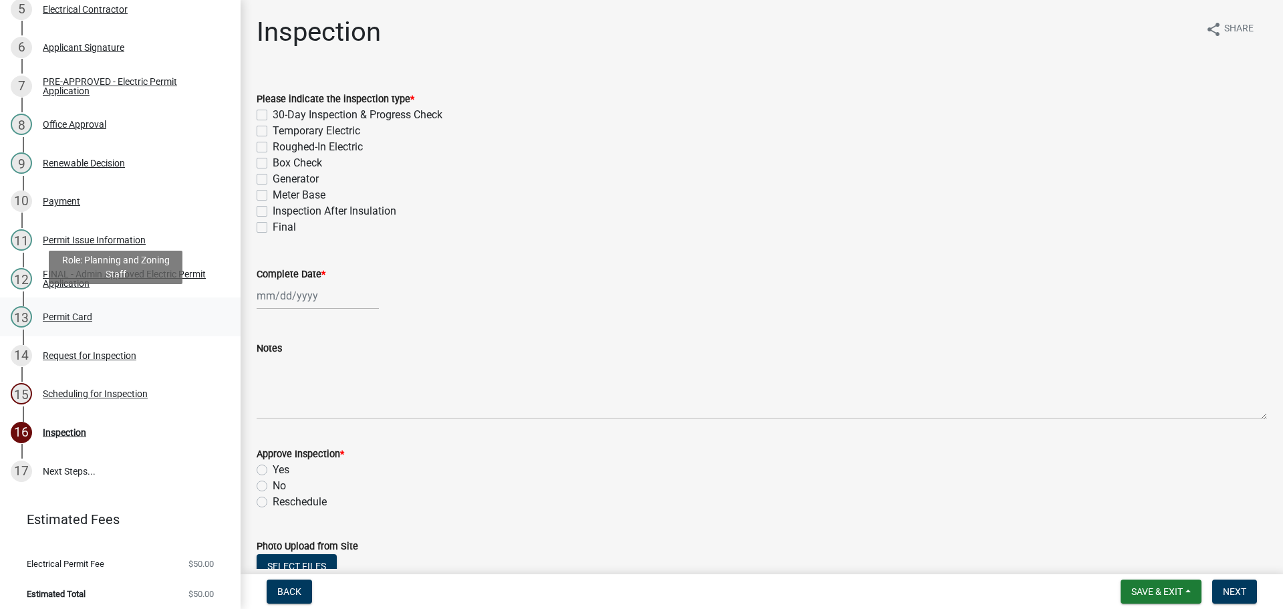
scroll to position [369, 0]
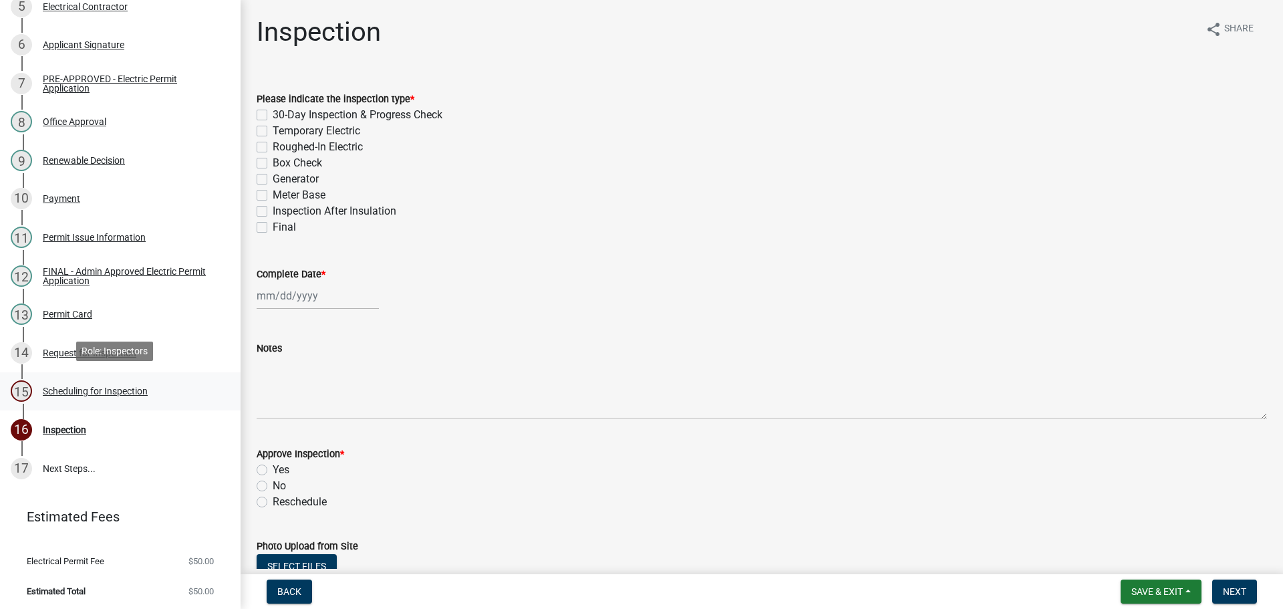
click at [119, 389] on div "Scheduling for Inspection" at bounding box center [95, 390] width 105 height 9
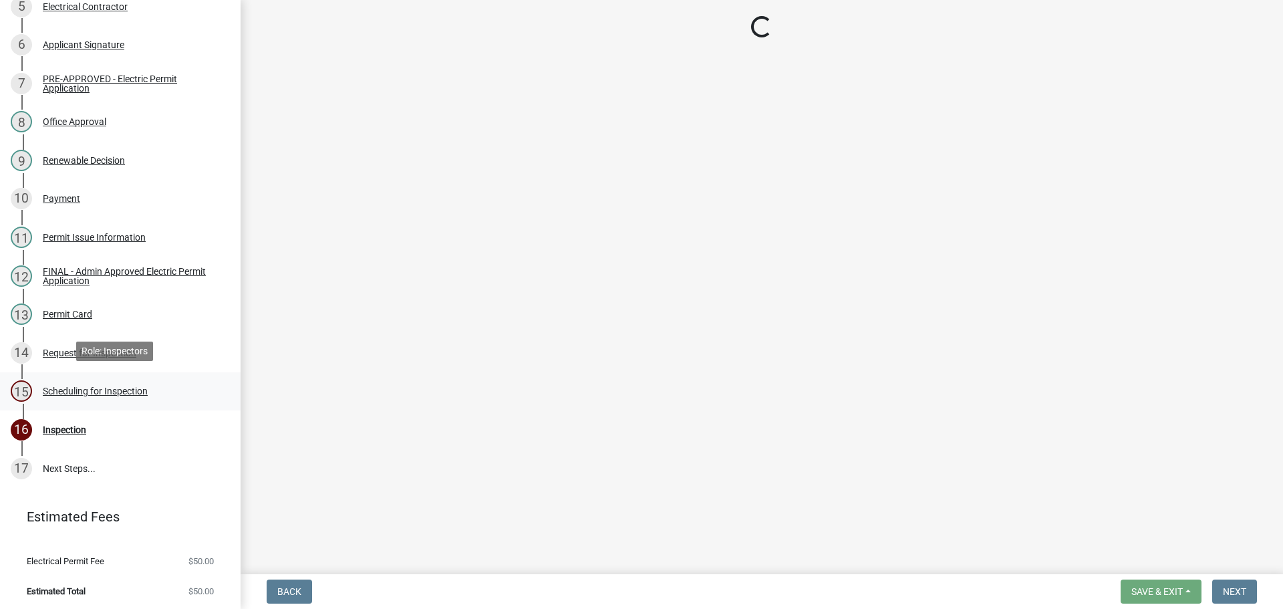
select select "25b75ae6-03c7-4280-9b34-fcf63005d5e5"
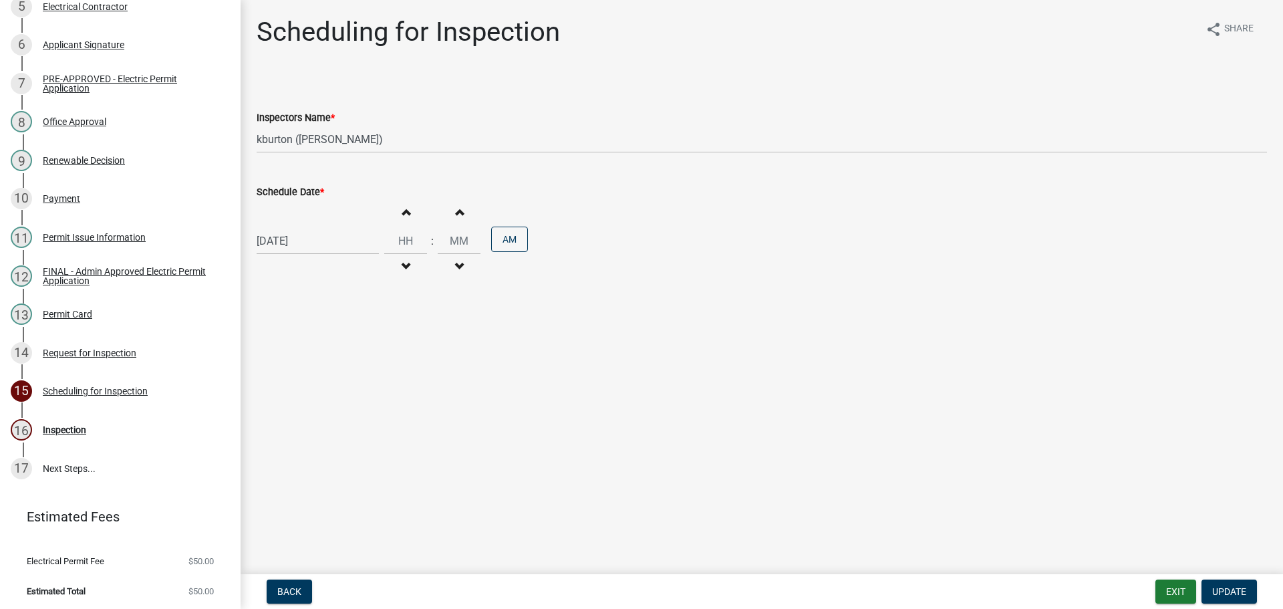
click at [299, 194] on label "Schedule Date *" at bounding box center [290, 192] width 67 height 9
click at [299, 227] on input "[DATE]" at bounding box center [318, 240] width 122 height 27
select select "8"
select select "2025"
click at [333, 420] on div "4" at bounding box center [333, 418] width 21 height 21
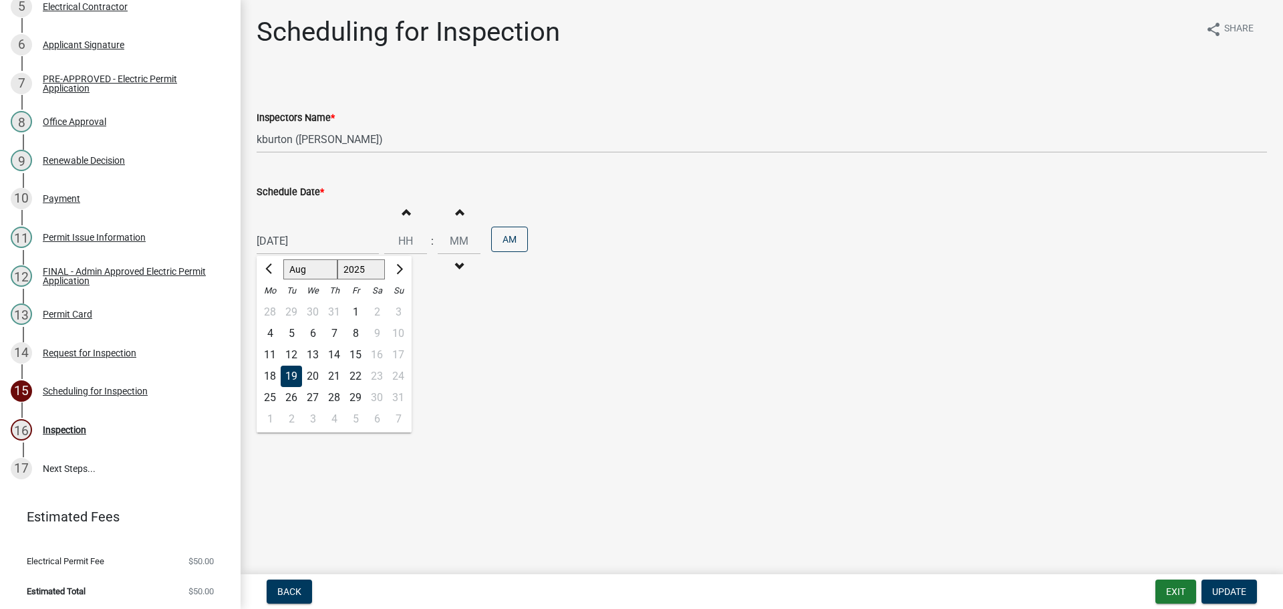
type input "[DATE]"
click at [1221, 587] on span "Update" at bounding box center [1229, 591] width 34 height 11
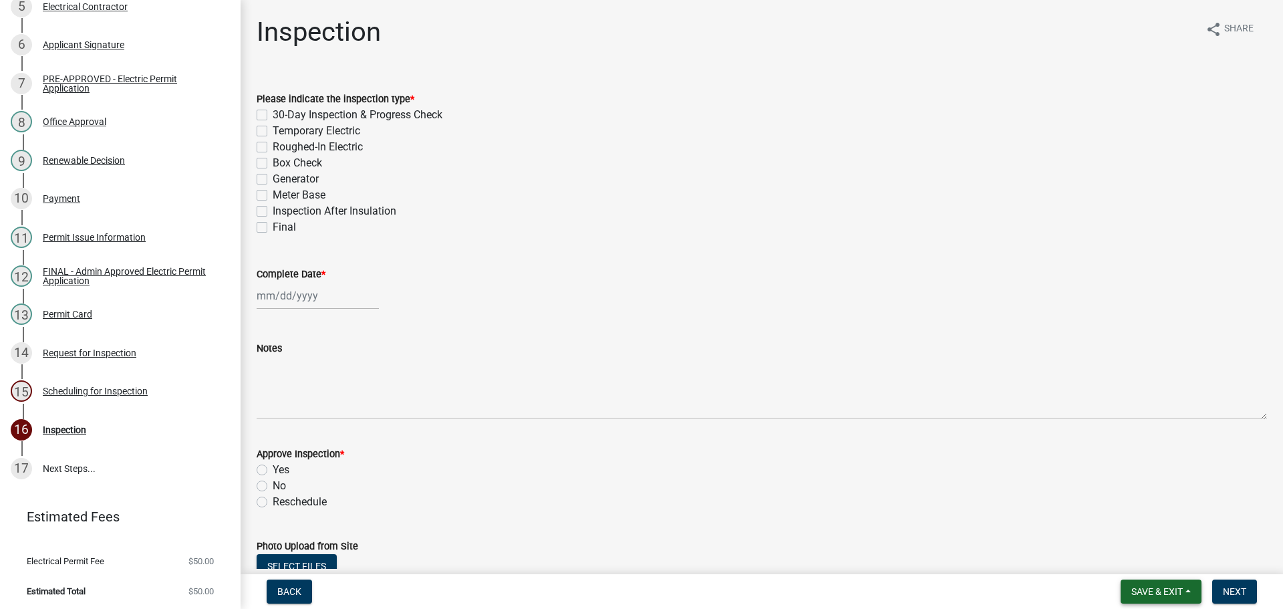
click at [1170, 587] on span "Save & Exit" at bounding box center [1156, 591] width 51 height 11
click at [1158, 565] on button "Save & Exit" at bounding box center [1147, 556] width 107 height 32
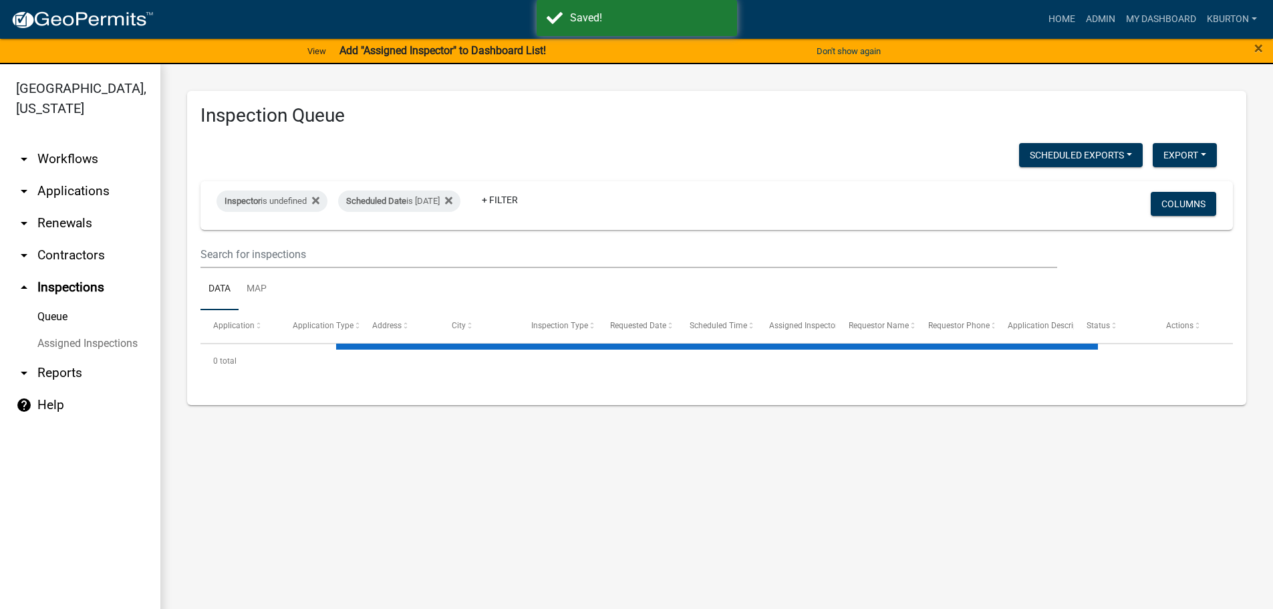
select select "1: 25"
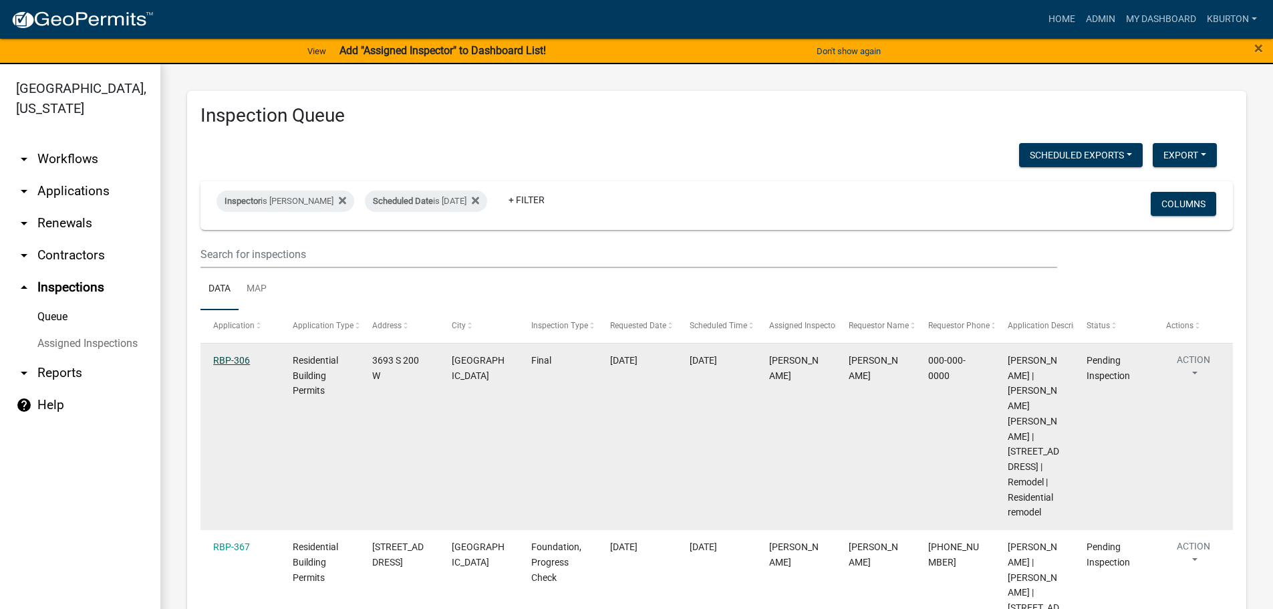
click at [230, 356] on link "RBP-306" at bounding box center [231, 360] width 37 height 11
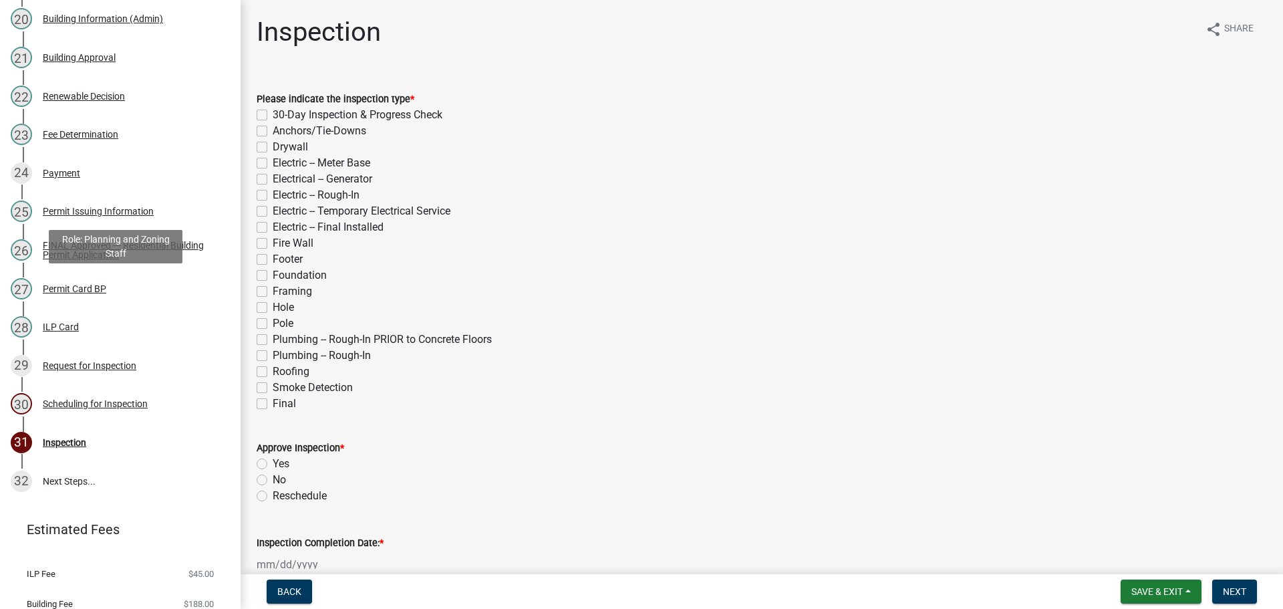
scroll to position [995, 0]
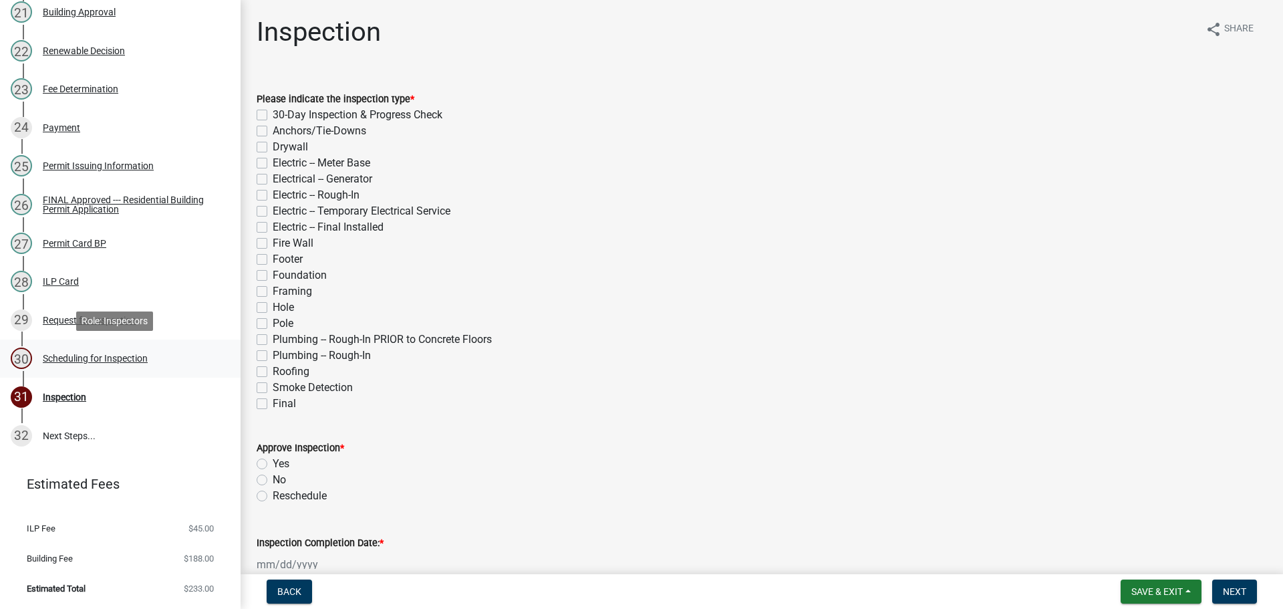
click at [141, 358] on div "Scheduling for Inspection" at bounding box center [95, 357] width 105 height 9
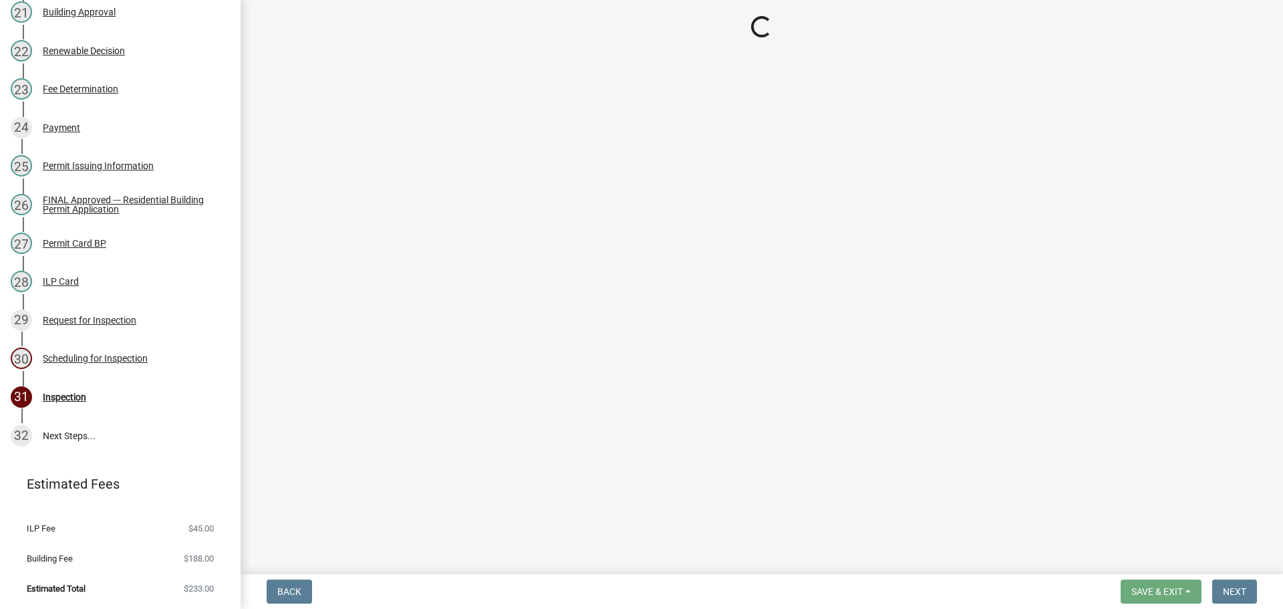
select select "25b75ae6-03c7-4280-9b34-fcf63005d5e5"
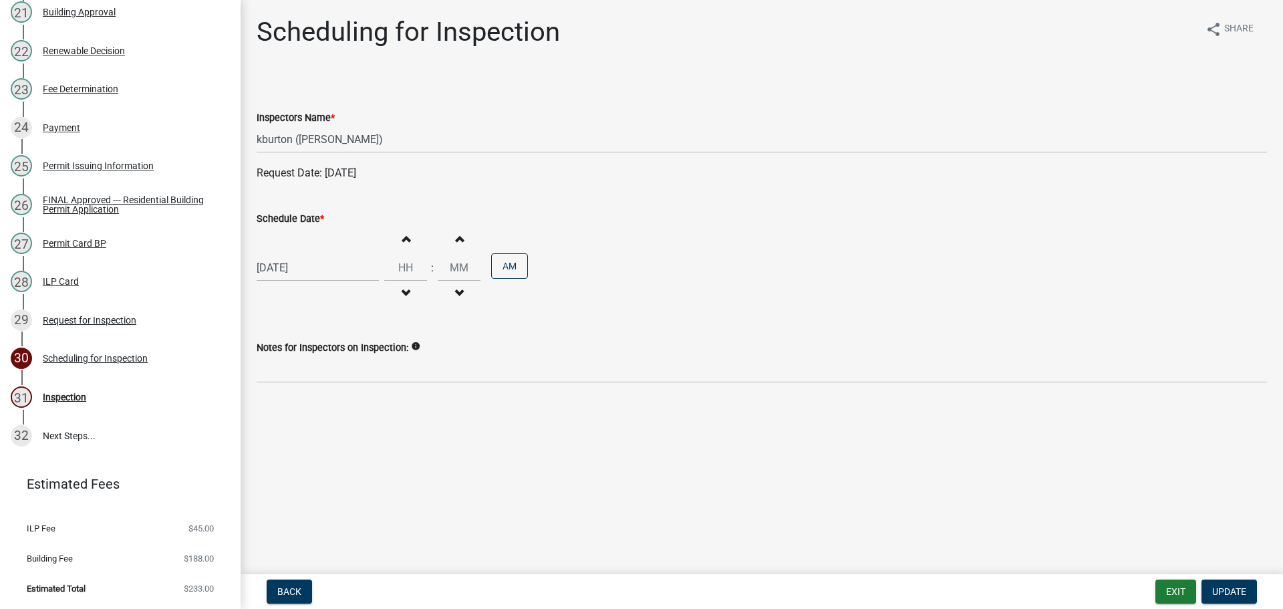
click at [295, 219] on label "Schedule Date *" at bounding box center [290, 218] width 67 height 9
click at [295, 254] on input "[DATE]" at bounding box center [318, 267] width 122 height 27
select select "8"
select select "2025"
click at [315, 445] on div "3" at bounding box center [312, 445] width 21 height 21
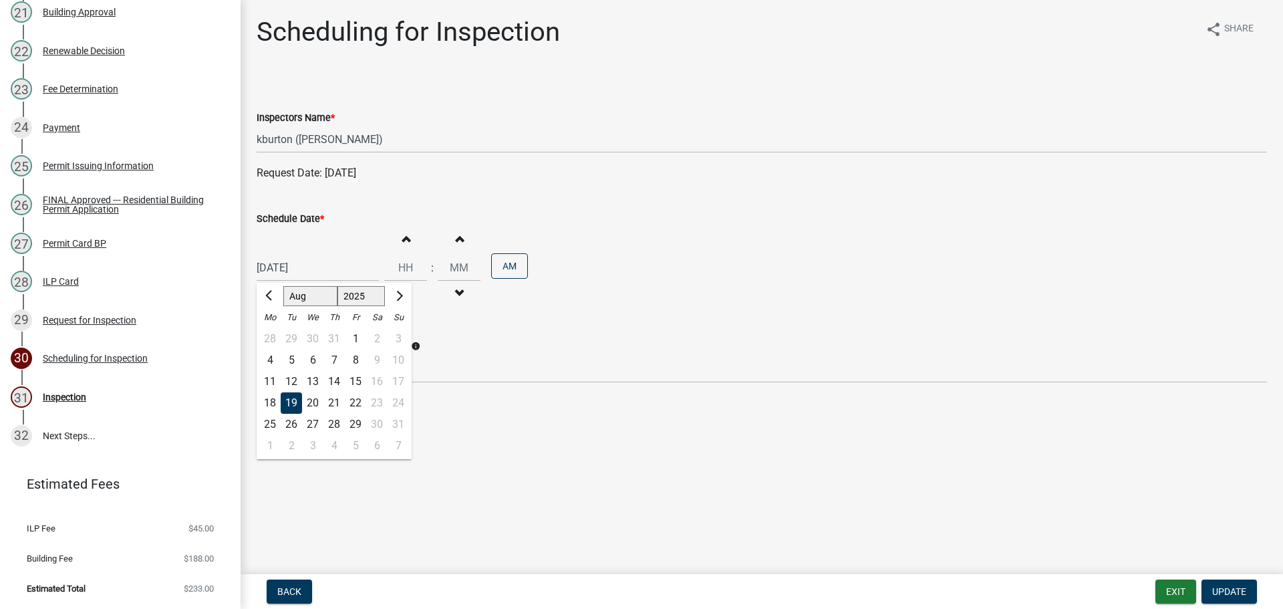
type input "[DATE]"
click at [1226, 590] on span "Update" at bounding box center [1229, 591] width 34 height 11
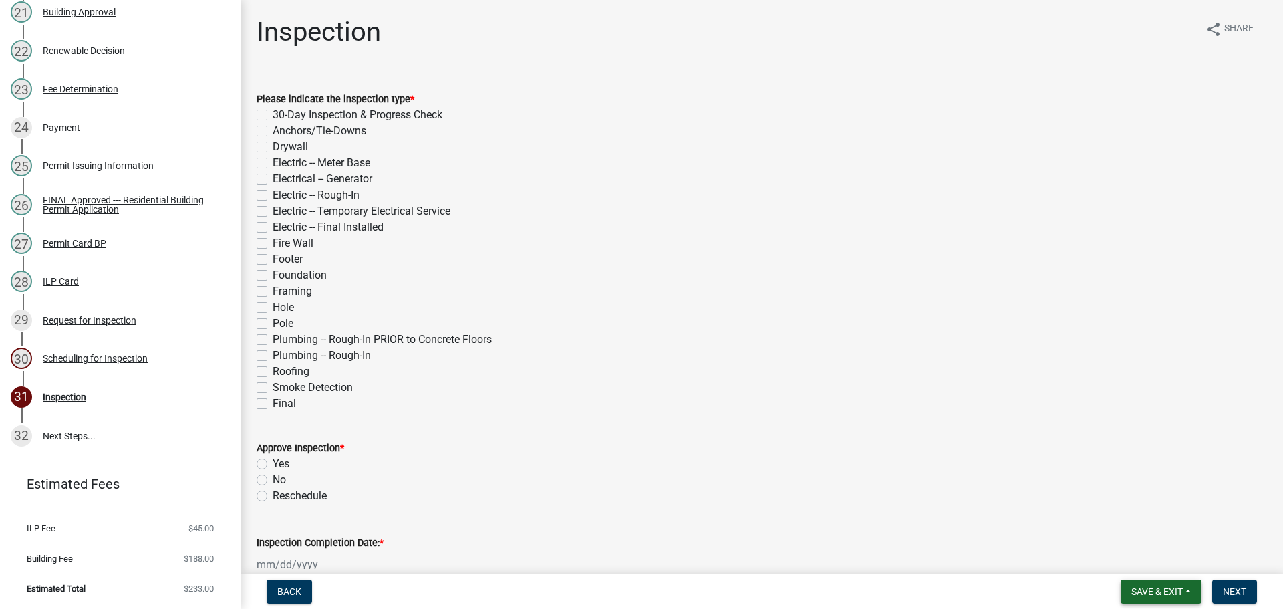
click at [1182, 586] on span "Save & Exit" at bounding box center [1156, 591] width 51 height 11
click at [1162, 566] on button "Save & Exit" at bounding box center [1147, 556] width 107 height 32
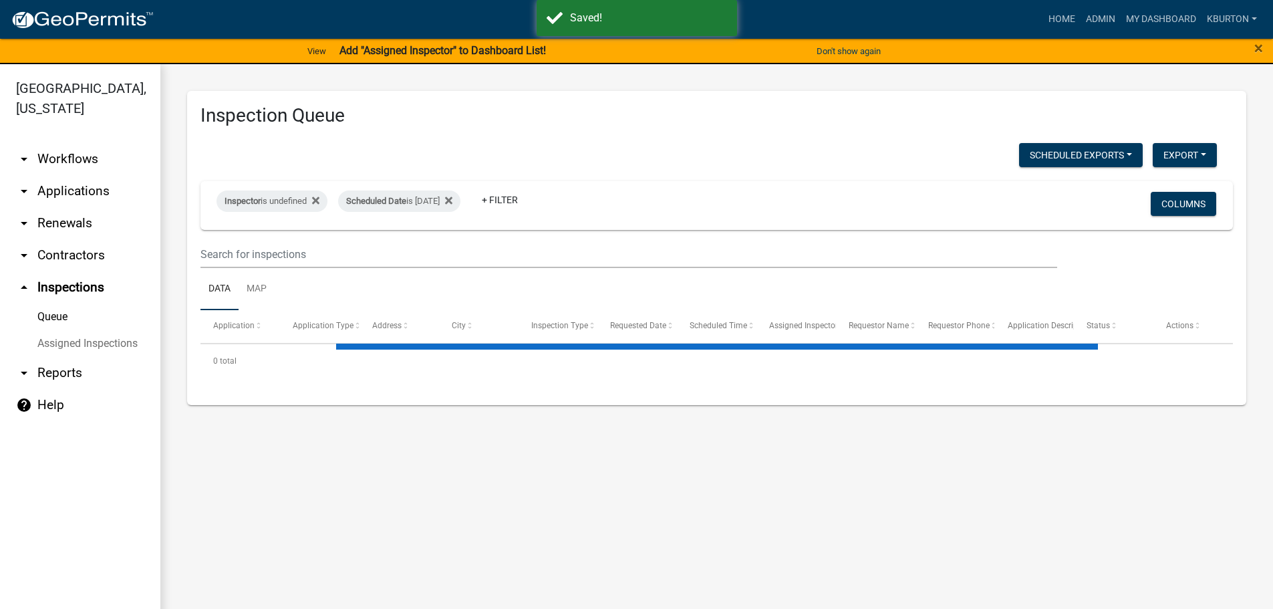
select select "1: 25"
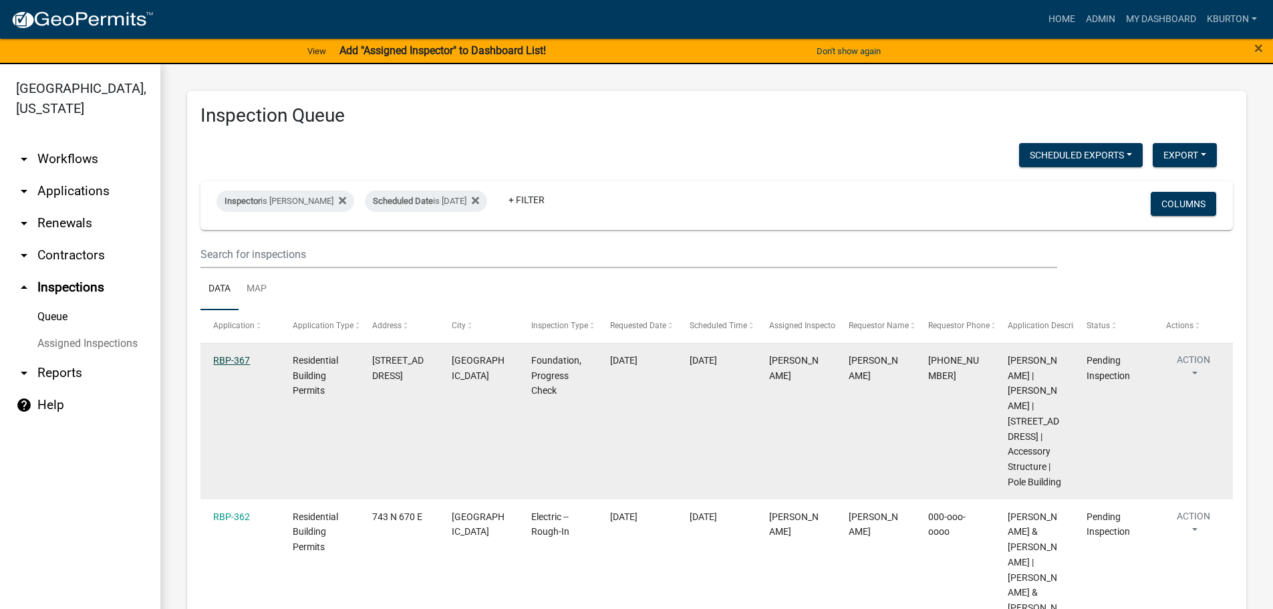
click at [242, 361] on link "RBP-367" at bounding box center [231, 360] width 37 height 11
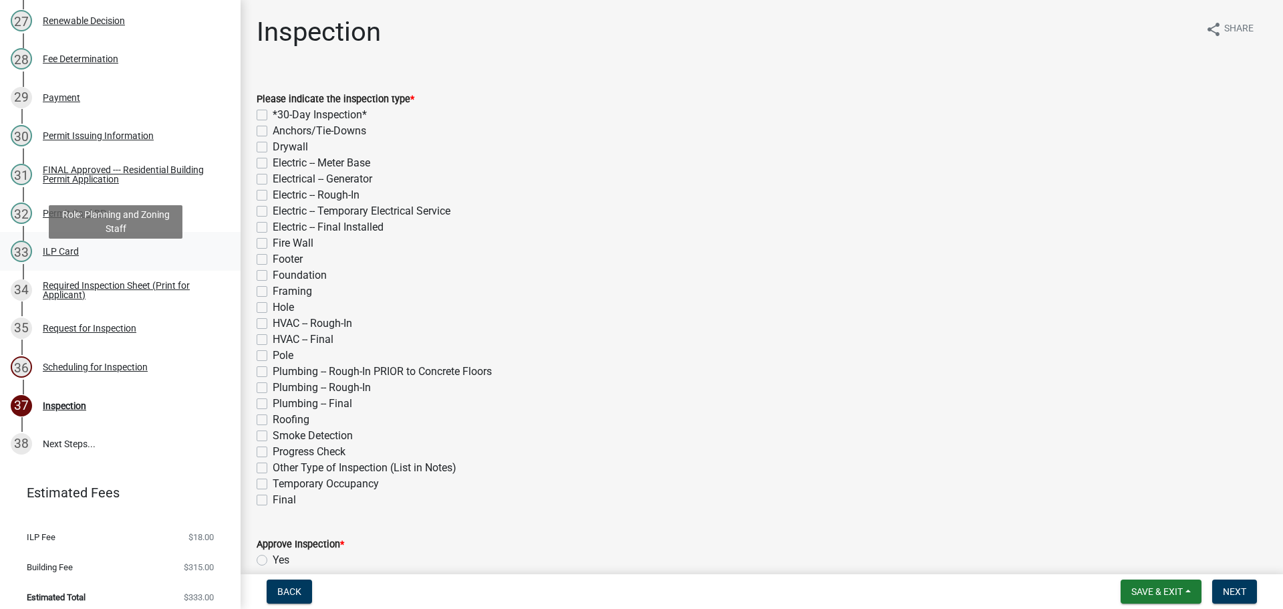
scroll to position [1203, 0]
click at [97, 370] on div "Scheduling for Inspection" at bounding box center [95, 365] width 105 height 9
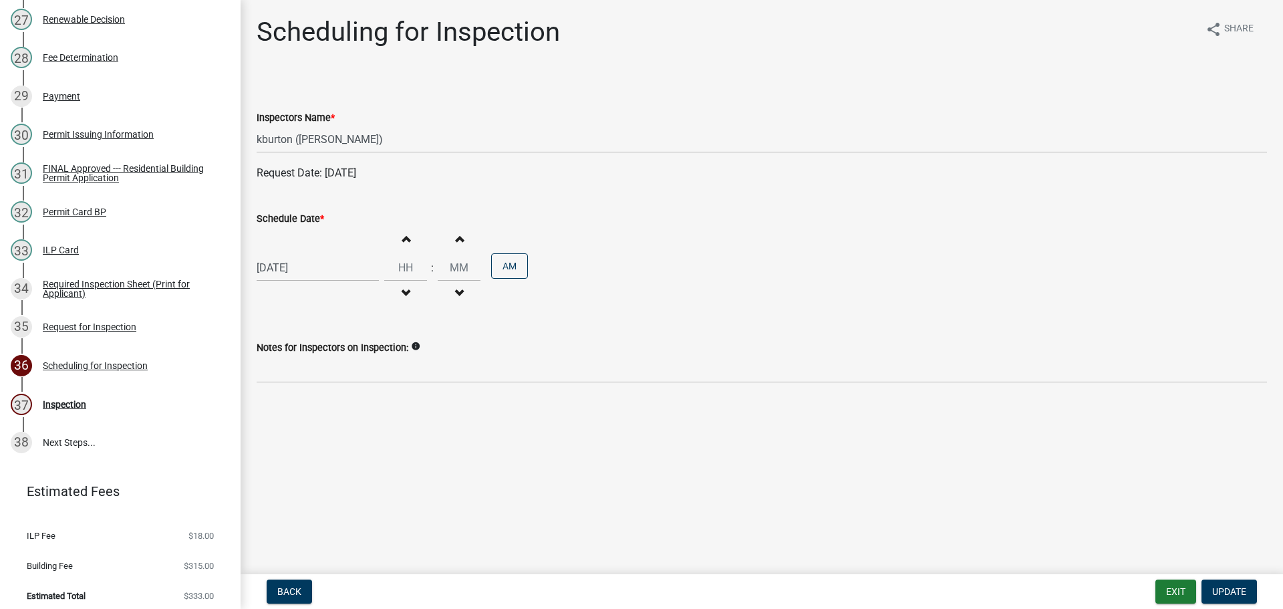
click at [298, 219] on label "Schedule Date *" at bounding box center [290, 218] width 67 height 9
click at [298, 254] on input "[DATE]" at bounding box center [318, 267] width 122 height 27
click at [299, 288] on select "Jan Feb Mar Apr May Jun [DATE] Aug Sep Oct Nov Dec" at bounding box center [310, 296] width 54 height 20
click at [283, 286] on select "Jan Feb Mar Apr May Jun [DATE] Aug Sep Oct Nov Dec" at bounding box center [310, 296] width 54 height 20
click at [314, 382] on div "17" at bounding box center [312, 381] width 21 height 21
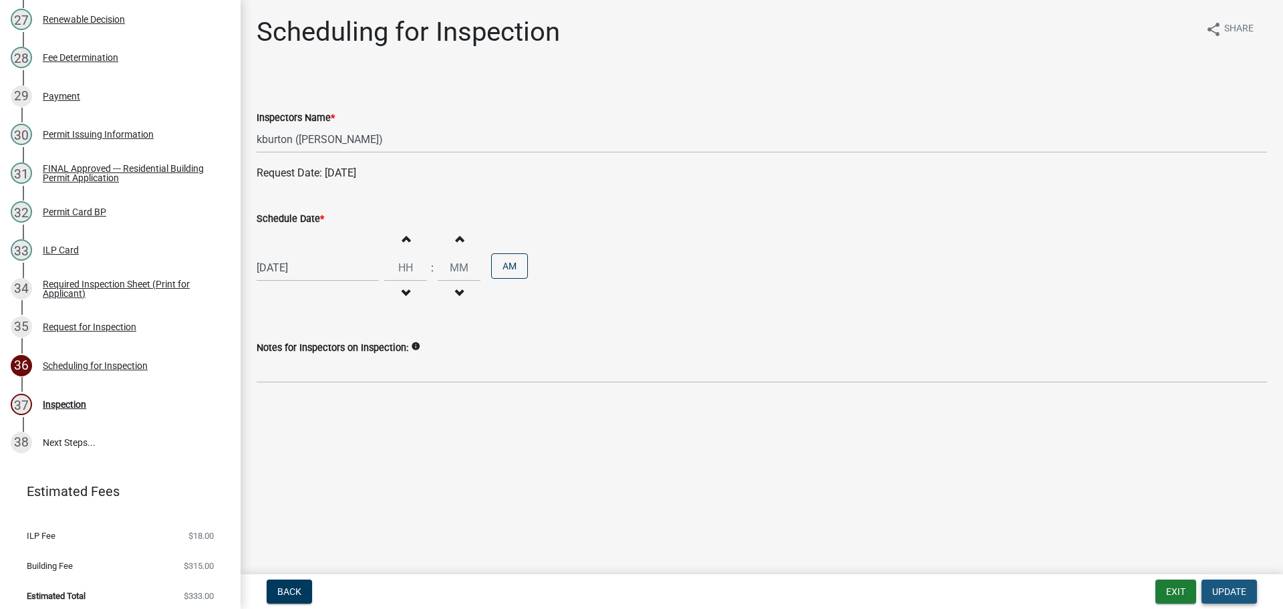
click at [1217, 586] on span "Update" at bounding box center [1229, 591] width 34 height 11
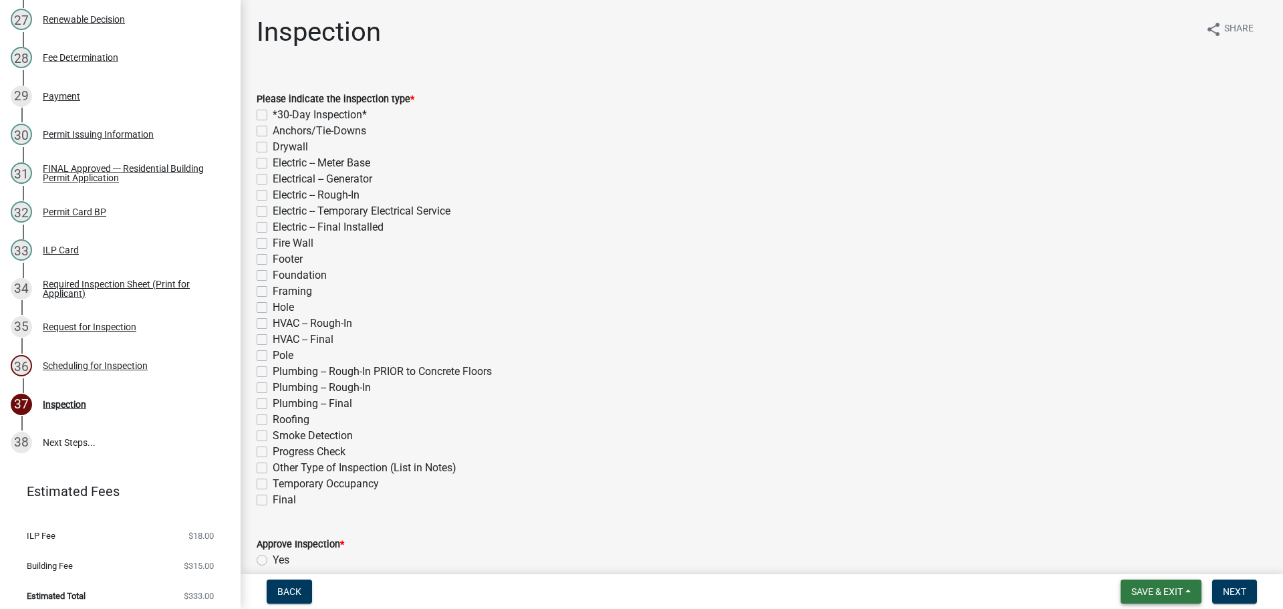
click at [1148, 588] on span "Save & Exit" at bounding box center [1156, 591] width 51 height 11
click at [1149, 563] on button "Save & Exit" at bounding box center [1147, 556] width 107 height 32
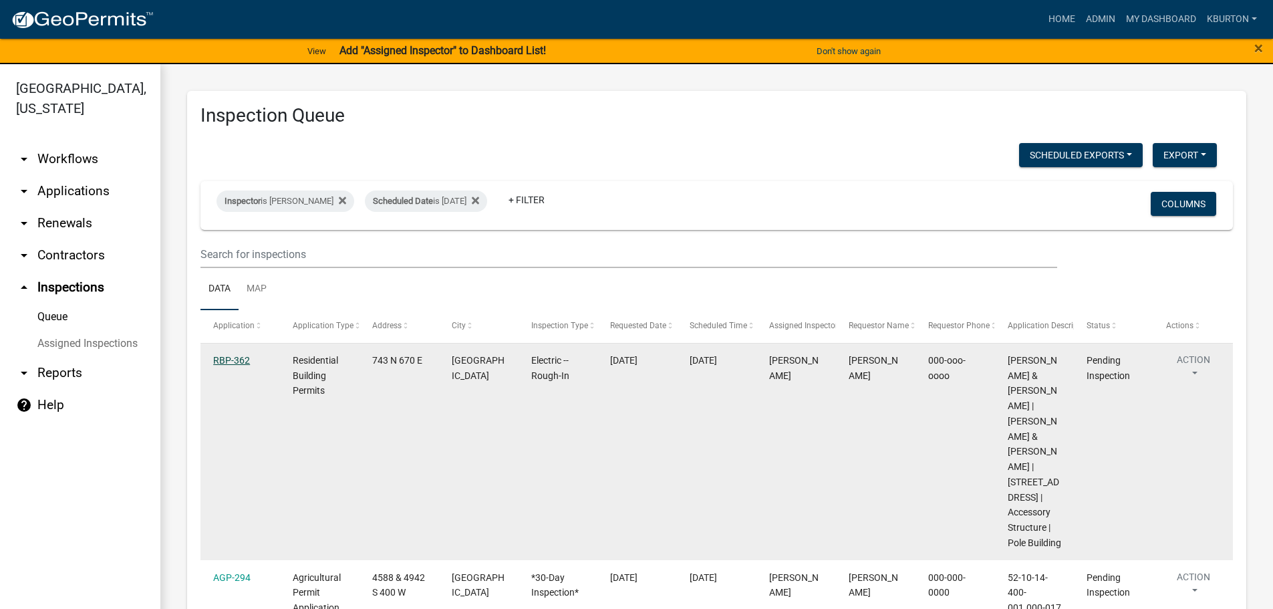
click at [237, 361] on link "RBP-362" at bounding box center [231, 360] width 37 height 11
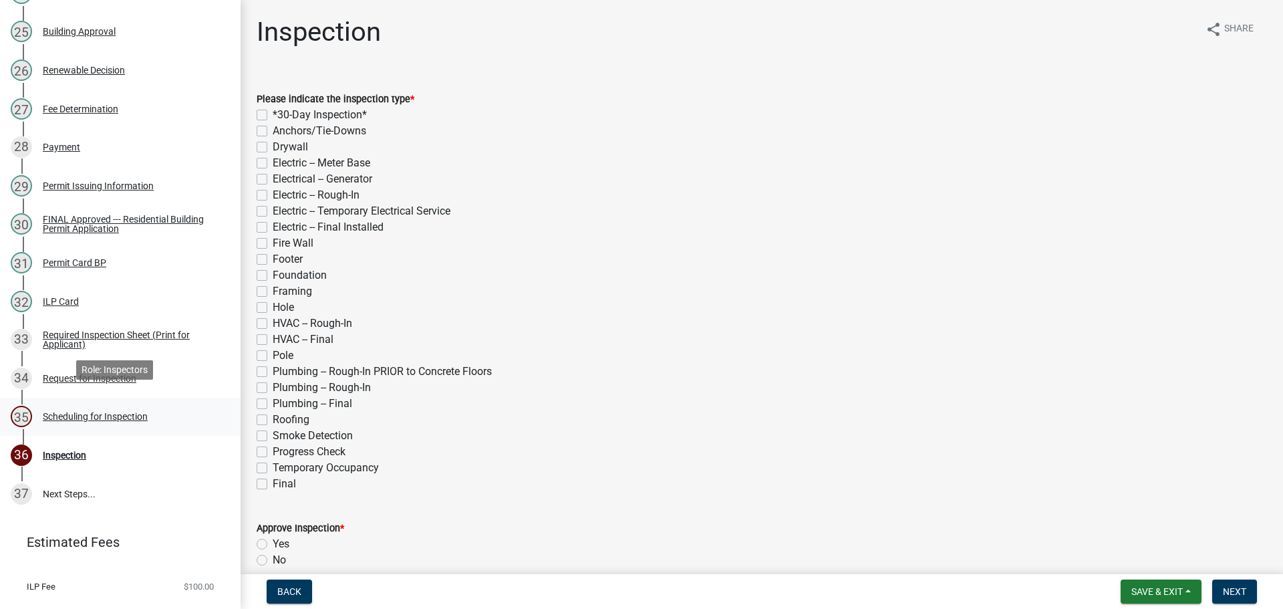
scroll to position [1187, 0]
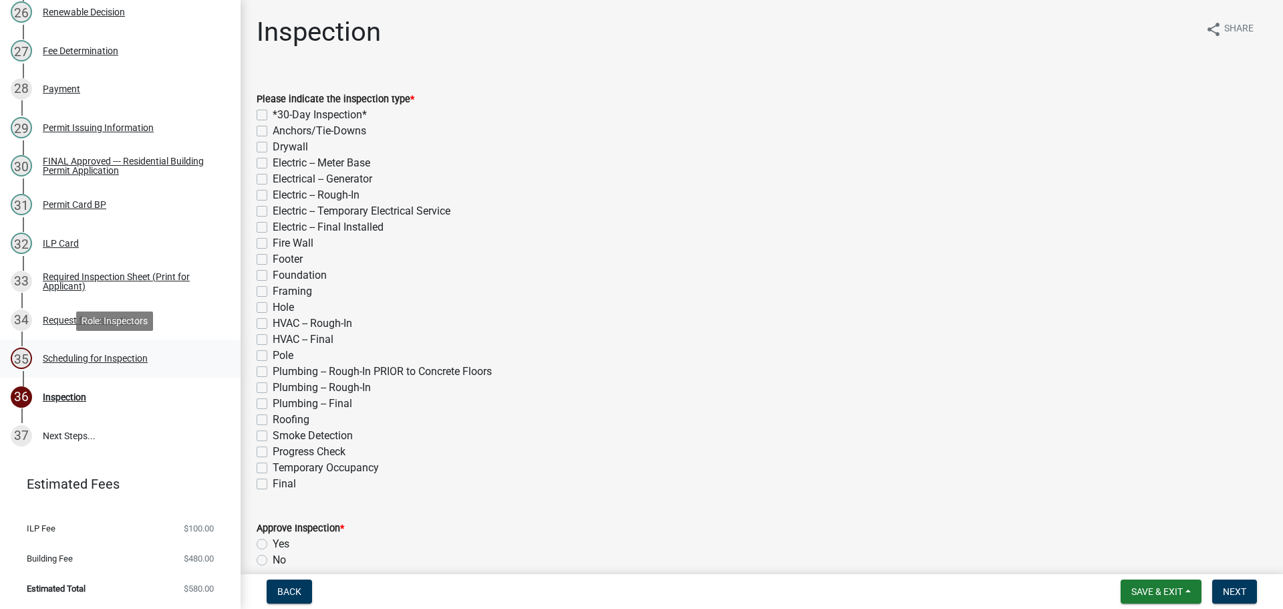
click at [107, 361] on div "Scheduling for Inspection" at bounding box center [95, 357] width 105 height 9
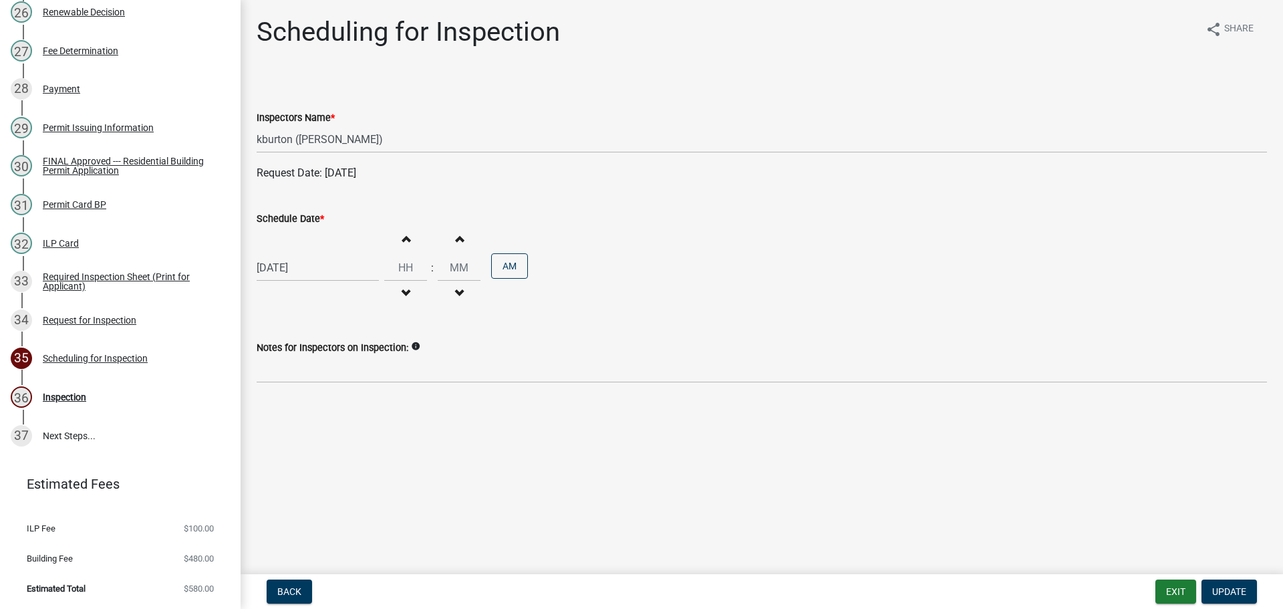
click at [306, 220] on label "Schedule Date *" at bounding box center [290, 218] width 67 height 9
click at [306, 254] on input "[DATE]" at bounding box center [318, 267] width 122 height 27
click at [303, 297] on select "Jan Feb Mar Apr May Jun [DATE] Aug Sep Oct Nov Dec" at bounding box center [310, 296] width 54 height 20
click at [283, 286] on select "Jan Feb Mar Apr May Jun [DATE] Aug Sep Oct Nov Dec" at bounding box center [310, 296] width 54 height 20
click at [317, 379] on div "17" at bounding box center [312, 381] width 21 height 21
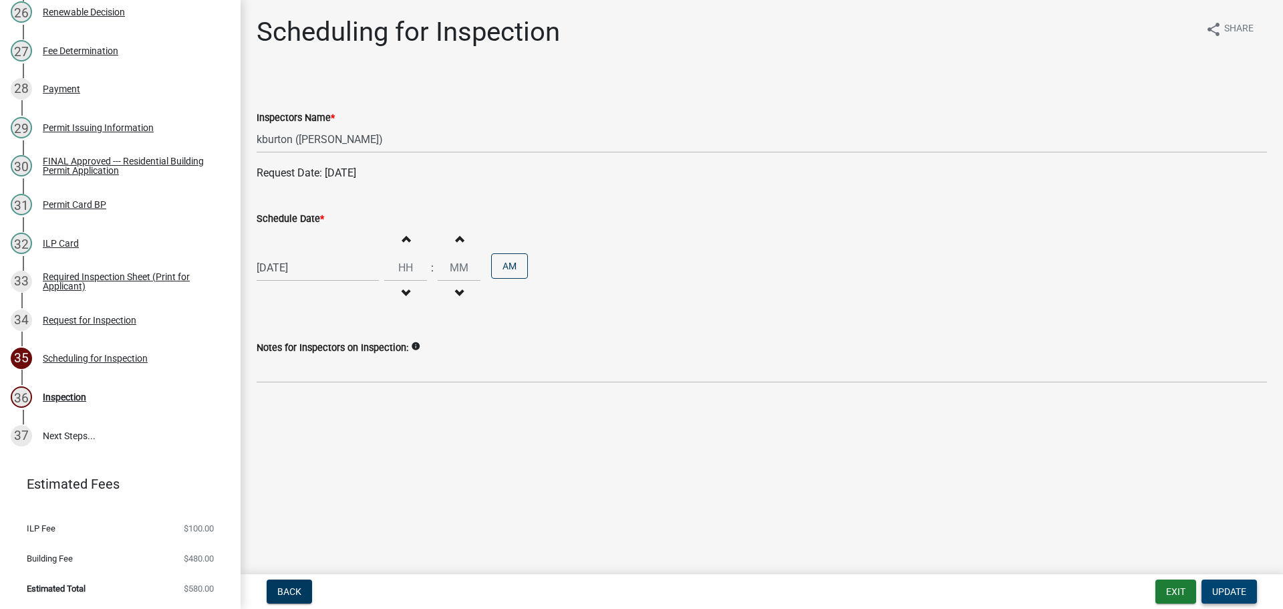
click at [1225, 588] on span "Update" at bounding box center [1229, 591] width 34 height 11
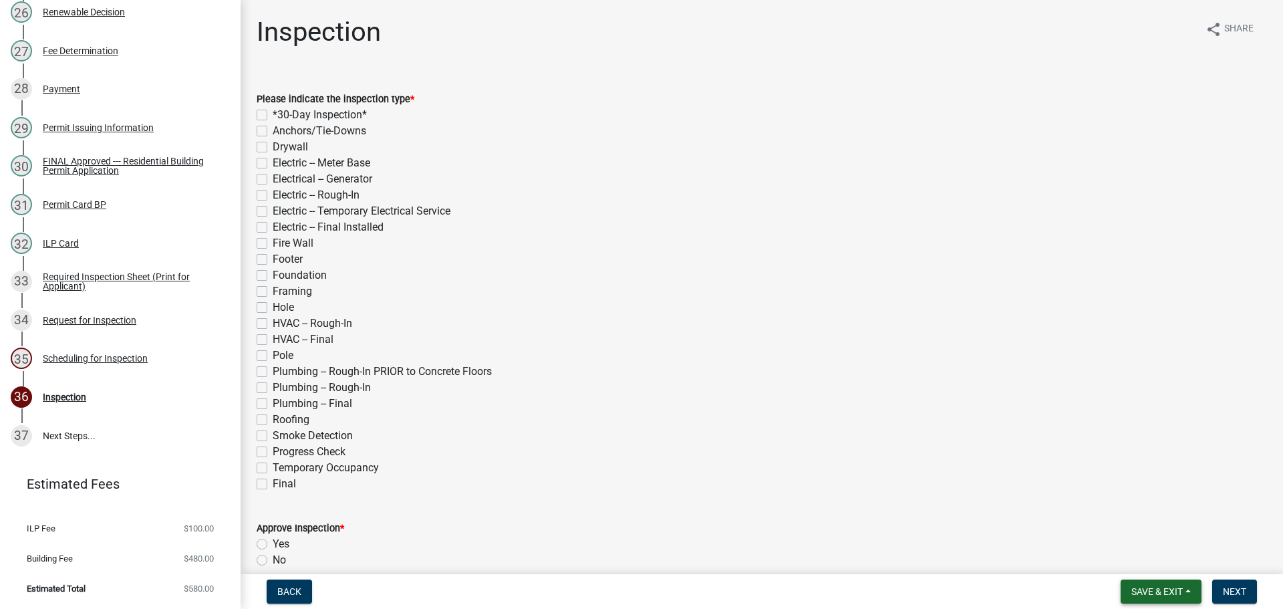
click at [1160, 587] on span "Save & Exit" at bounding box center [1156, 591] width 51 height 11
click at [1149, 557] on button "Save & Exit" at bounding box center [1147, 556] width 107 height 32
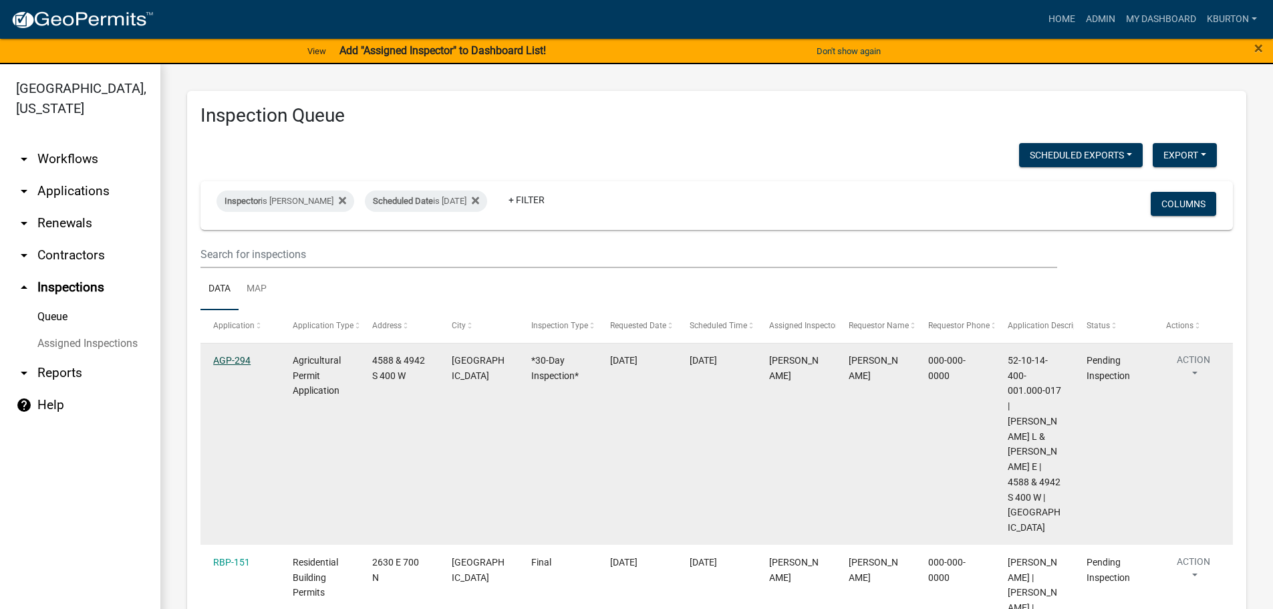
click at [233, 361] on link "AGP-294" at bounding box center [231, 360] width 37 height 11
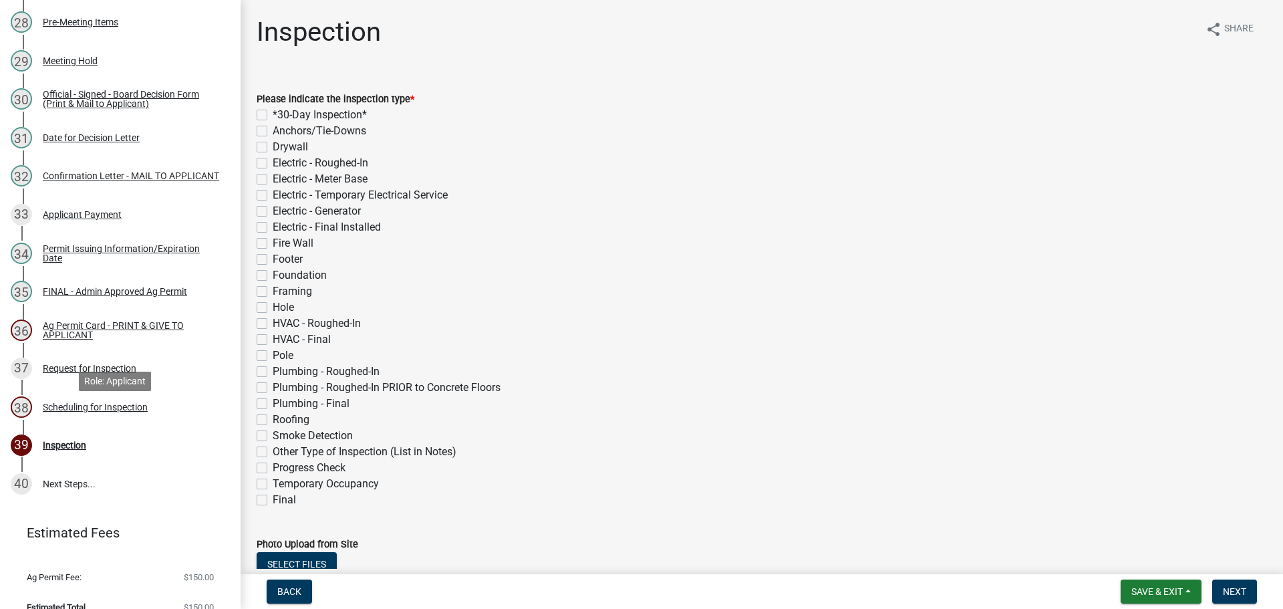
scroll to position [1273, 0]
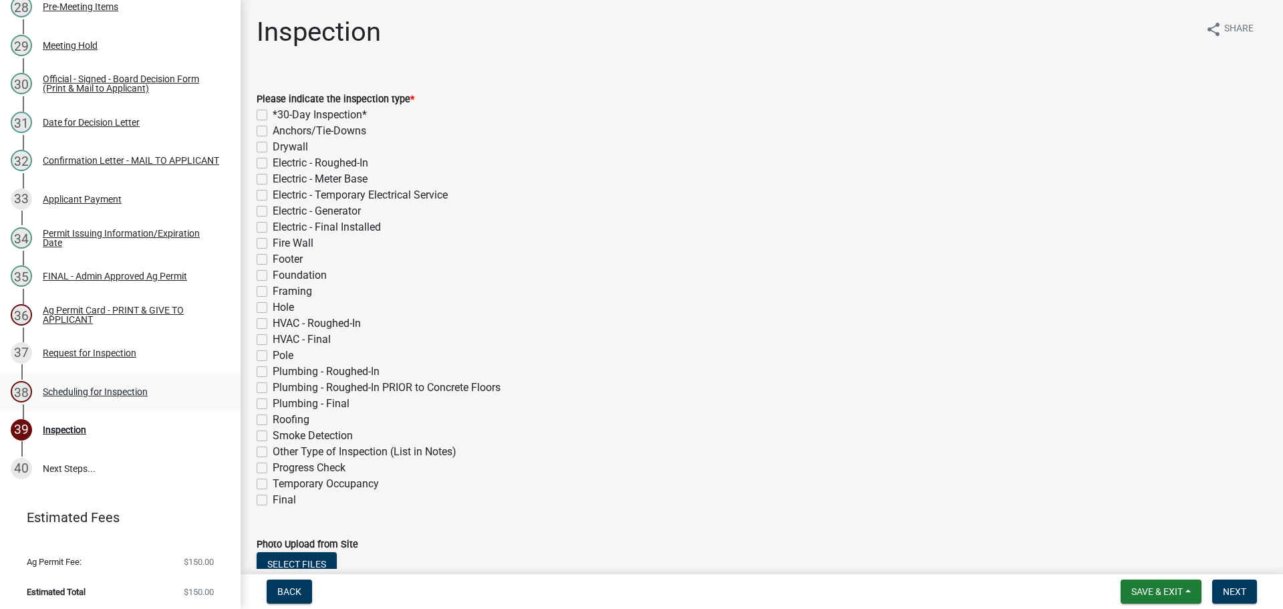
click at [125, 391] on div "Scheduling for Inspection" at bounding box center [95, 391] width 105 height 9
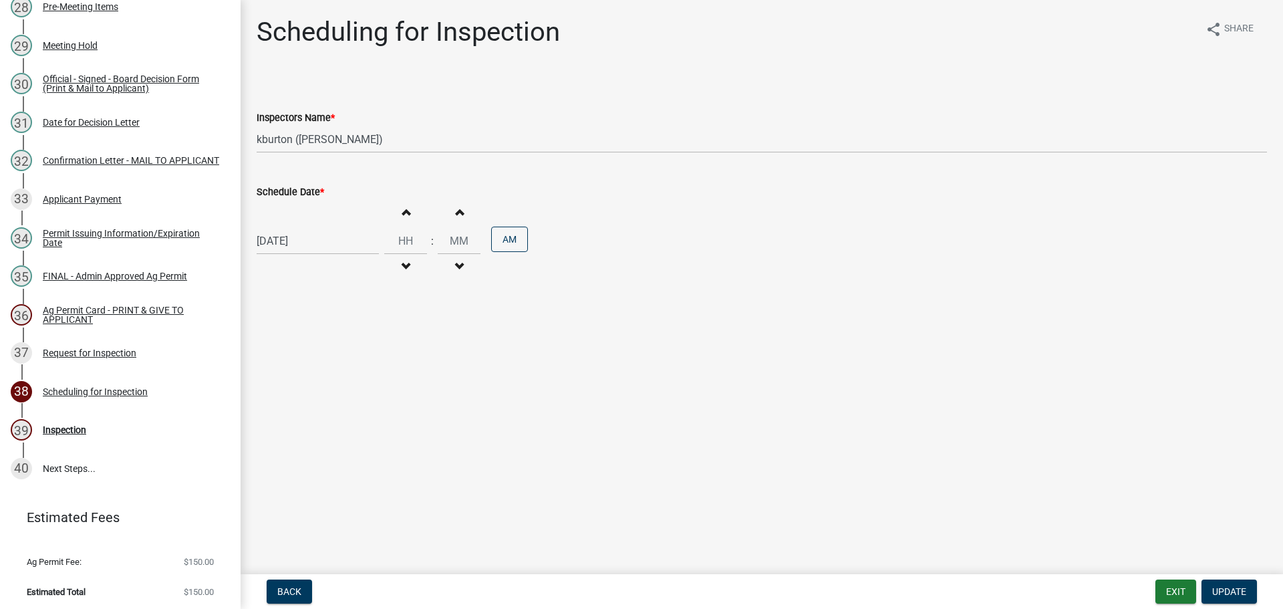
click at [281, 192] on label "Schedule Date *" at bounding box center [290, 192] width 67 height 9
click at [281, 227] on input "[DATE]" at bounding box center [318, 240] width 122 height 27
click at [338, 379] on div "21" at bounding box center [333, 375] width 21 height 21
click at [1229, 587] on span "Update" at bounding box center [1229, 591] width 34 height 11
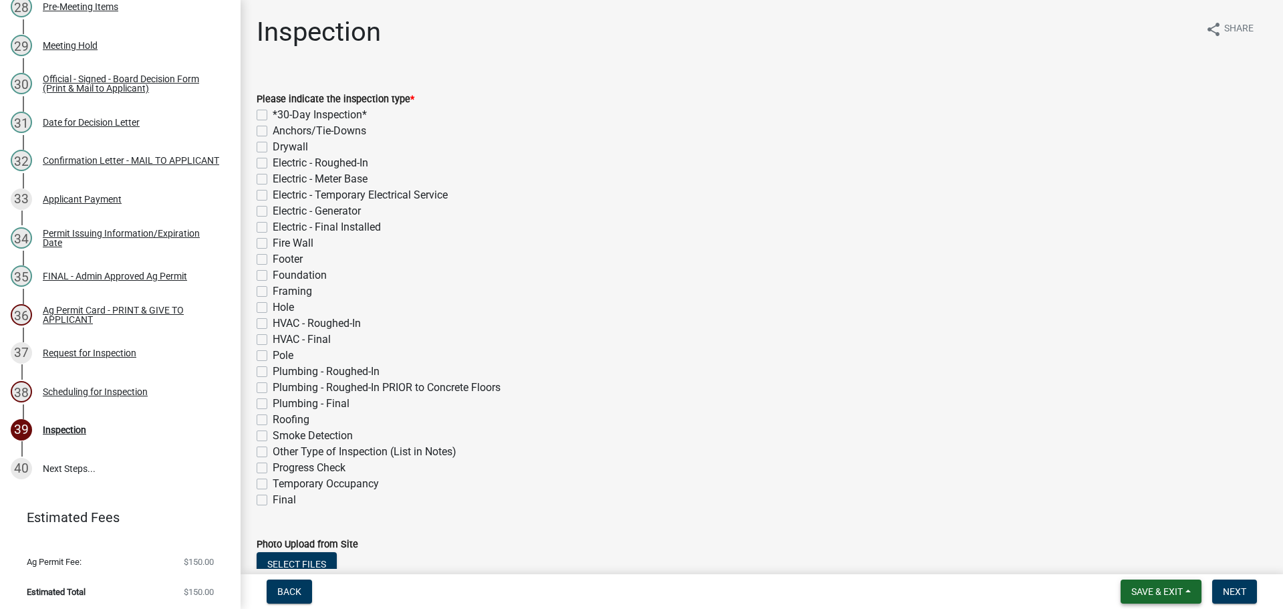
click at [1152, 586] on span "Save & Exit" at bounding box center [1156, 591] width 51 height 11
click at [1151, 567] on button "Save & Exit" at bounding box center [1147, 556] width 107 height 32
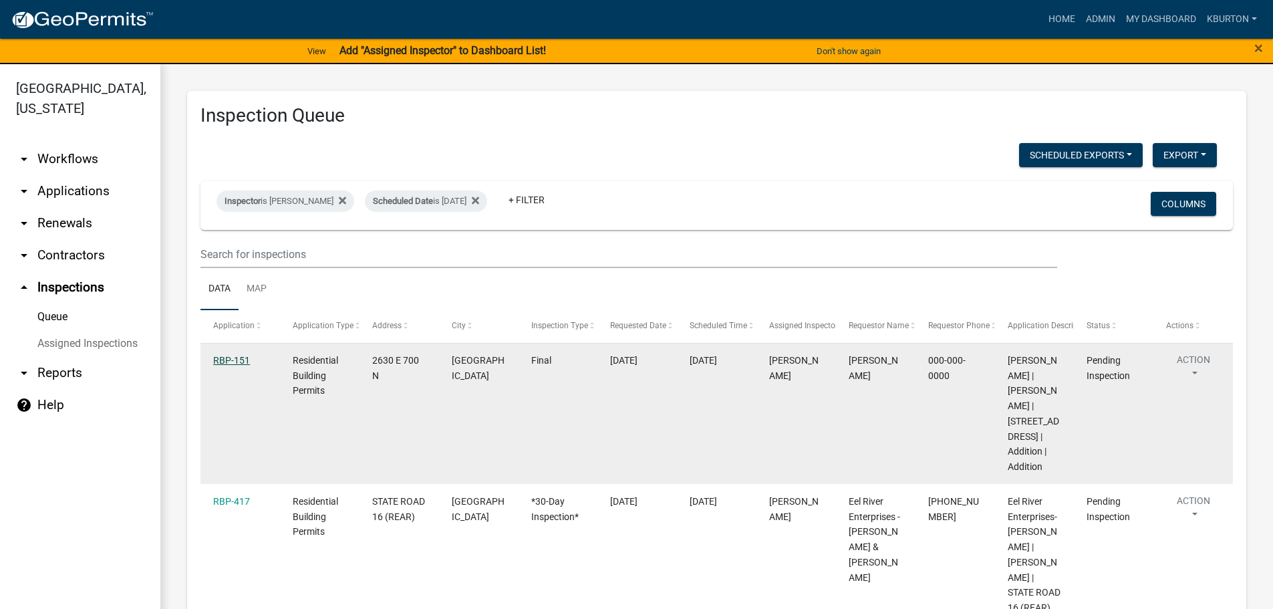
click at [235, 360] on link "RBP-151" at bounding box center [231, 360] width 37 height 11
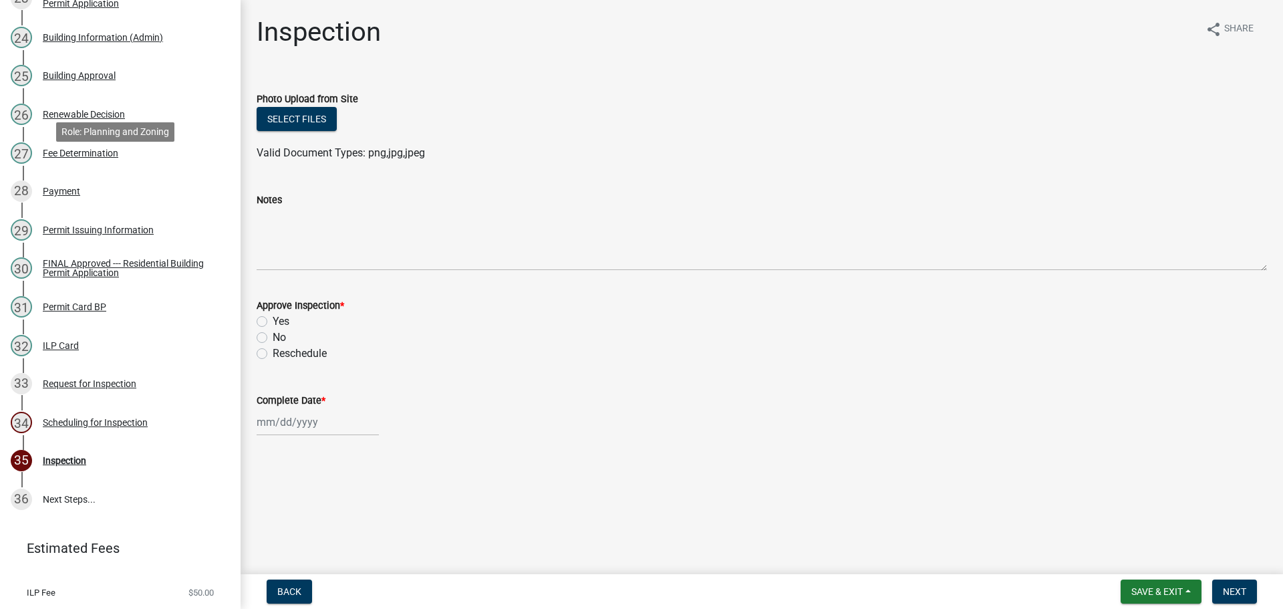
scroll to position [1149, 0]
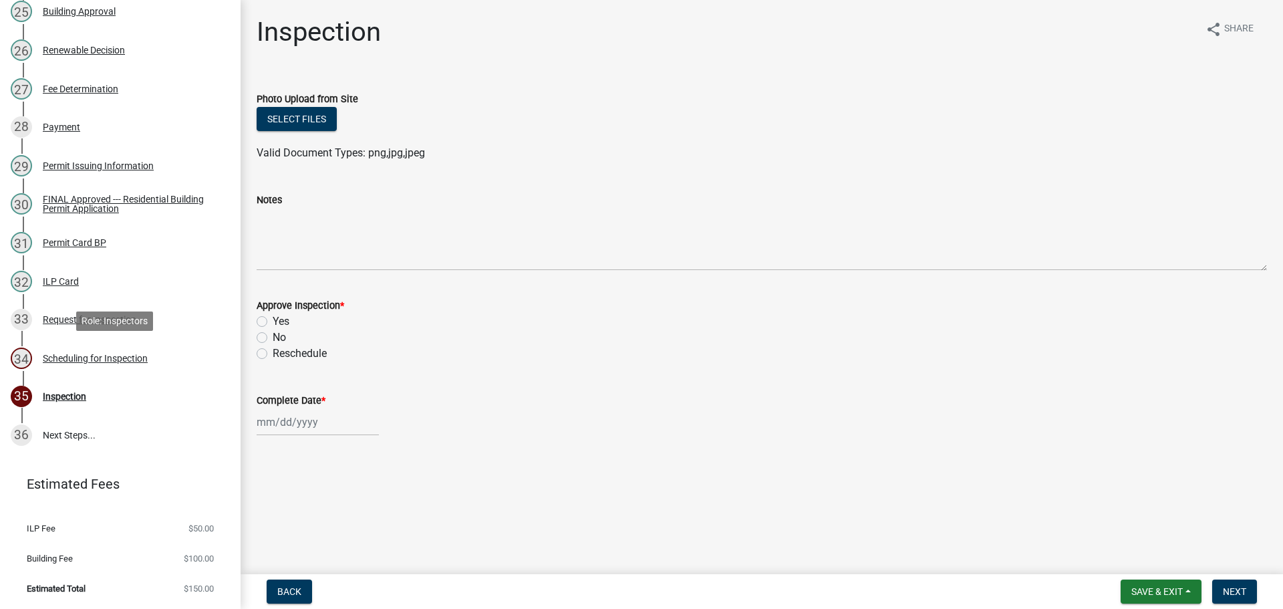
click at [113, 361] on div "Scheduling for Inspection" at bounding box center [95, 357] width 105 height 9
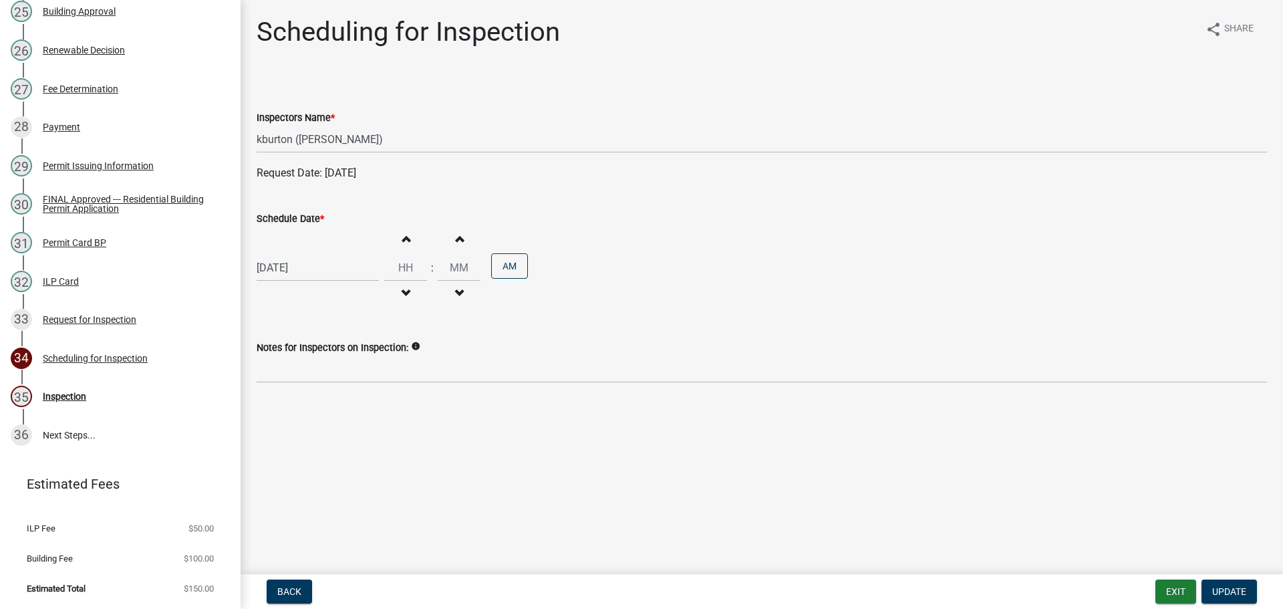
click at [307, 216] on label "Schedule Date *" at bounding box center [290, 218] width 67 height 9
click at [307, 254] on input "[DATE]" at bounding box center [318, 267] width 122 height 27
click at [293, 297] on select "Jan Feb Mar Apr May Jun [DATE] Aug Sep Oct Nov Dec" at bounding box center [310, 296] width 54 height 20
click at [283, 286] on select "Jan Feb Mar Apr May Jun [DATE] Aug Sep Oct Nov Dec" at bounding box center [310, 296] width 54 height 20
click at [312, 380] on div "17" at bounding box center [312, 381] width 21 height 21
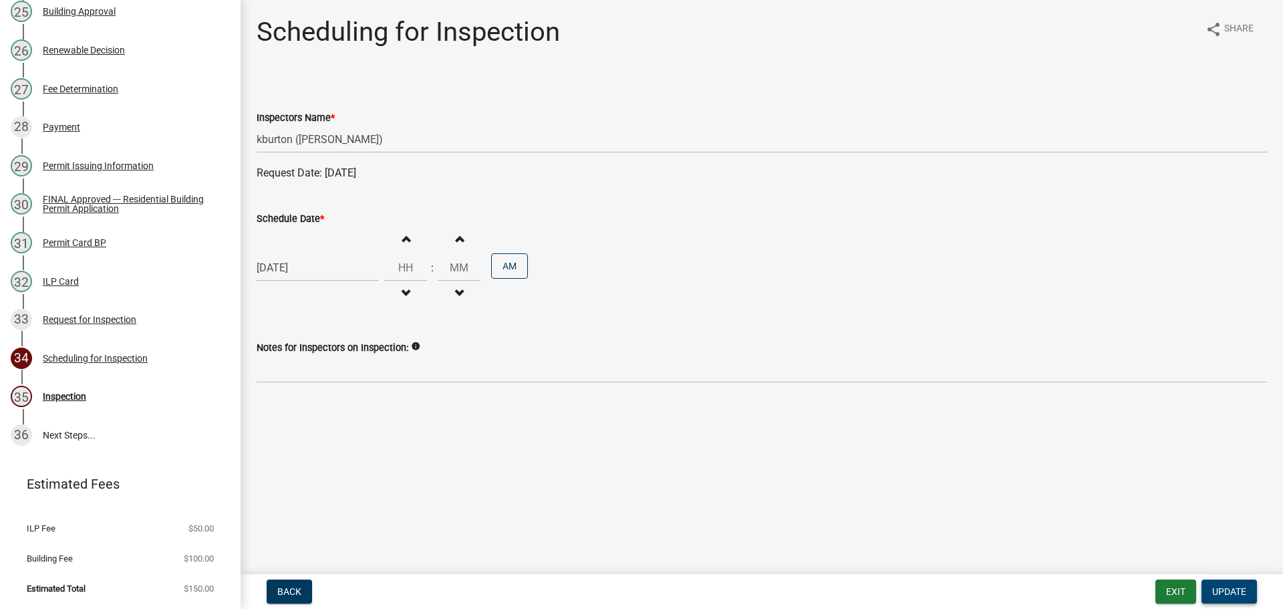
click at [1235, 583] on button "Update" at bounding box center [1228, 591] width 55 height 24
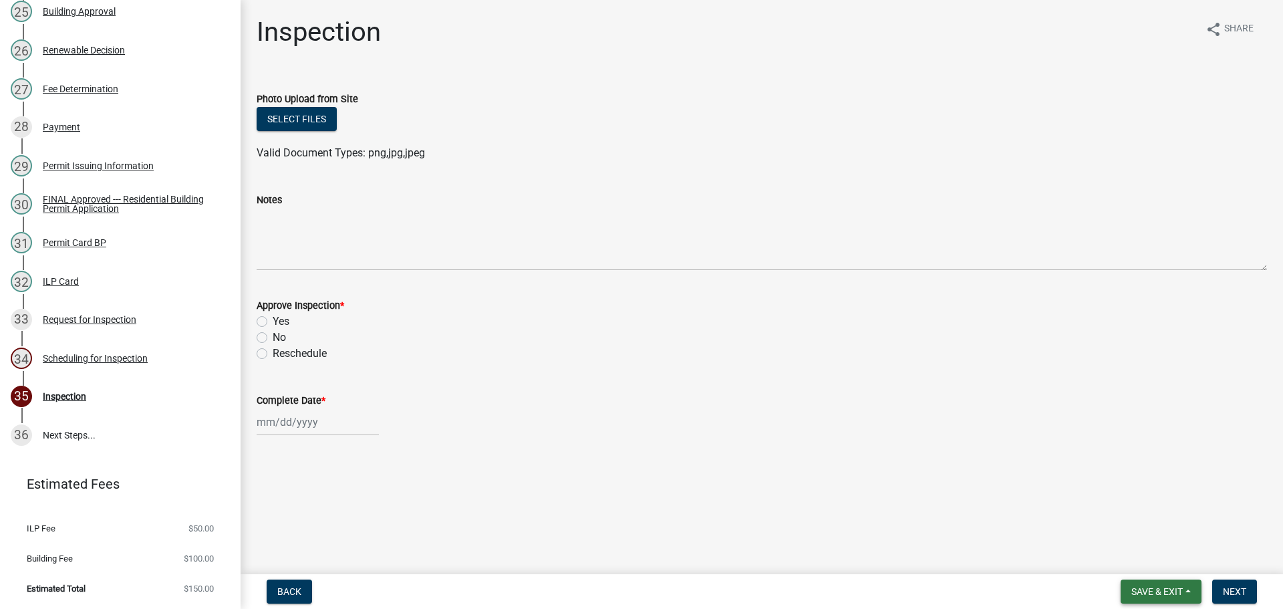
click at [1176, 587] on span "Save & Exit" at bounding box center [1156, 591] width 51 height 11
click at [1134, 556] on button "Save & Exit" at bounding box center [1147, 556] width 107 height 32
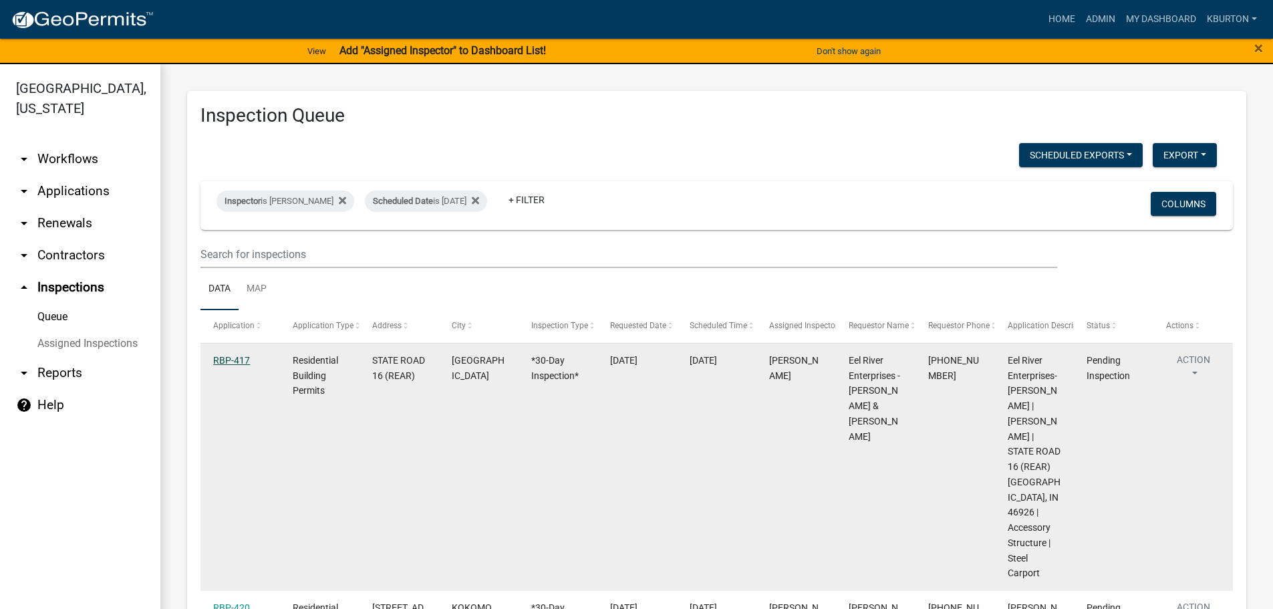
click at [230, 358] on link "RBP-417" at bounding box center [231, 360] width 37 height 11
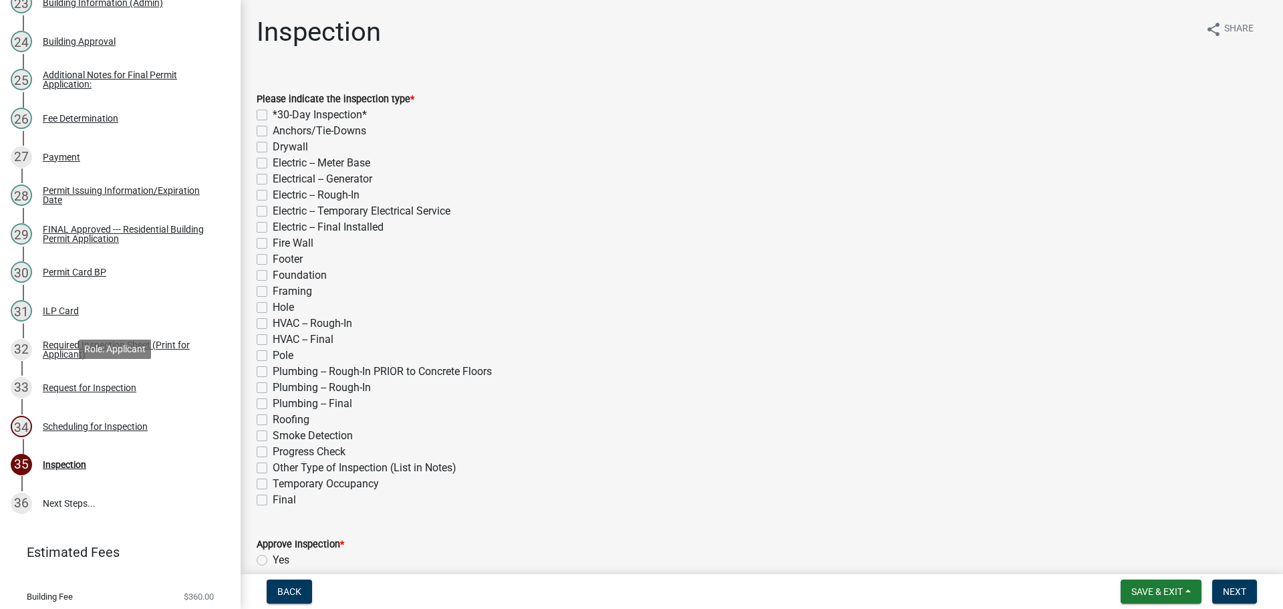
scroll to position [1149, 0]
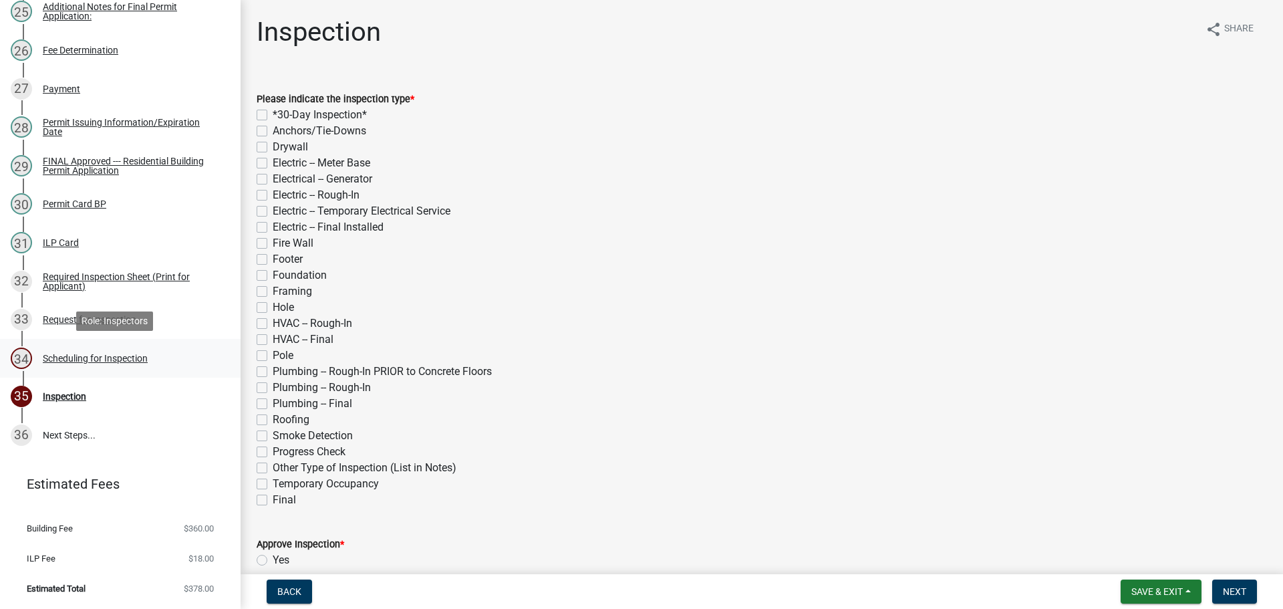
click at [118, 359] on div "Scheduling for Inspection" at bounding box center [95, 357] width 105 height 9
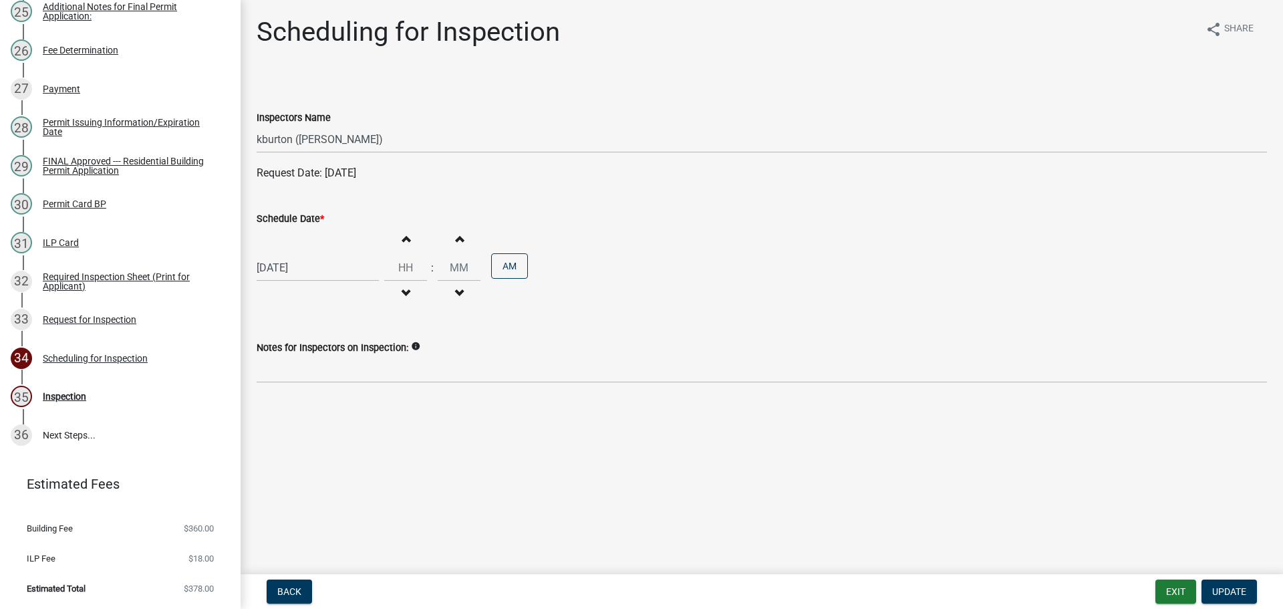
click at [296, 218] on label "Schedule Date *" at bounding box center [290, 218] width 67 height 9
click at [296, 254] on input "[DATE]" at bounding box center [318, 267] width 122 height 27
click at [300, 300] on select "Jan Feb Mar Apr May Jun [DATE] Aug Sep Oct Nov Dec" at bounding box center [310, 296] width 54 height 20
click at [283, 286] on select "Jan Feb Mar Apr May Jun [DATE] Aug Sep Oct Nov Dec" at bounding box center [310, 296] width 54 height 20
click at [337, 380] on div "18" at bounding box center [333, 381] width 21 height 21
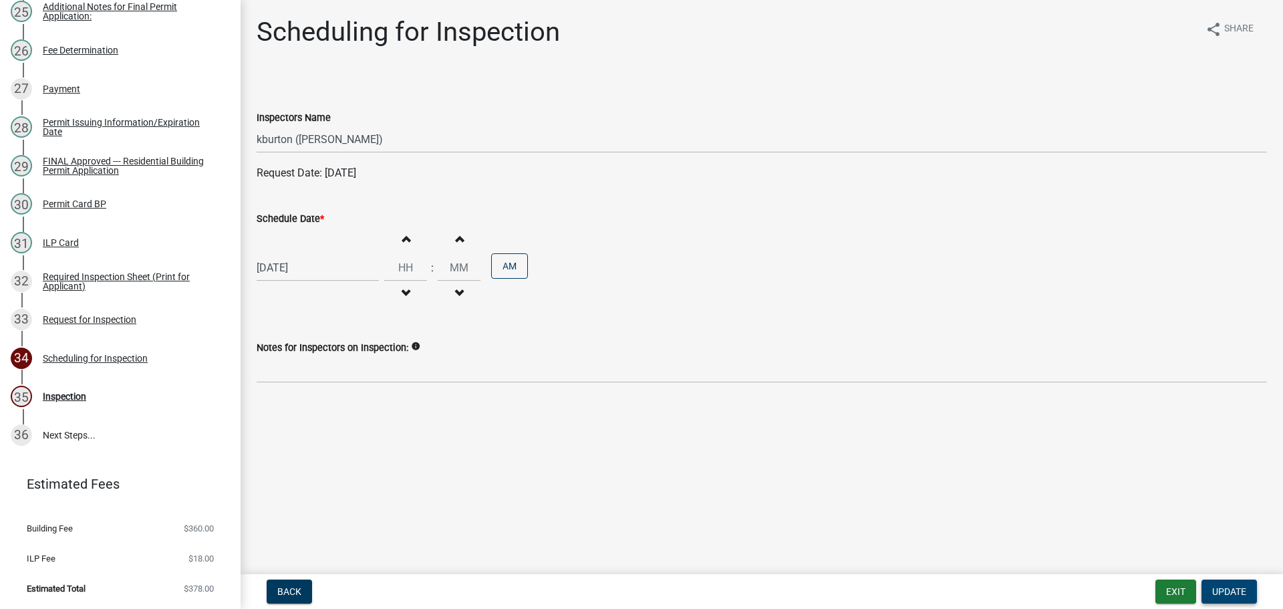
click at [1237, 587] on span "Update" at bounding box center [1229, 591] width 34 height 11
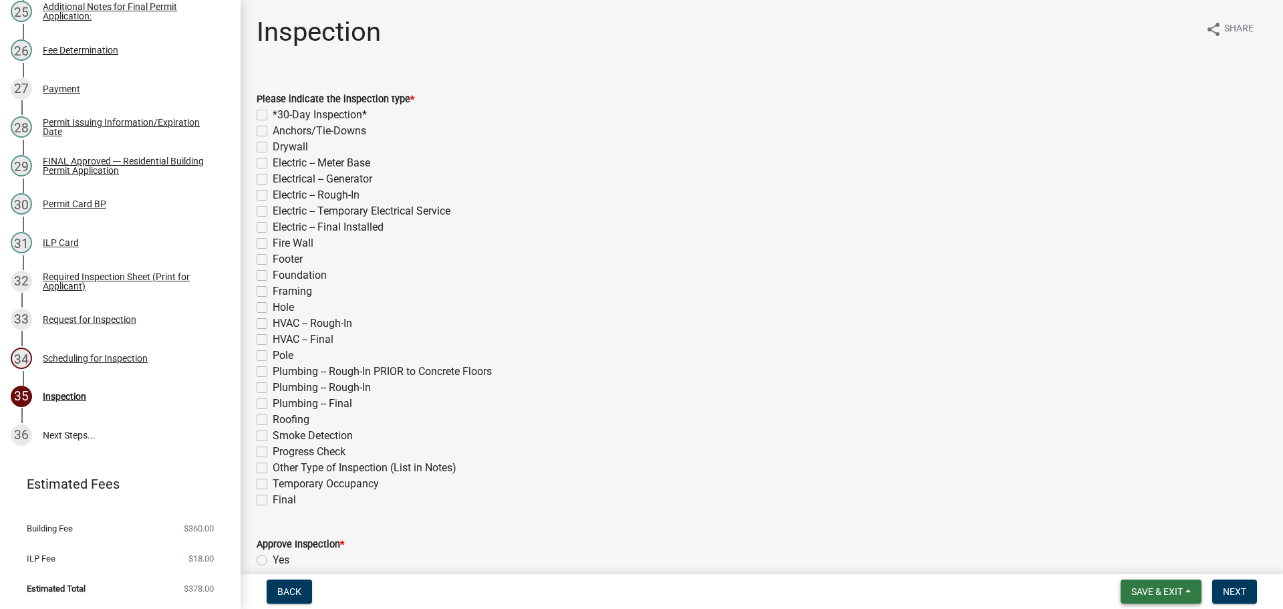
click at [1163, 584] on button "Save & Exit" at bounding box center [1160, 591] width 81 height 24
click at [1162, 567] on button "Save & Exit" at bounding box center [1147, 556] width 107 height 32
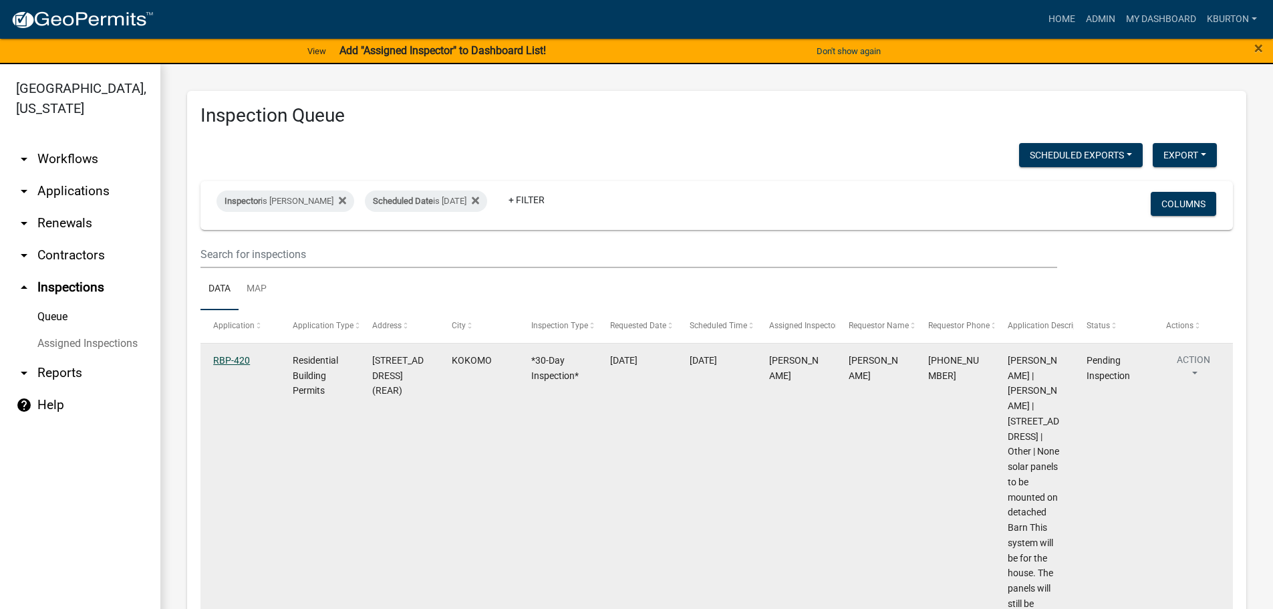
click at [241, 359] on link "RBP-420" at bounding box center [231, 360] width 37 height 11
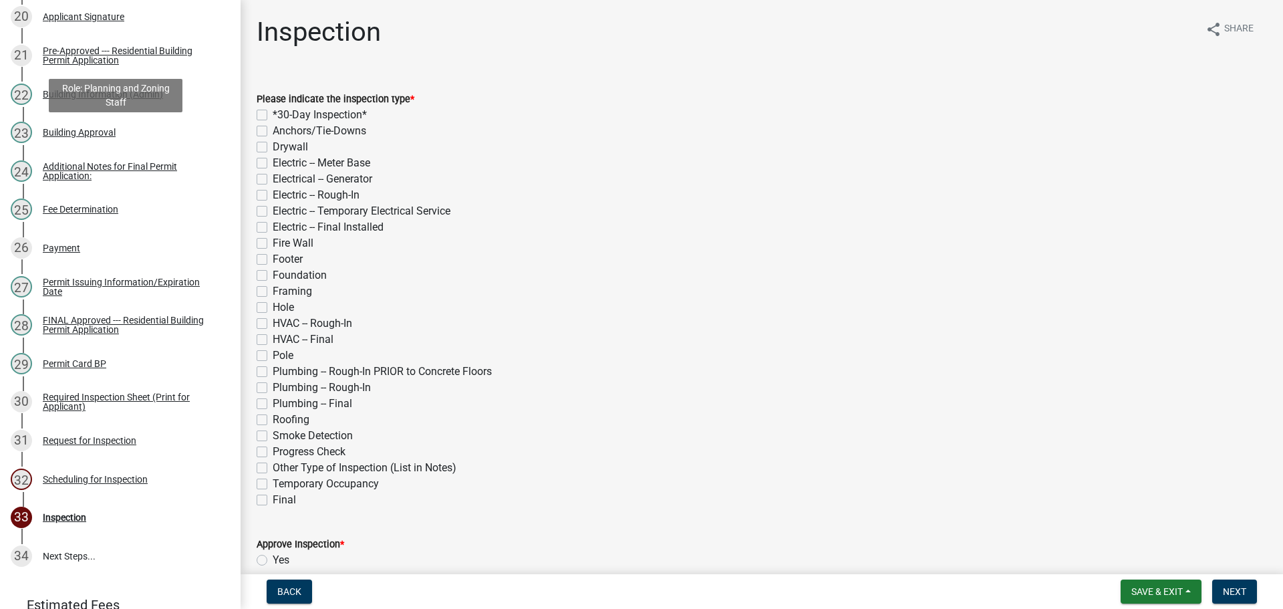
scroll to position [1042, 0]
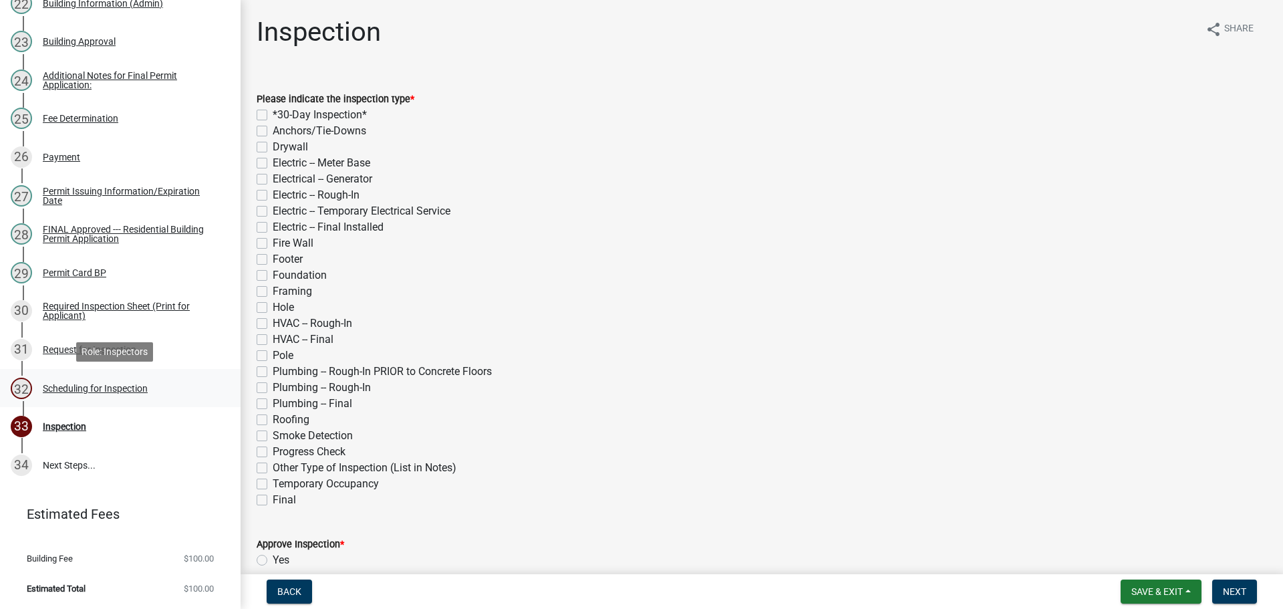
click at [140, 395] on div "32 Scheduling for Inspection" at bounding box center [115, 387] width 208 height 21
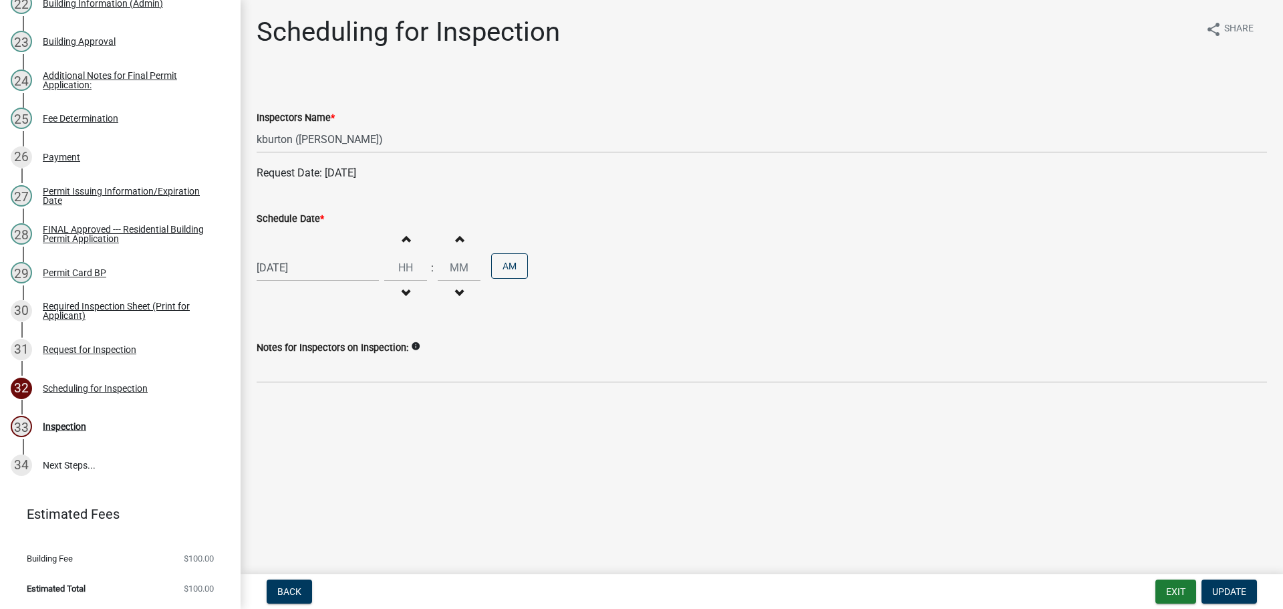
click at [292, 220] on label "Schedule Date *" at bounding box center [290, 218] width 67 height 9
click at [292, 254] on input "[DATE]" at bounding box center [318, 267] width 122 height 27
click at [331, 446] on div "4" at bounding box center [333, 445] width 21 height 21
click at [1223, 583] on button "Update" at bounding box center [1228, 591] width 55 height 24
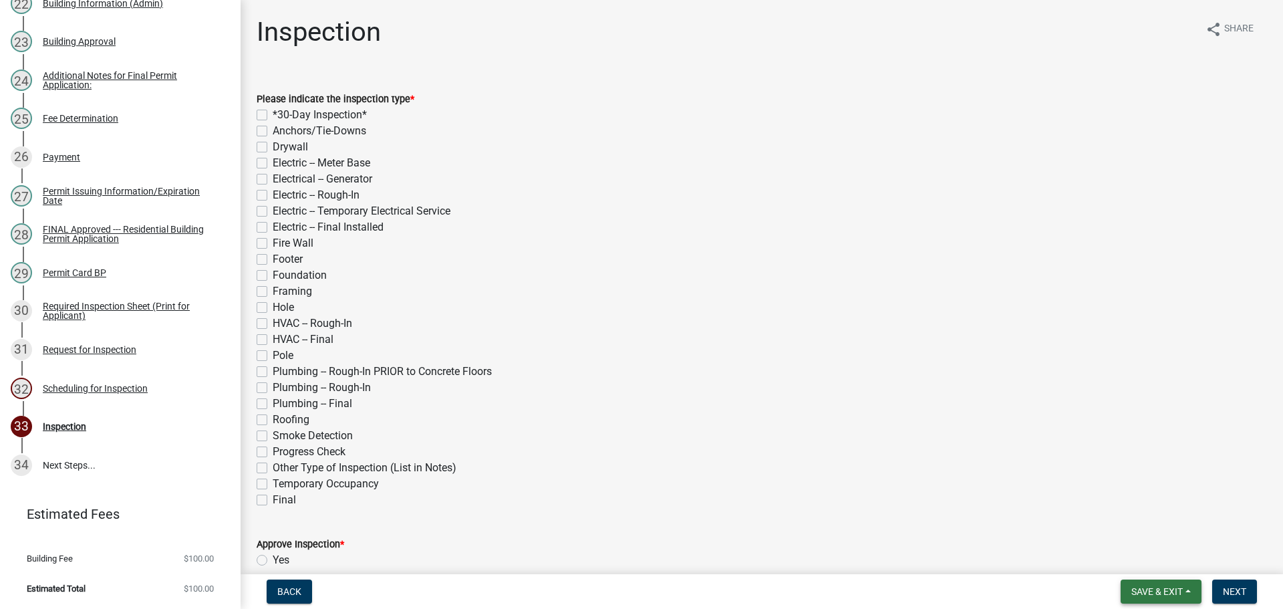
click at [1179, 590] on span "Save & Exit" at bounding box center [1156, 591] width 51 height 11
click at [1160, 553] on button "Save & Exit" at bounding box center [1147, 556] width 107 height 32
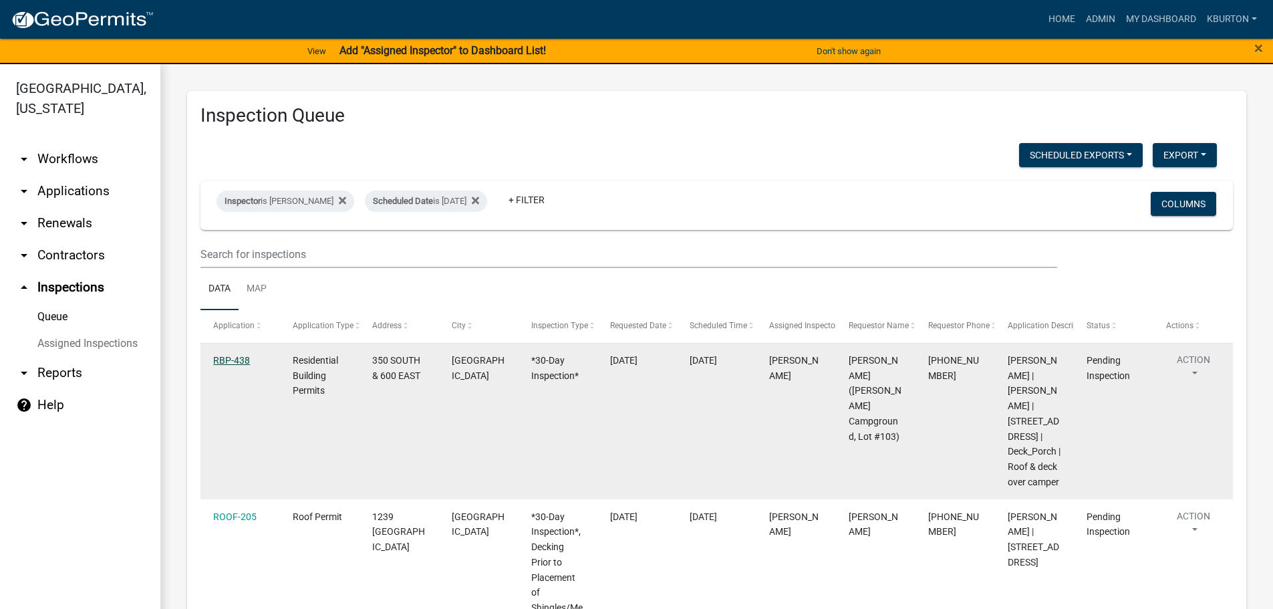
click at [233, 357] on link "RBP-438" at bounding box center [231, 360] width 37 height 11
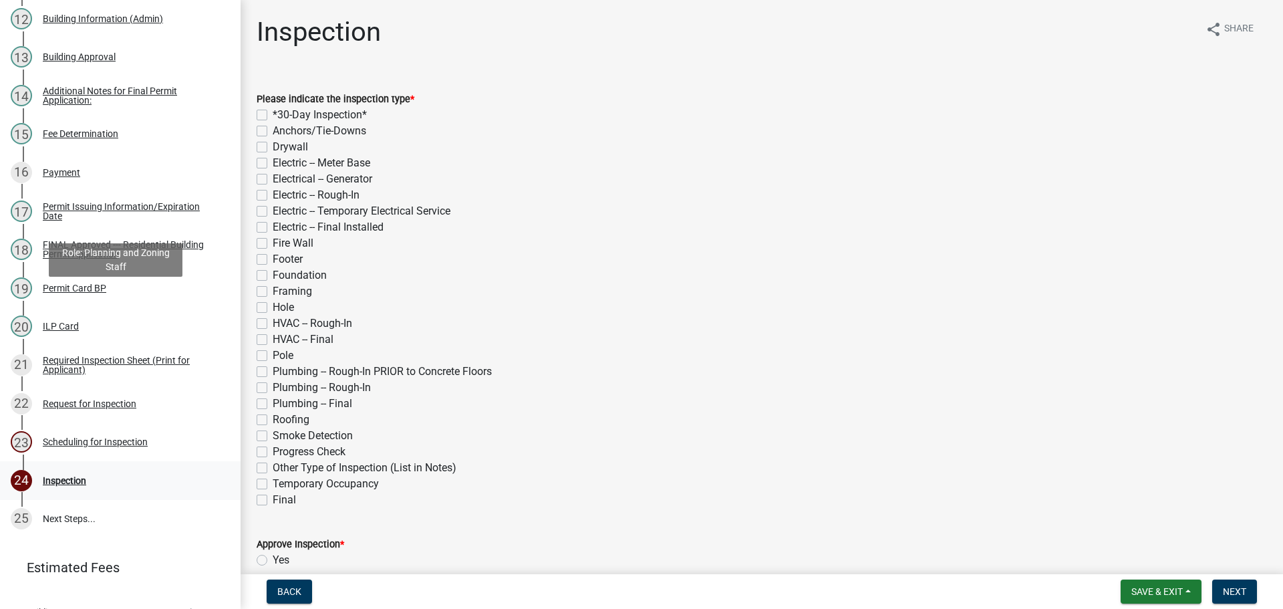
scroll to position [726, 0]
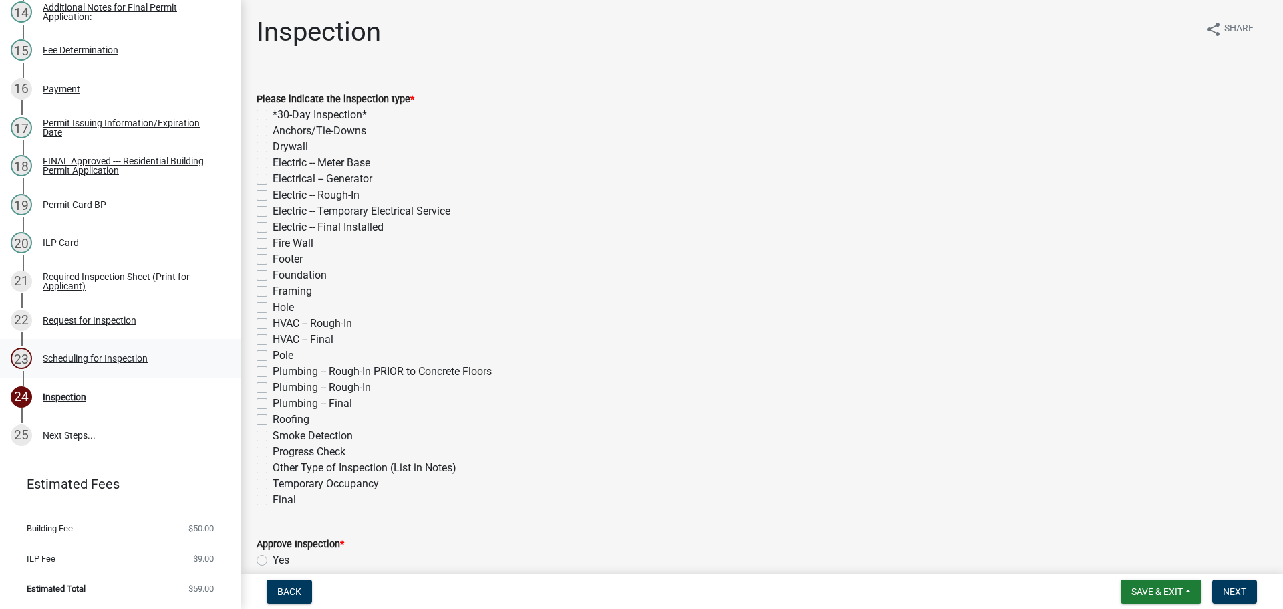
click at [105, 357] on div "Scheduling for Inspection" at bounding box center [95, 357] width 105 height 9
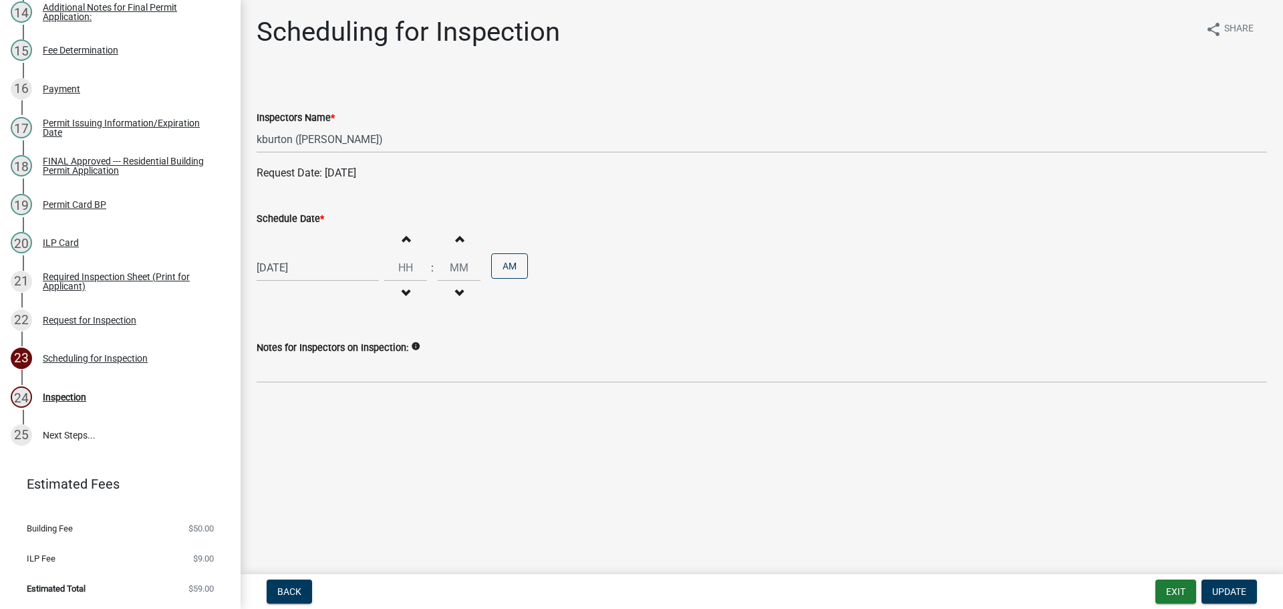
click at [283, 221] on label "Schedule Date *" at bounding box center [290, 218] width 67 height 9
click at [283, 254] on input "[DATE]" at bounding box center [318, 267] width 122 height 27
click at [293, 428] on div "26" at bounding box center [291, 424] width 21 height 21
click at [1226, 584] on button "Update" at bounding box center [1228, 591] width 55 height 24
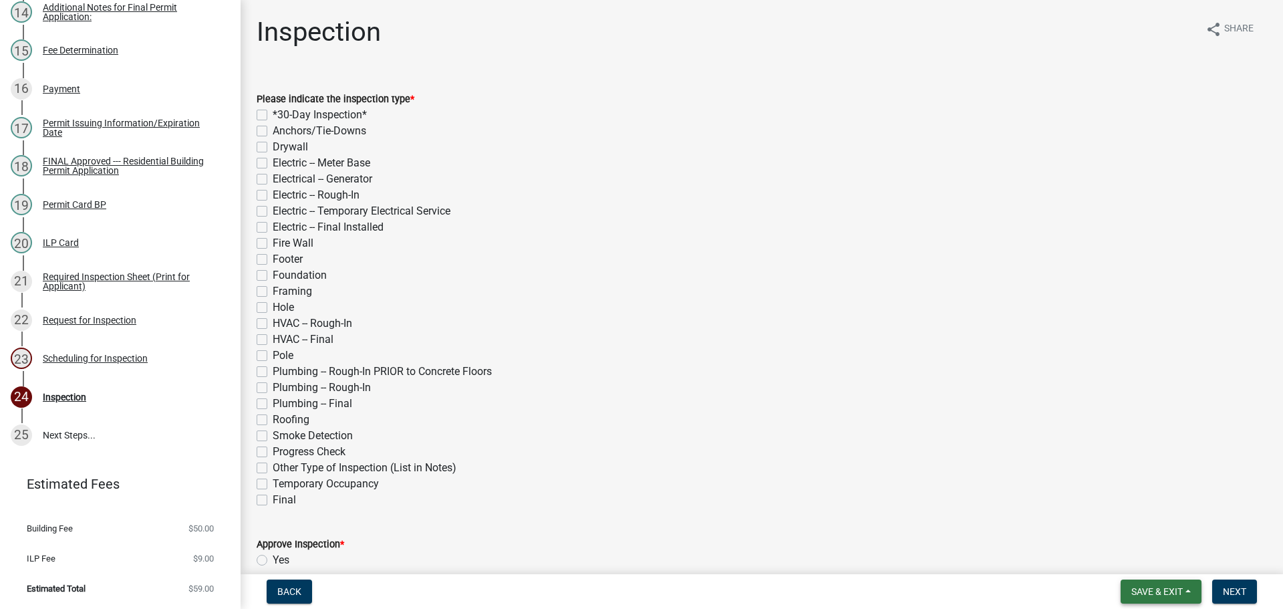
click at [1186, 591] on button "Save & Exit" at bounding box center [1160, 591] width 81 height 24
click at [1173, 567] on button "Save & Exit" at bounding box center [1147, 556] width 107 height 32
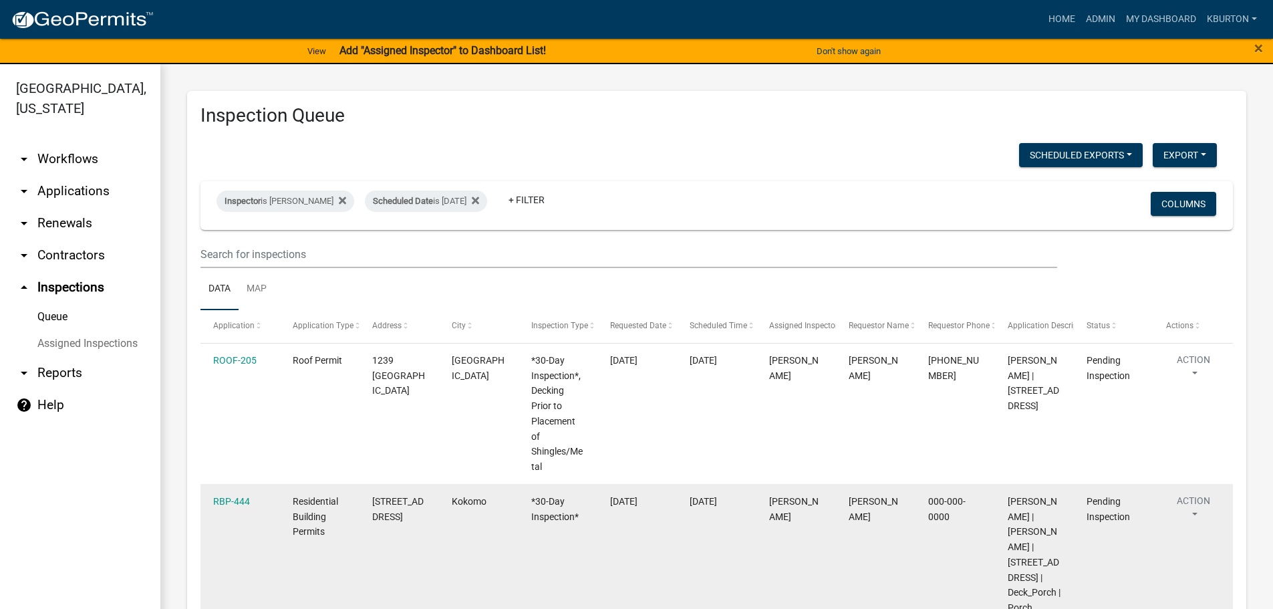
click at [633, 552] on datatable-body-cell "[DATE]" at bounding box center [637, 554] width 80 height 141
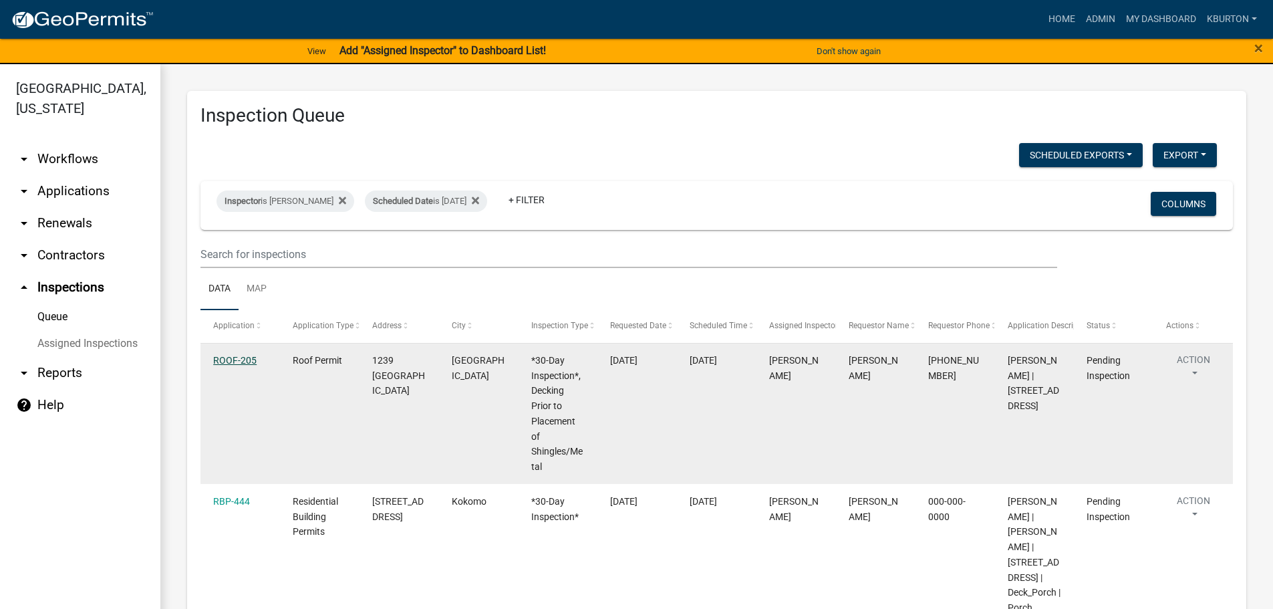
click at [237, 362] on link "ROOF-205" at bounding box center [234, 360] width 43 height 11
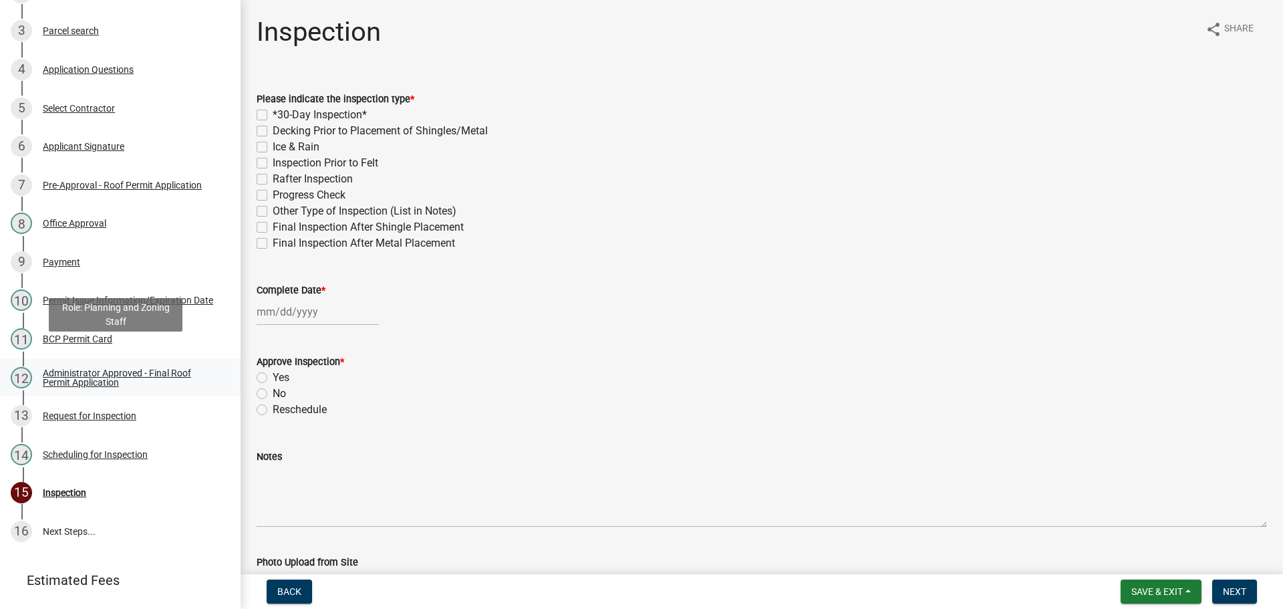
scroll to position [330, 0]
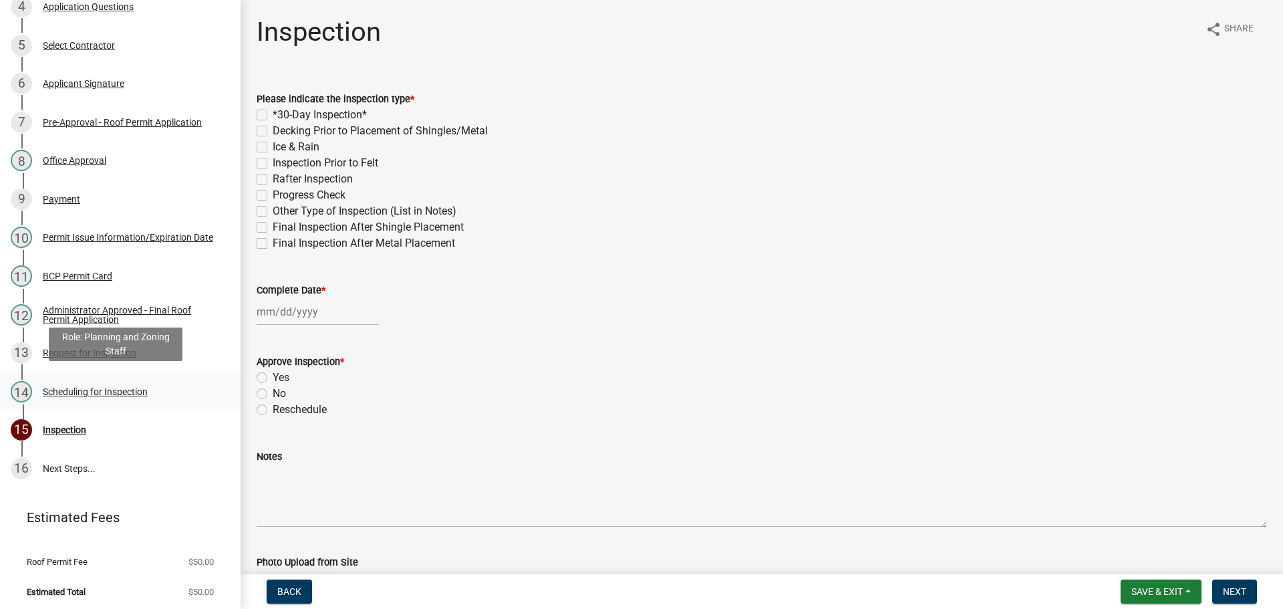
click at [142, 389] on div "Scheduling for Inspection" at bounding box center [95, 391] width 105 height 9
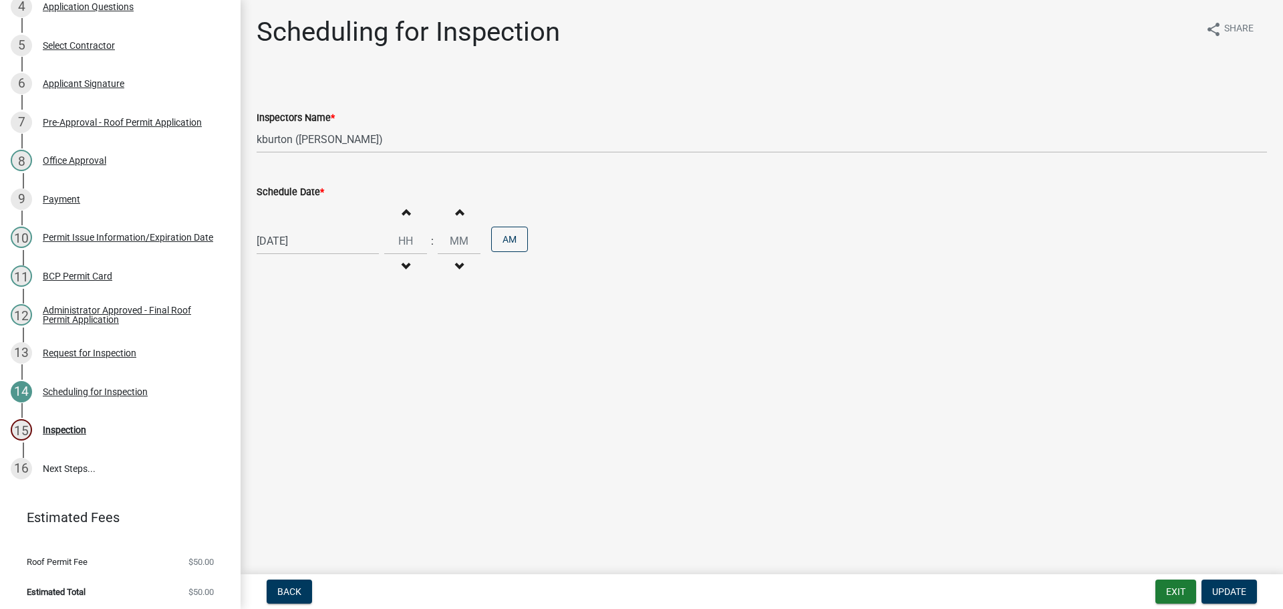
click at [311, 194] on label "Schedule Date *" at bounding box center [290, 192] width 67 height 9
click at [311, 227] on input "[DATE]" at bounding box center [318, 240] width 122 height 27
click at [312, 400] on div "27" at bounding box center [312, 397] width 21 height 21
click at [1225, 583] on button "Update" at bounding box center [1228, 591] width 55 height 24
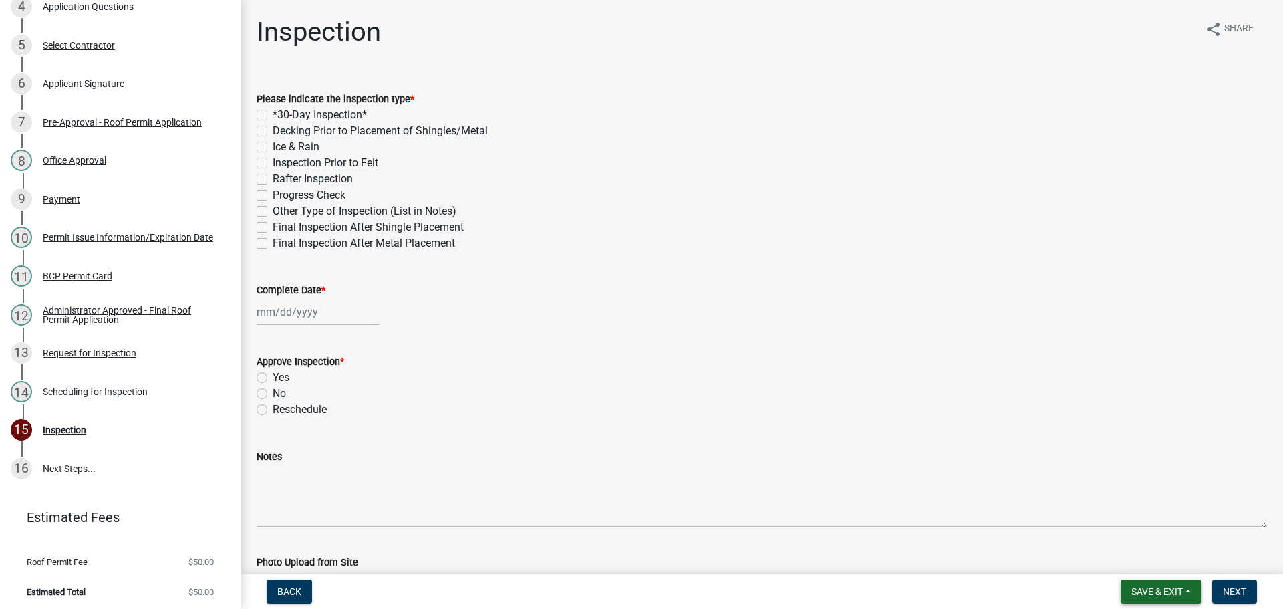
click at [1175, 590] on span "Save & Exit" at bounding box center [1156, 591] width 51 height 11
click at [1159, 561] on button "Save & Exit" at bounding box center [1147, 556] width 107 height 32
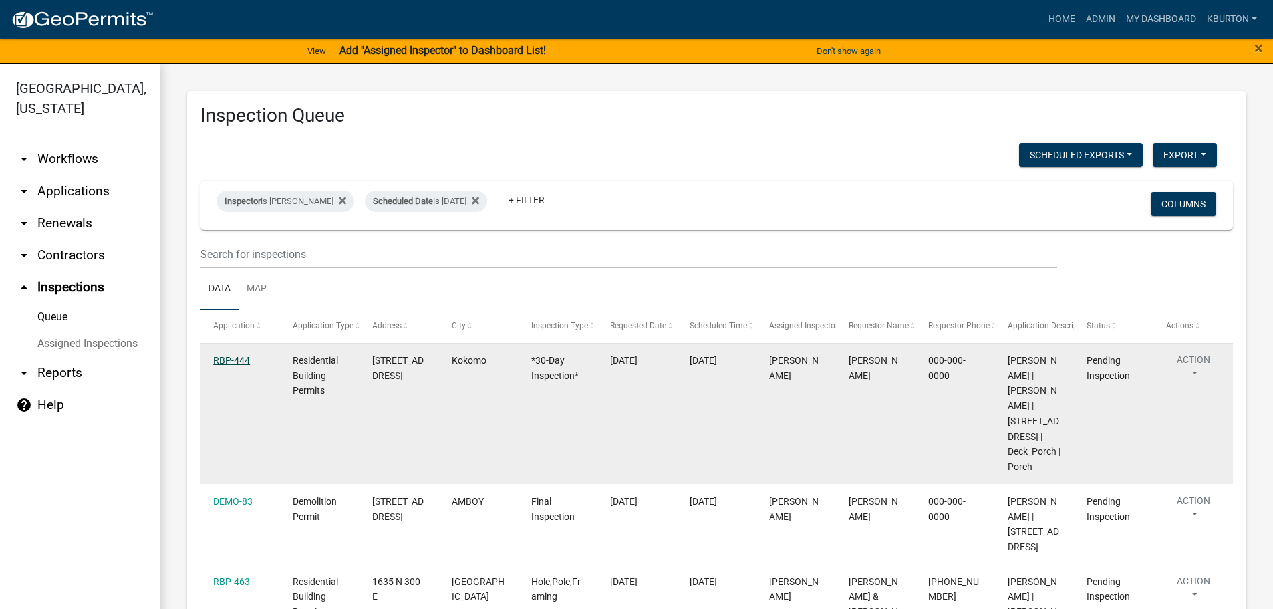
click at [239, 361] on link "RBP-444" at bounding box center [231, 360] width 37 height 11
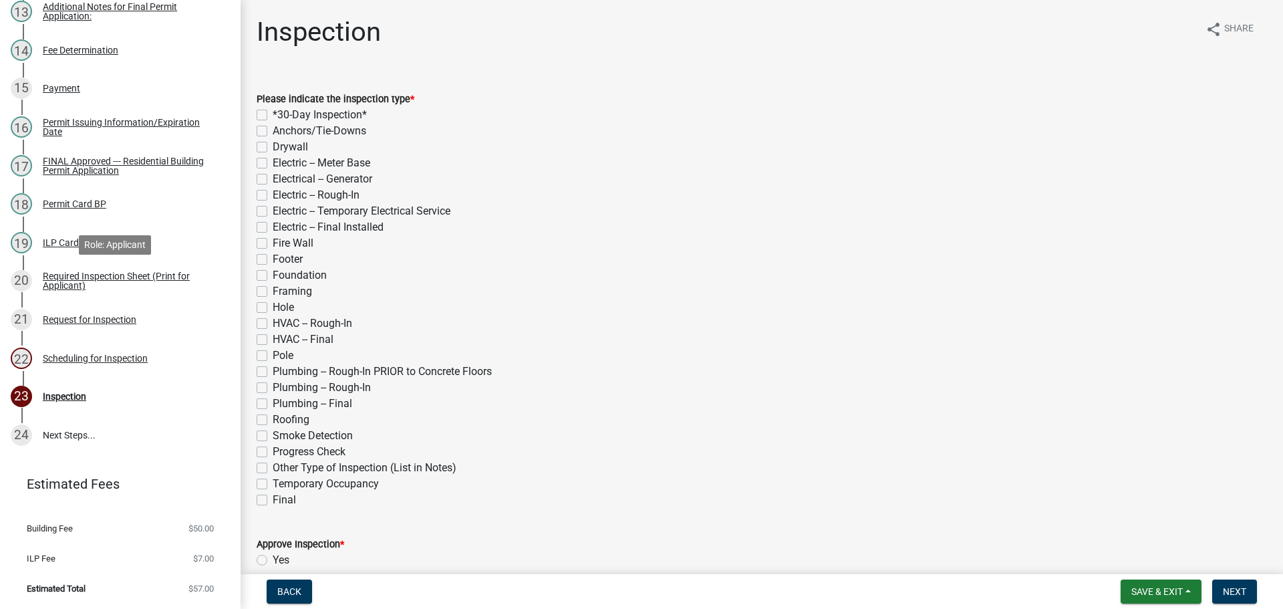
scroll to position [687, 0]
click at [140, 361] on div "Scheduling for Inspection" at bounding box center [95, 357] width 105 height 9
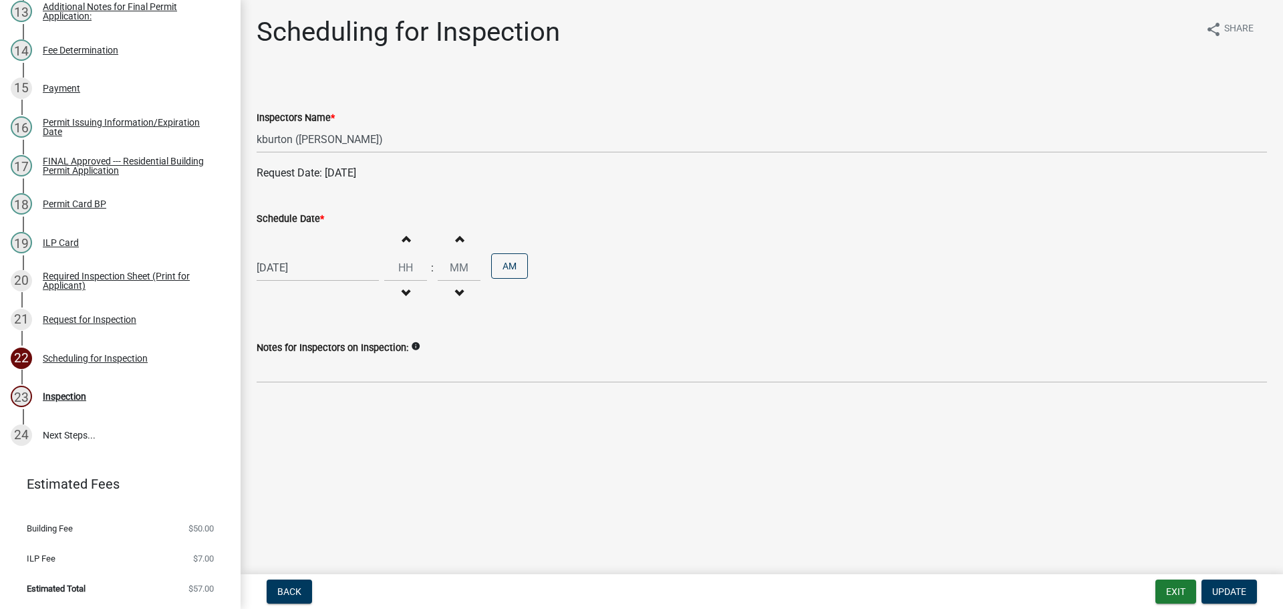
click at [287, 222] on label "Schedule Date *" at bounding box center [290, 218] width 67 height 9
click at [287, 254] on input "[DATE]" at bounding box center [318, 267] width 122 height 27
click at [305, 290] on select "Jan Feb Mar Apr May Jun [DATE] Aug Sep Oct Nov Dec" at bounding box center [310, 296] width 54 height 20
click at [283, 286] on select "Jan Feb Mar Apr May Jun [DATE] Aug Sep Oct Nov Dec" at bounding box center [310, 296] width 54 height 20
click at [315, 379] on div "17" at bounding box center [312, 381] width 21 height 21
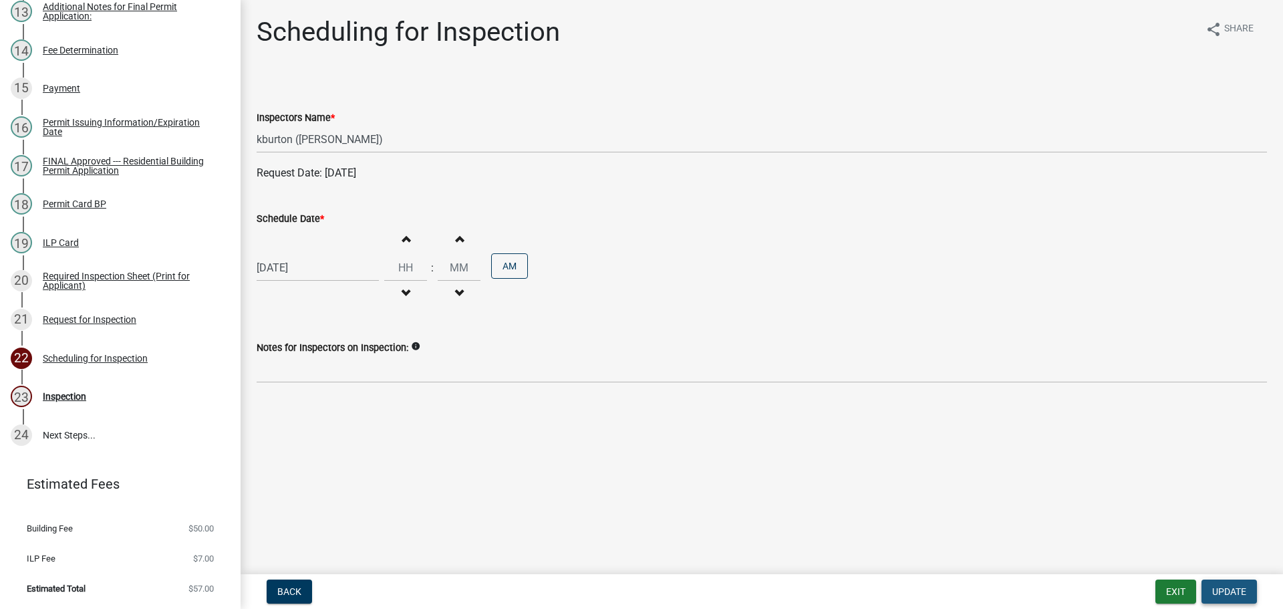
click at [1219, 586] on span "Update" at bounding box center [1229, 591] width 34 height 11
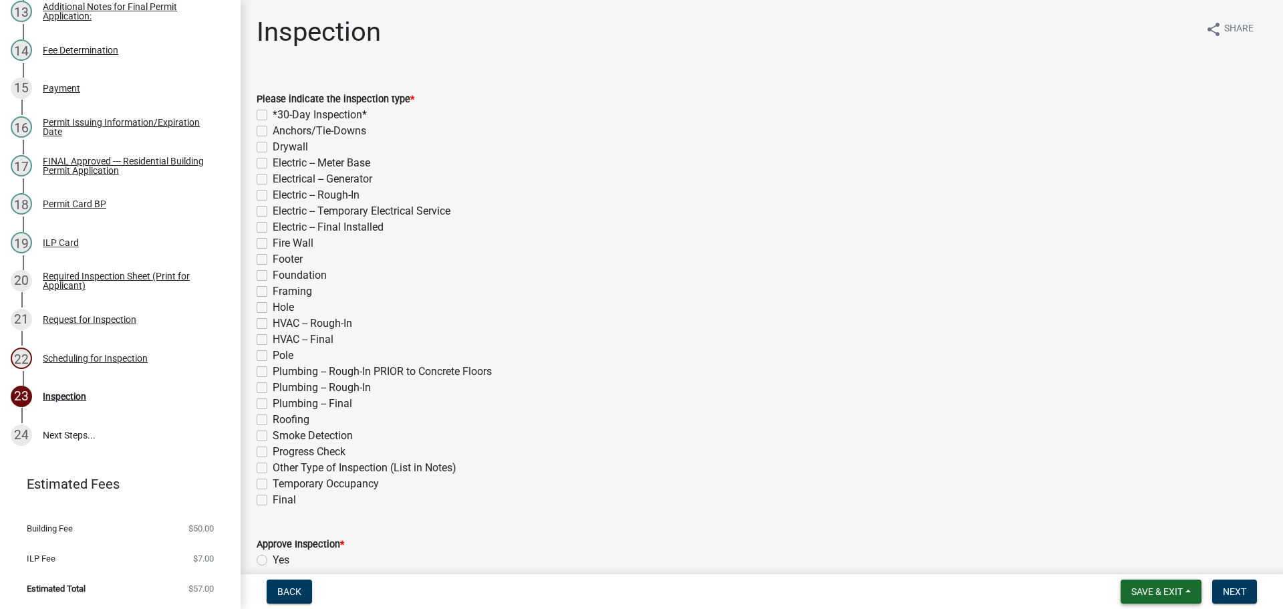
click at [1162, 586] on span "Save & Exit" at bounding box center [1156, 591] width 51 height 11
click at [1166, 563] on button "Save & Exit" at bounding box center [1147, 556] width 107 height 32
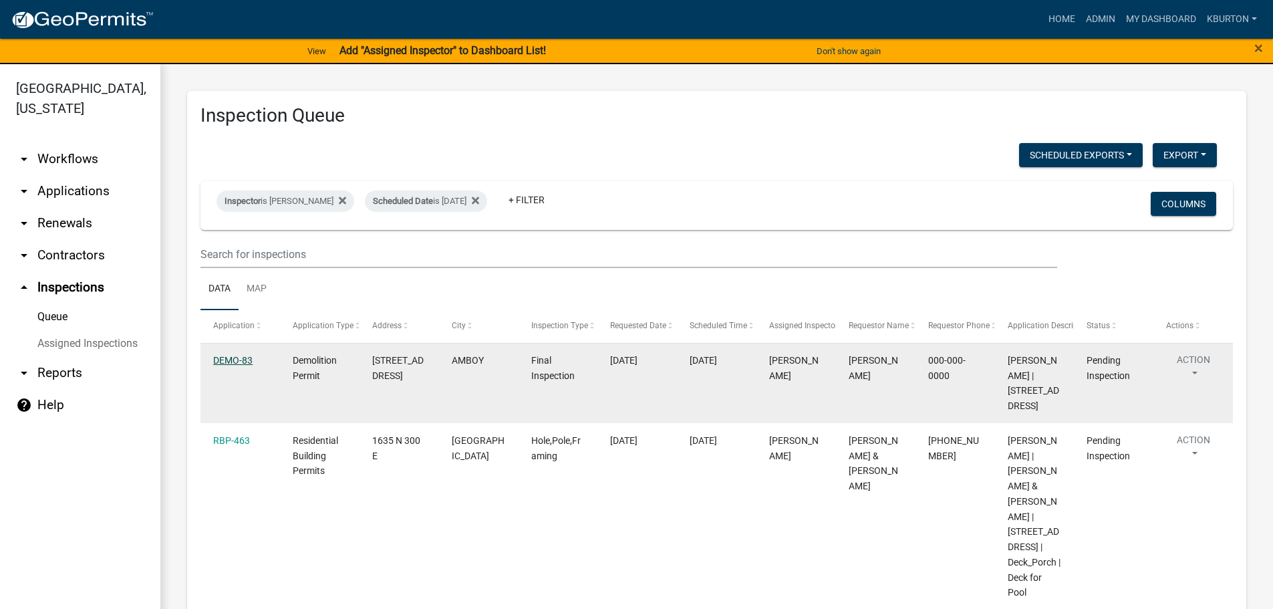
click at [244, 358] on link "DEMO-83" at bounding box center [232, 360] width 39 height 11
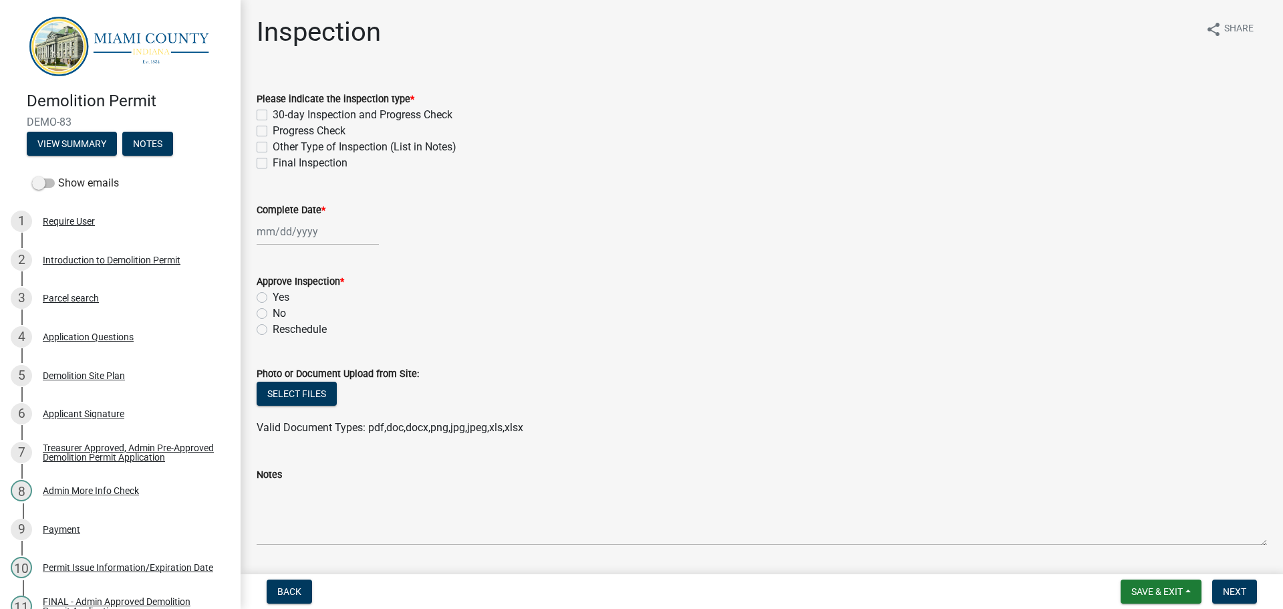
click at [273, 160] on label "Final Inspection" at bounding box center [310, 163] width 75 height 16
click at [273, 160] on input "Final Inspection" at bounding box center [277, 159] width 9 height 9
click at [299, 209] on label "Complete Date *" at bounding box center [291, 210] width 69 height 9
click at [299, 218] on input "Complete Date *" at bounding box center [318, 231] width 122 height 27
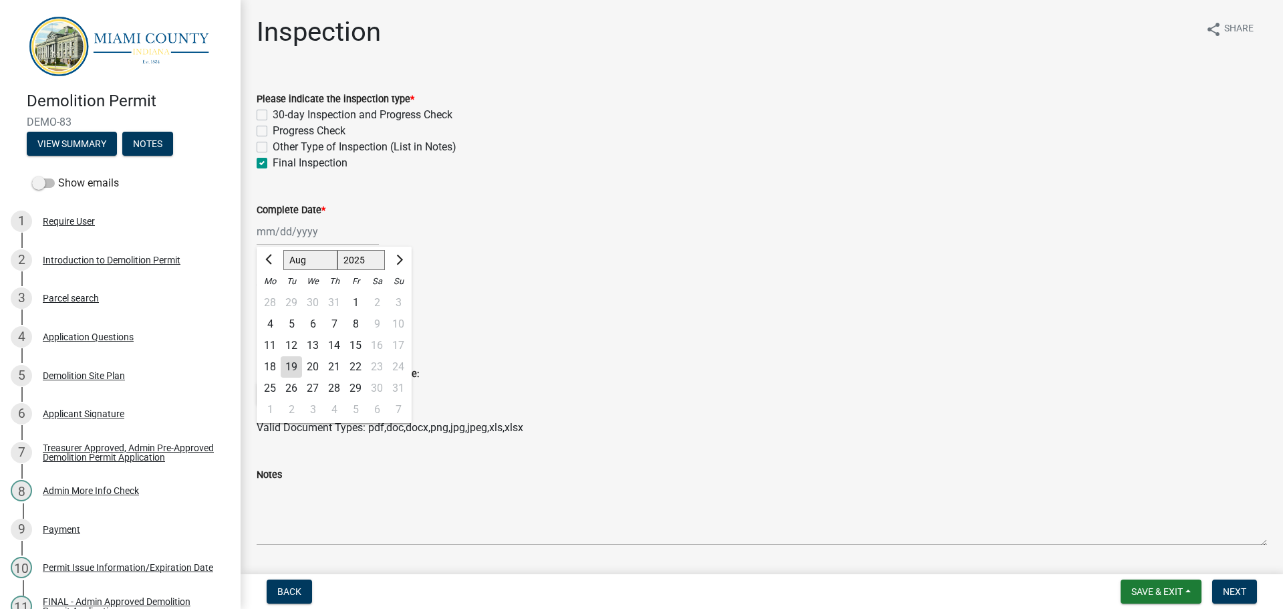
click at [289, 371] on div "19" at bounding box center [291, 366] width 21 height 21
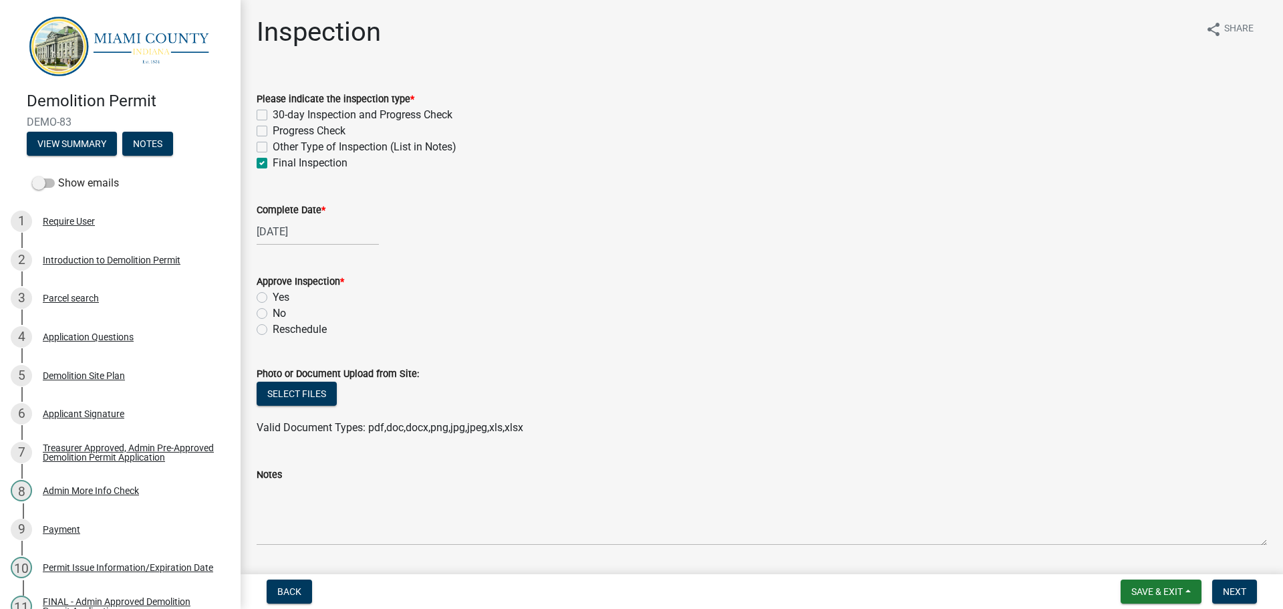
click at [273, 295] on label "Yes" at bounding box center [281, 297] width 17 height 16
click at [273, 295] on input "Yes" at bounding box center [277, 293] width 9 height 9
click at [1233, 588] on span "Next" at bounding box center [1234, 591] width 23 height 11
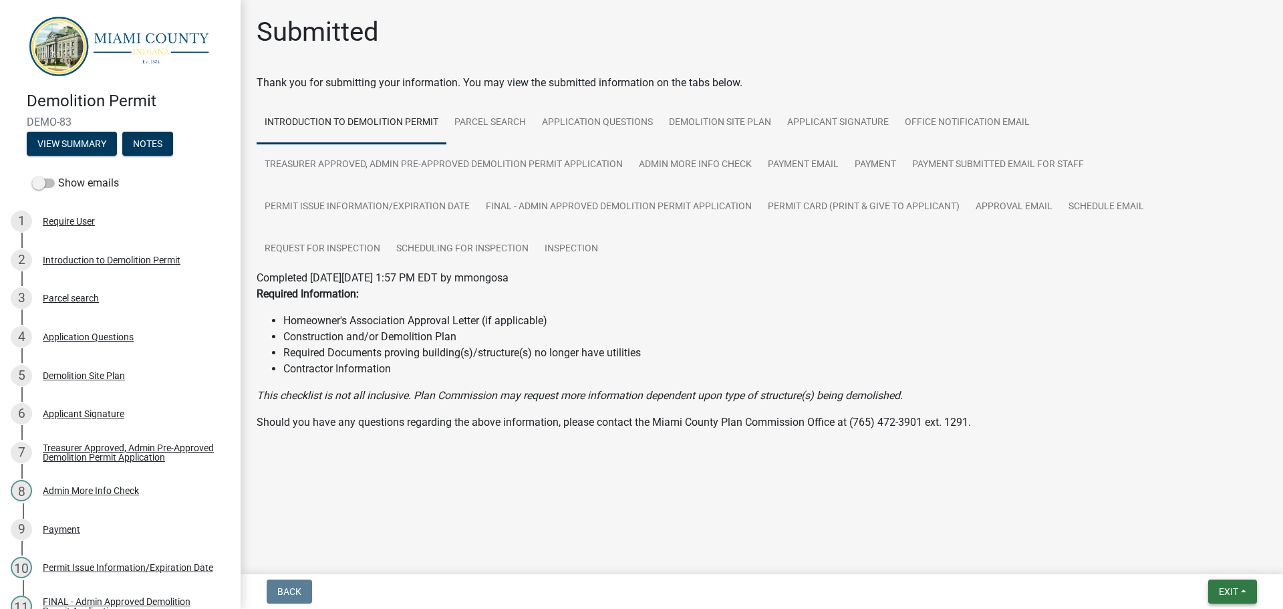
click at [1229, 586] on span "Exit" at bounding box center [1228, 591] width 19 height 11
click at [1199, 548] on button "Save & Exit" at bounding box center [1203, 556] width 107 height 32
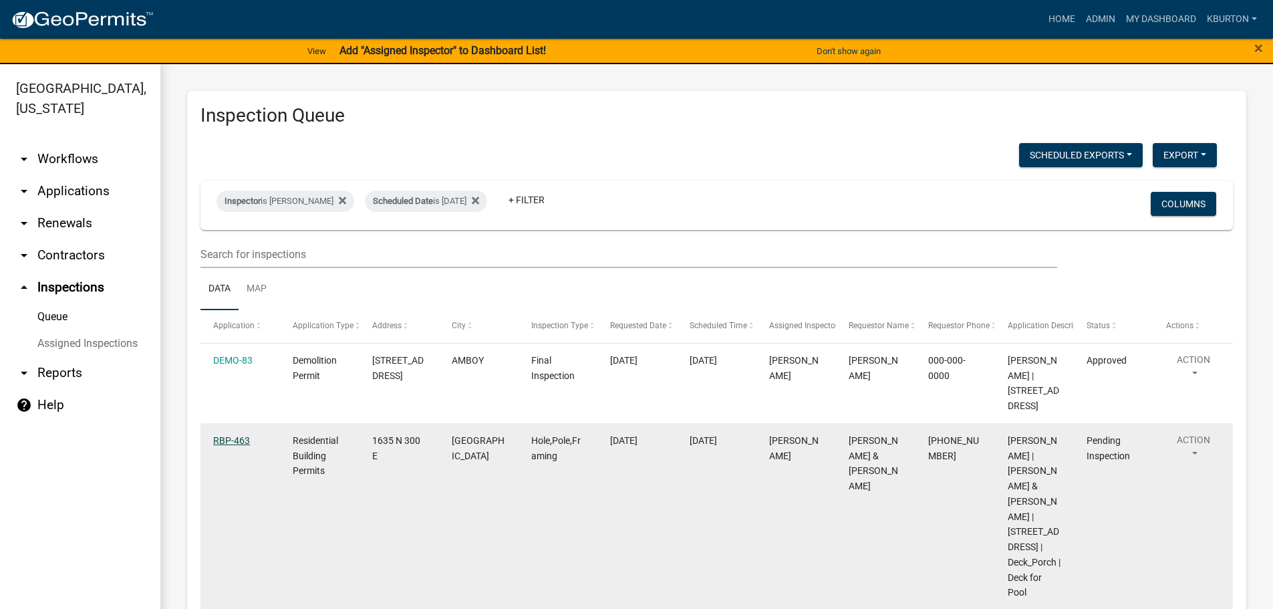
click at [223, 438] on link "RBP-463" at bounding box center [231, 440] width 37 height 11
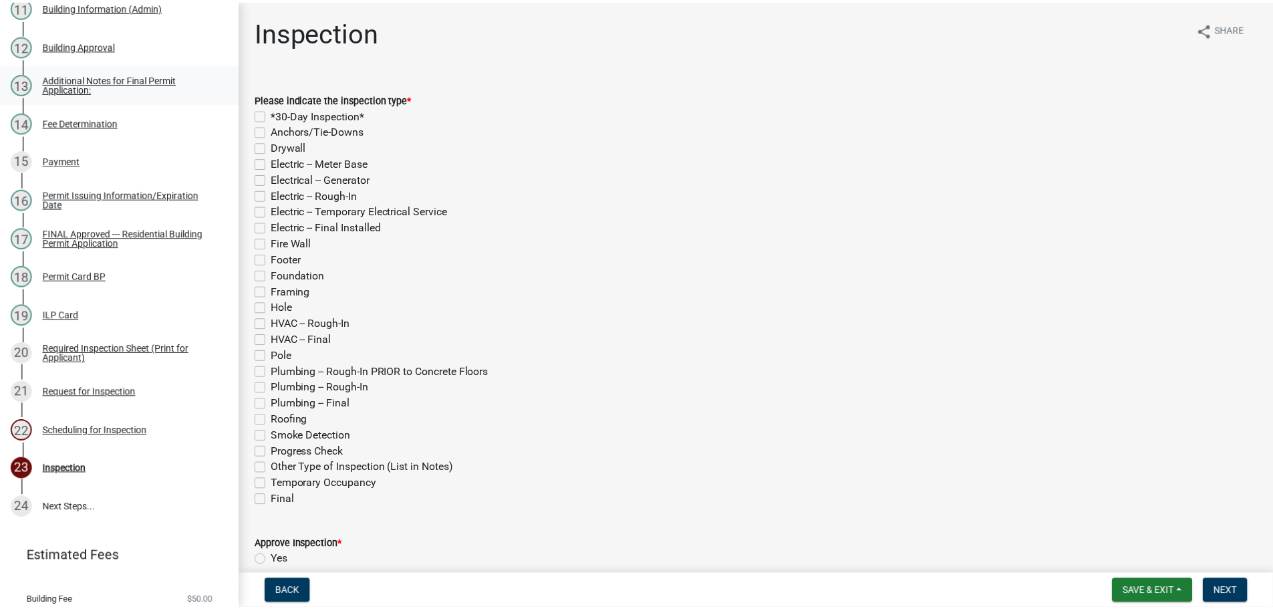
scroll to position [687, 0]
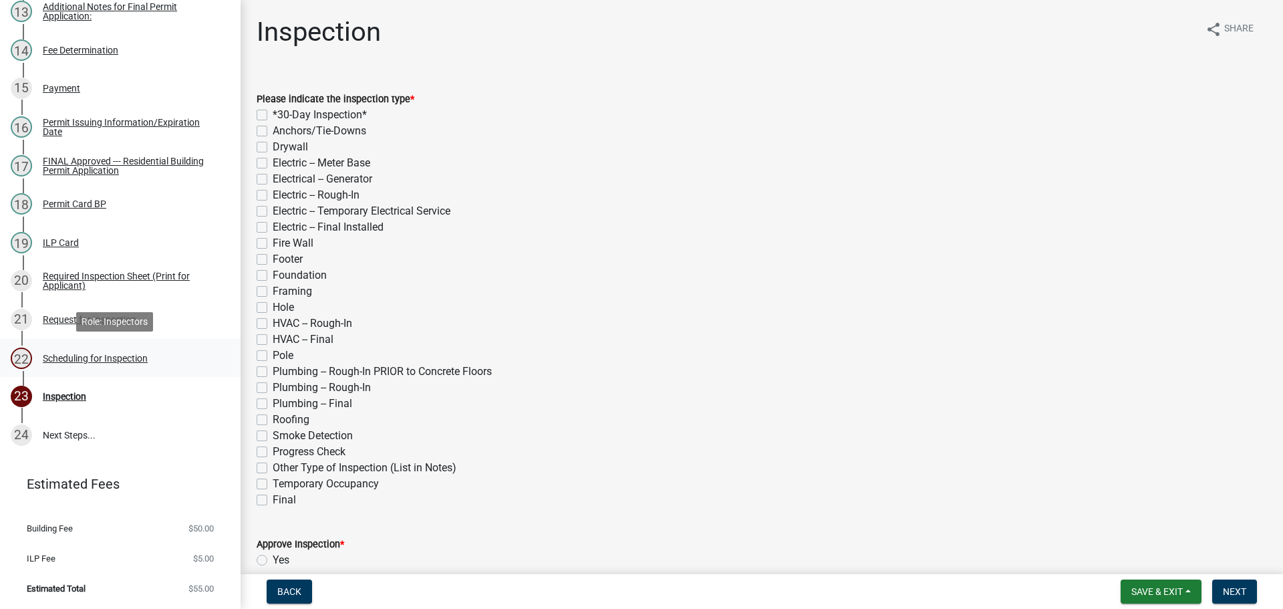
click at [115, 361] on div "Scheduling for Inspection" at bounding box center [95, 357] width 105 height 9
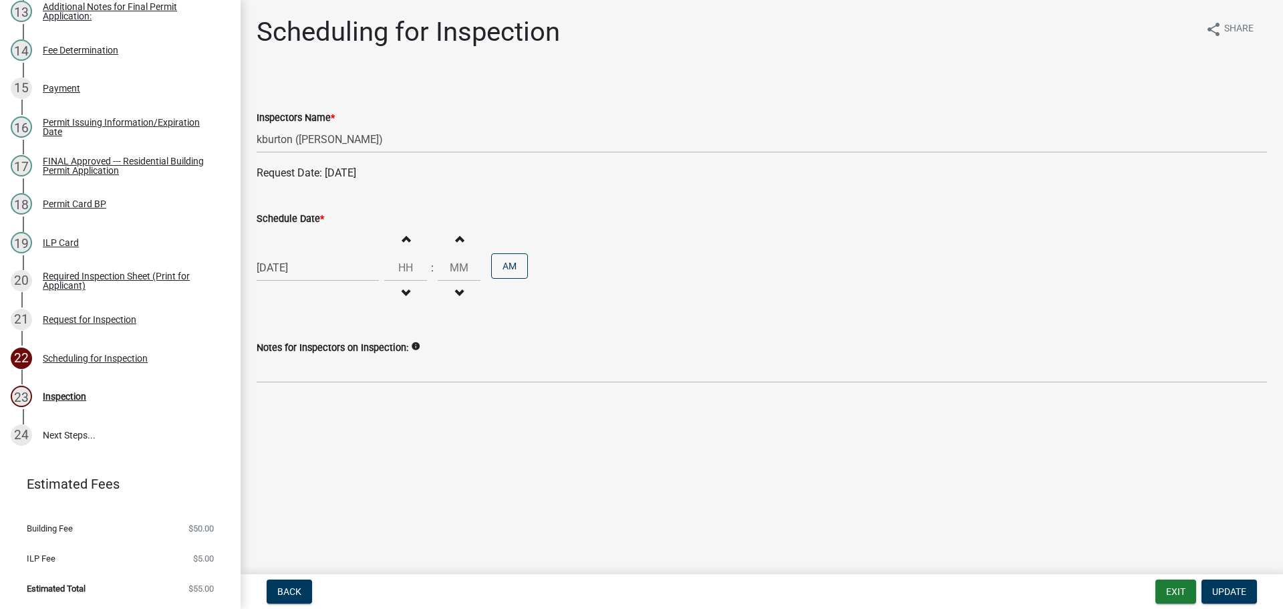
click at [293, 220] on label "Schedule Date *" at bounding box center [290, 218] width 67 height 9
click at [293, 254] on input "[DATE]" at bounding box center [318, 267] width 122 height 27
click at [316, 425] on div "27" at bounding box center [312, 424] width 21 height 21
click at [1236, 583] on button "Update" at bounding box center [1228, 591] width 55 height 24
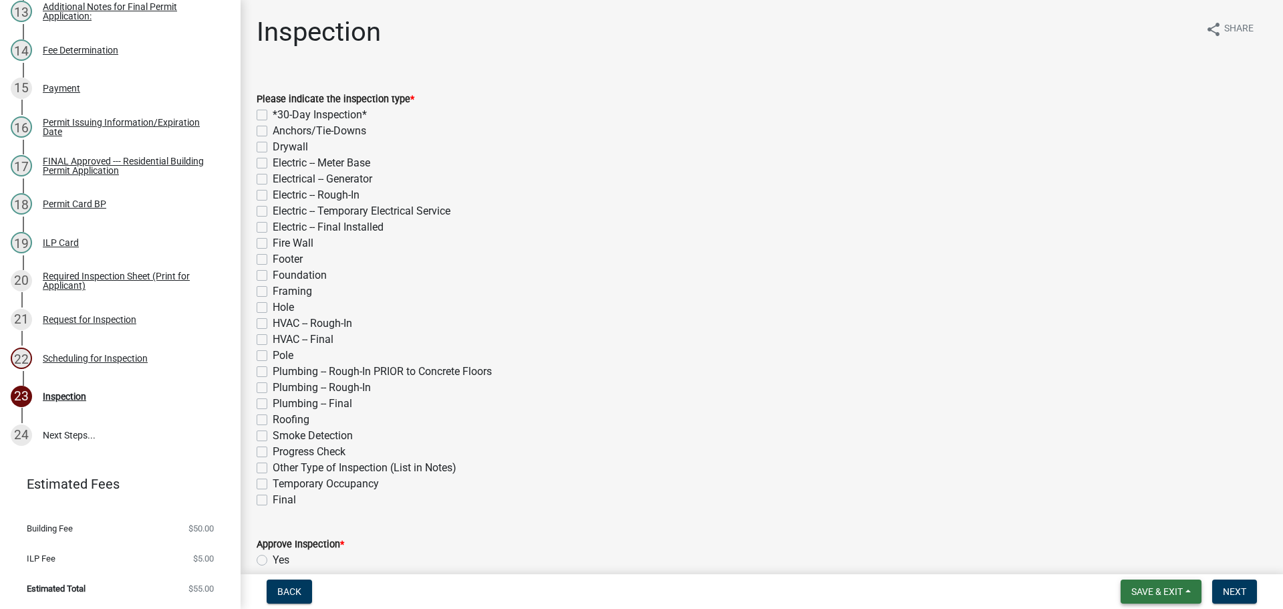
click at [1180, 589] on span "Save & Exit" at bounding box center [1156, 591] width 51 height 11
click at [1162, 569] on button "Save & Exit" at bounding box center [1147, 556] width 107 height 32
